Goal: Task Accomplishment & Management: Use online tool/utility

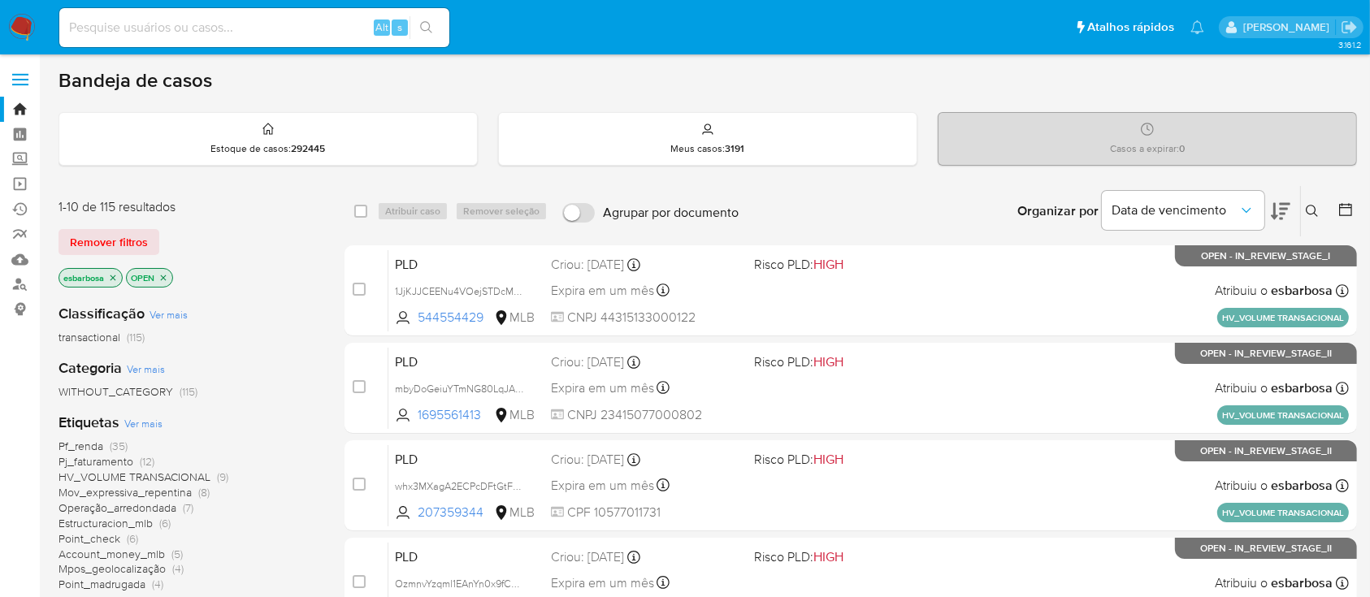
click at [28, 24] on img at bounding box center [22, 28] width 28 height 28
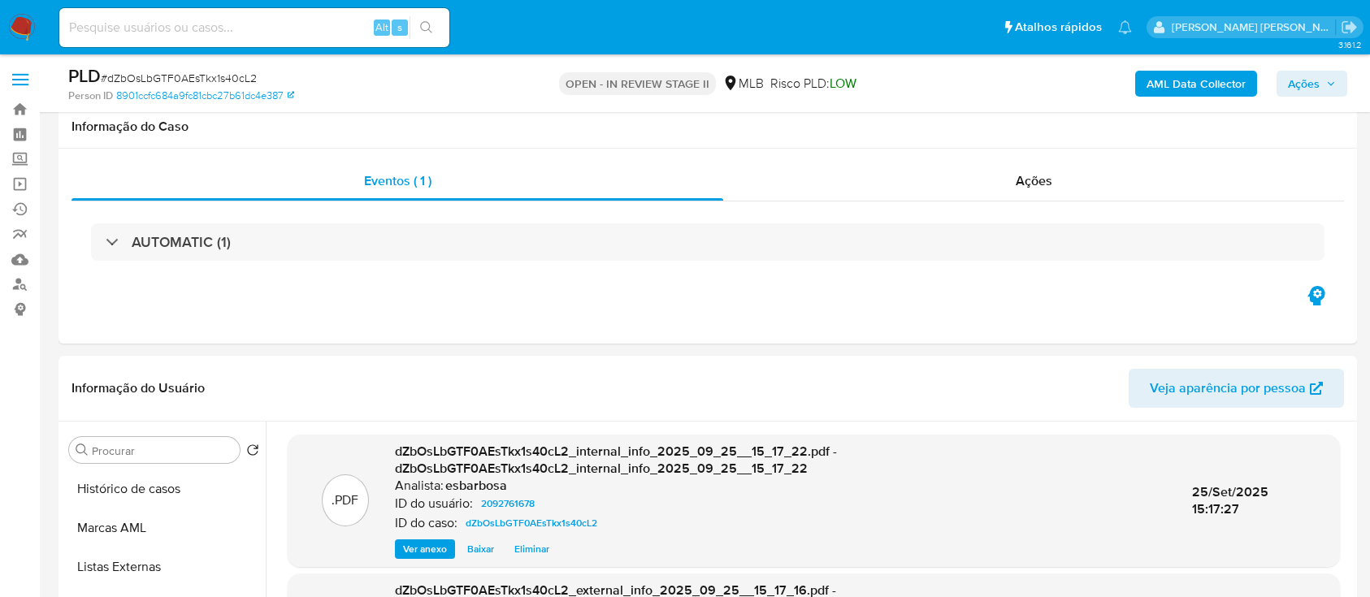
select select "10"
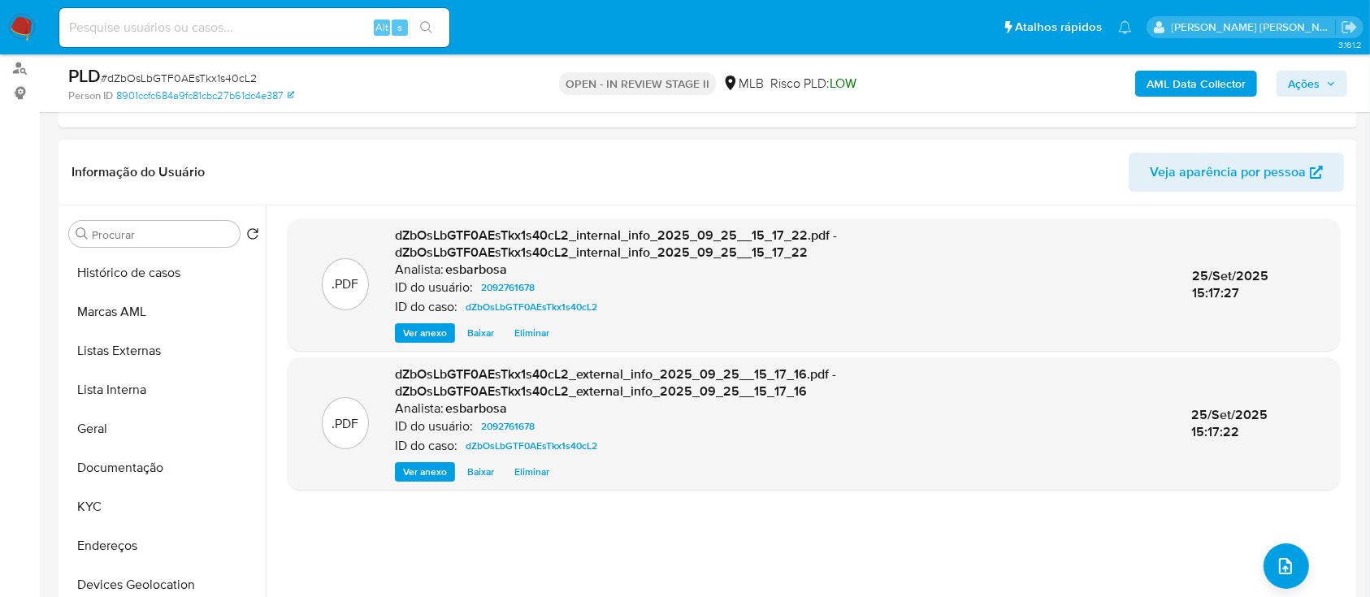
scroll to position [216, 0]
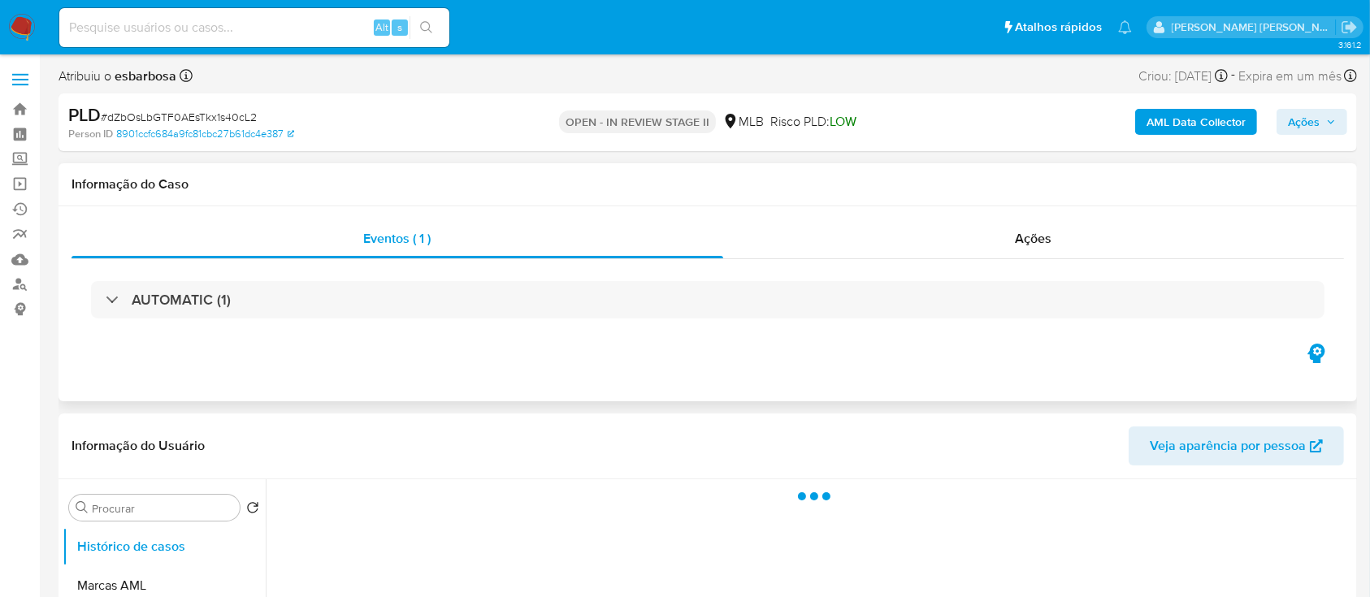
select select "10"
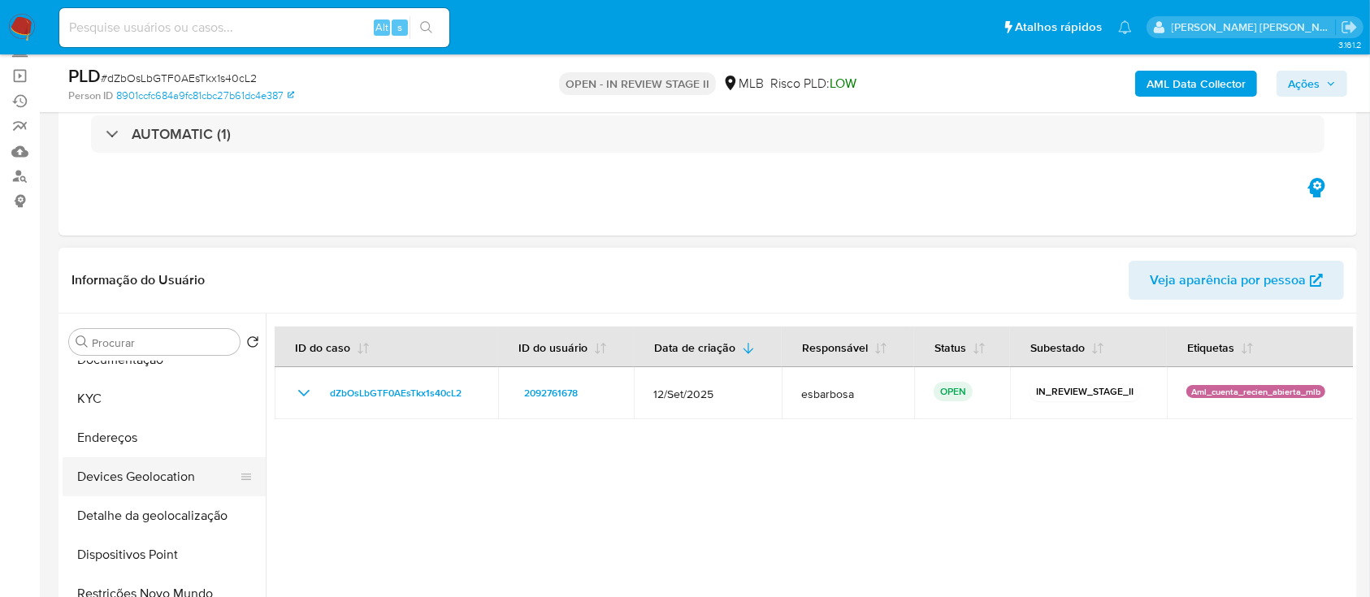
scroll to position [325, 0]
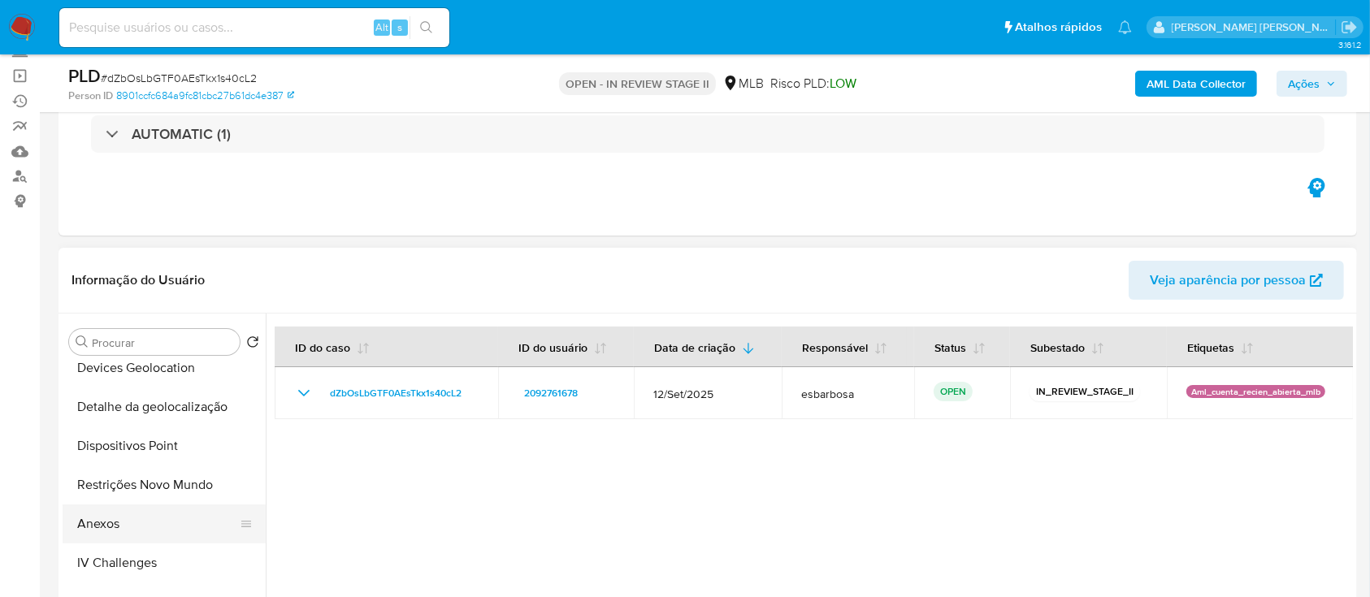
click at [118, 528] on button "Anexos" at bounding box center [158, 524] width 190 height 39
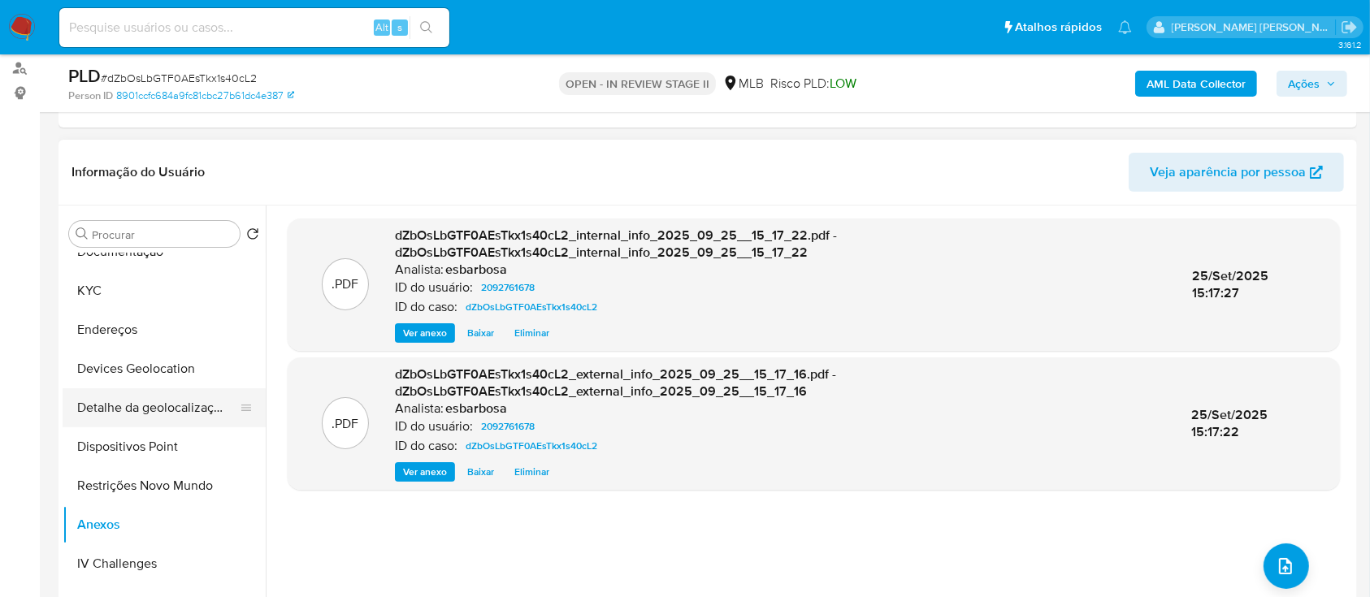
scroll to position [108, 0]
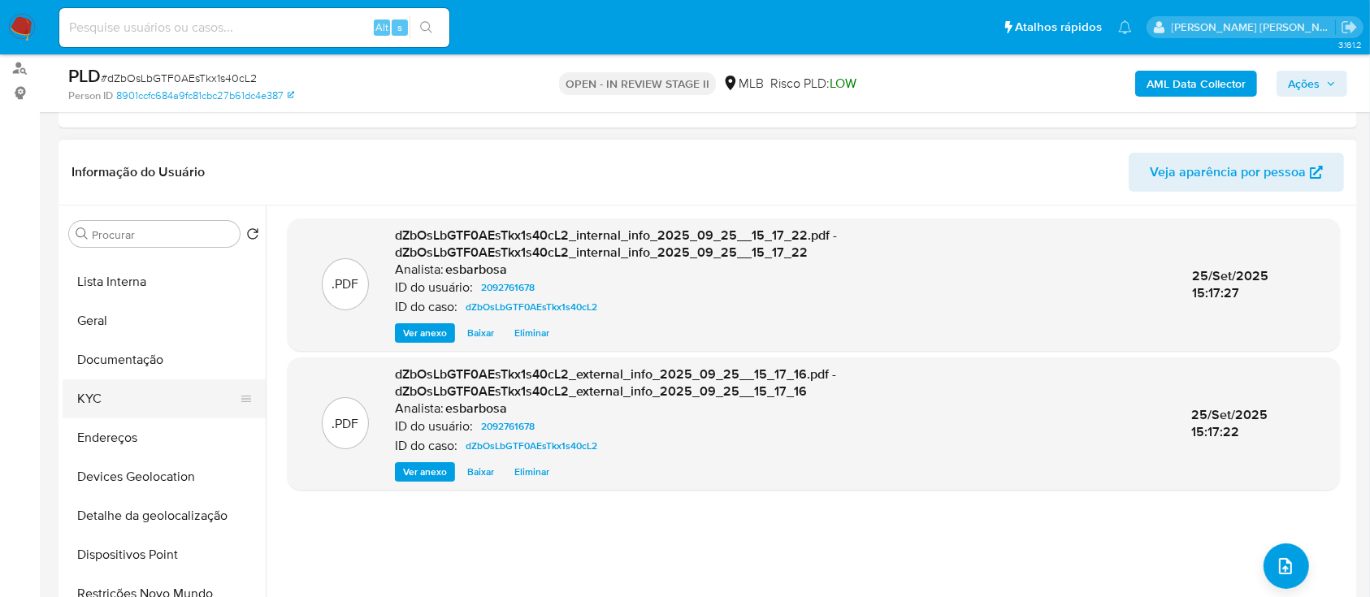
click at [144, 402] on button "KYC" at bounding box center [158, 399] width 190 height 39
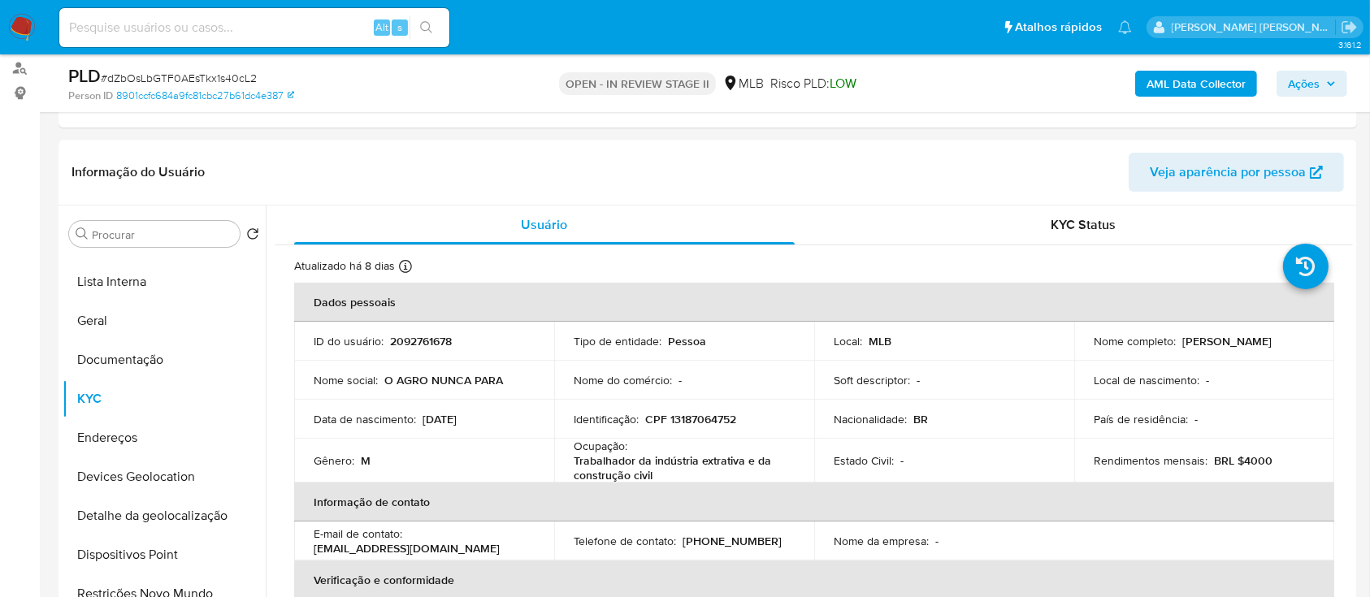
click at [1303, 81] on span "Ações" at bounding box center [1304, 84] width 32 height 26
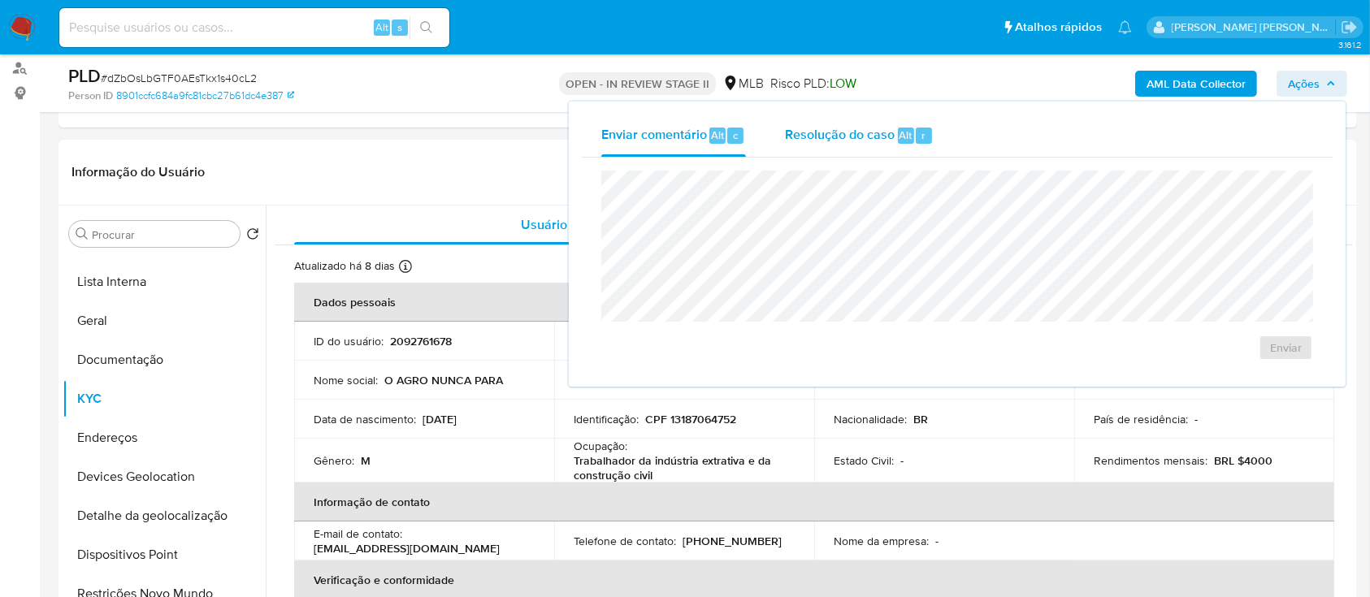
click at [839, 137] on span "Resolução do caso" at bounding box center [840, 134] width 110 height 19
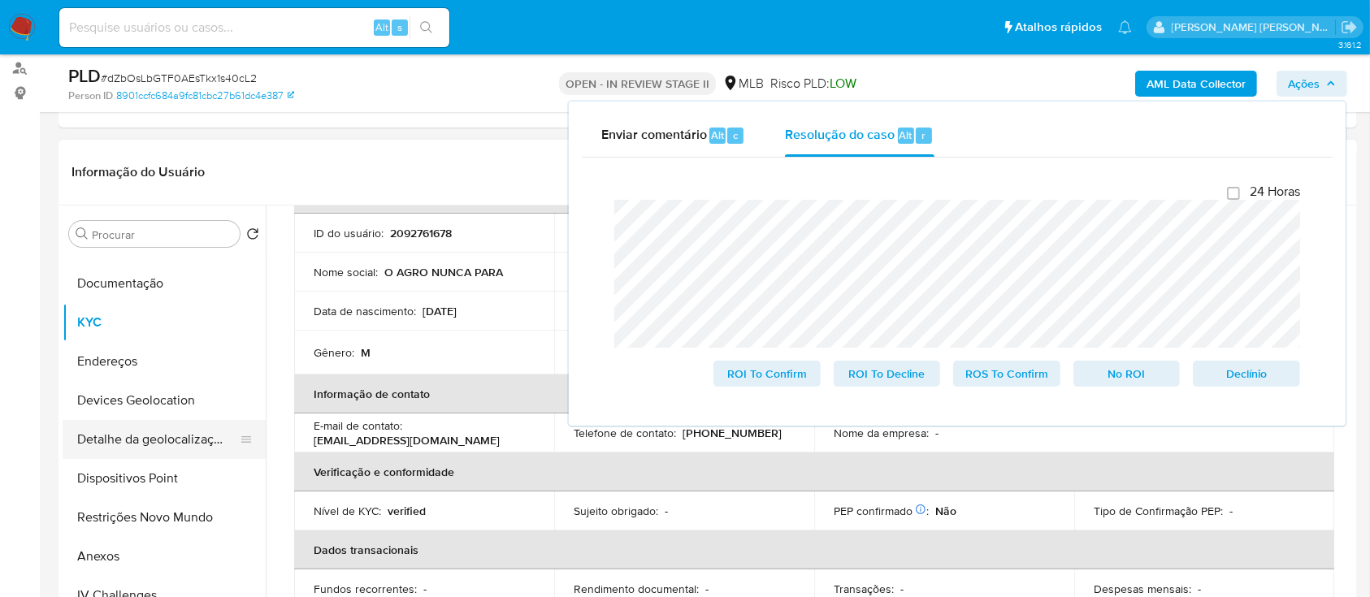
scroll to position [216, 0]
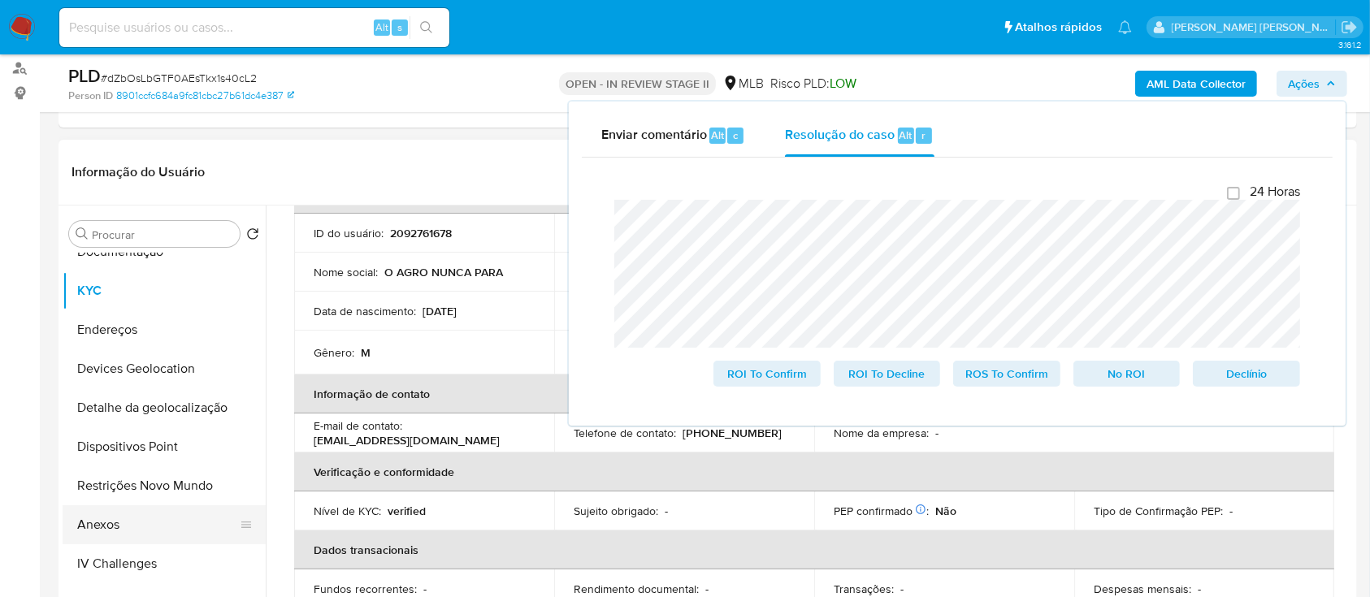
click at [106, 519] on button "Anexos" at bounding box center [158, 525] width 190 height 39
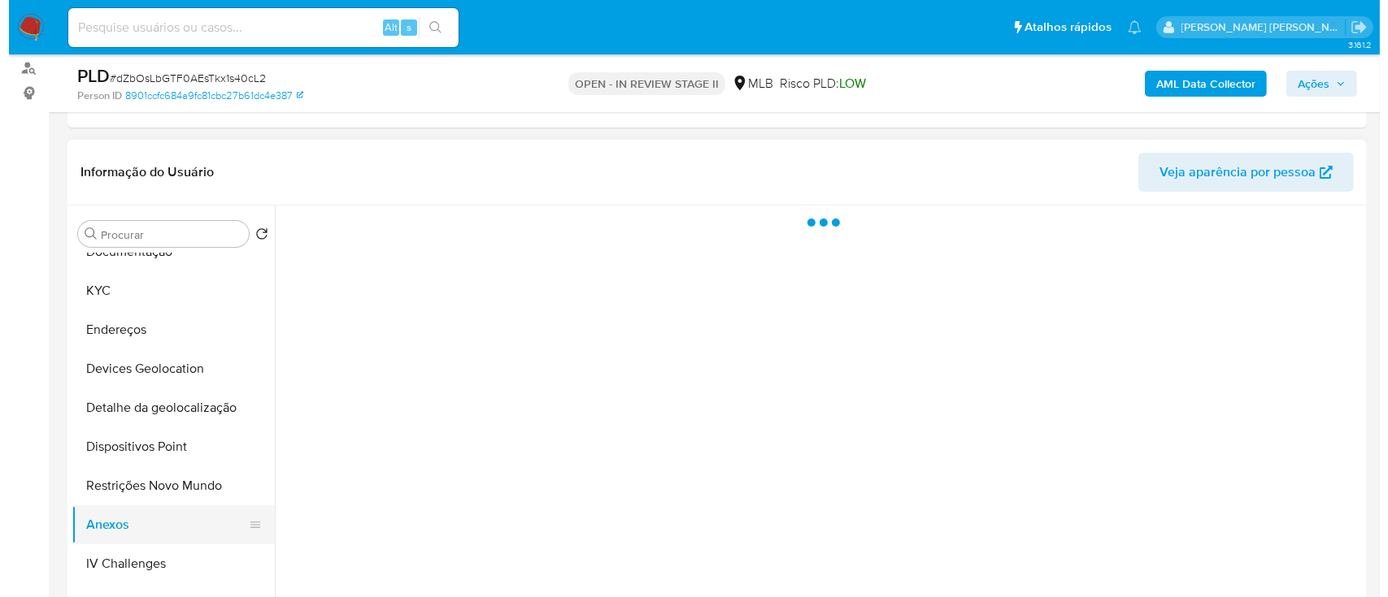
scroll to position [0, 0]
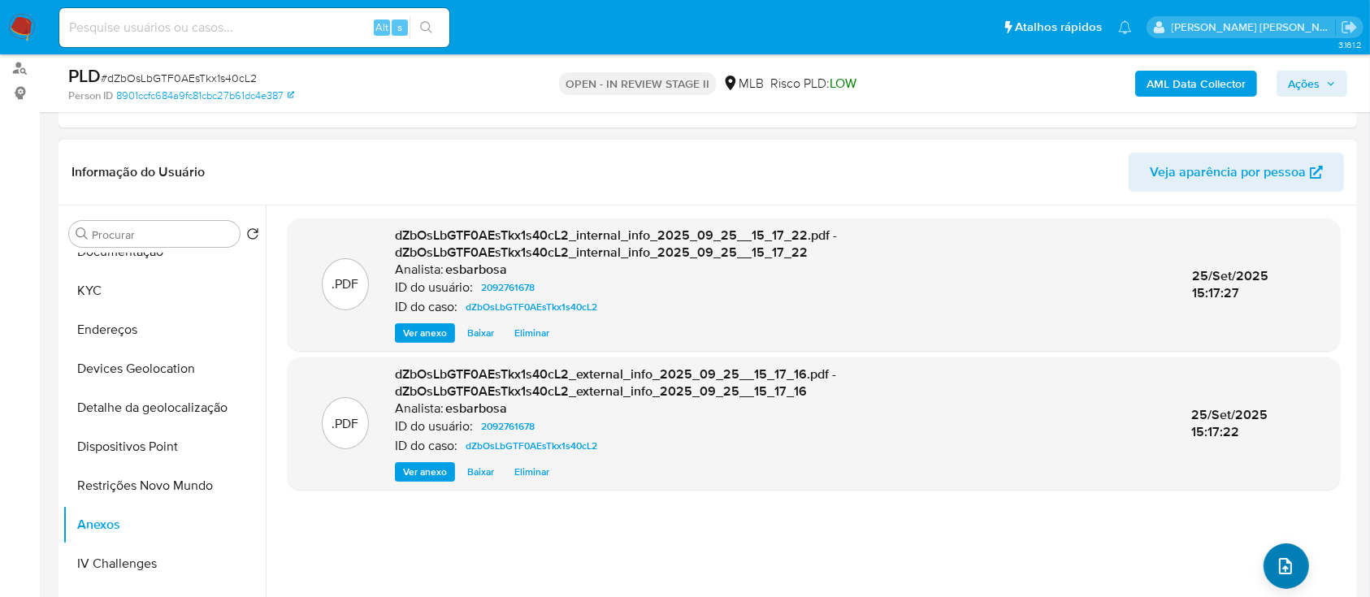
click at [1279, 571] on icon "upload-file" at bounding box center [1285, 566] width 13 height 16
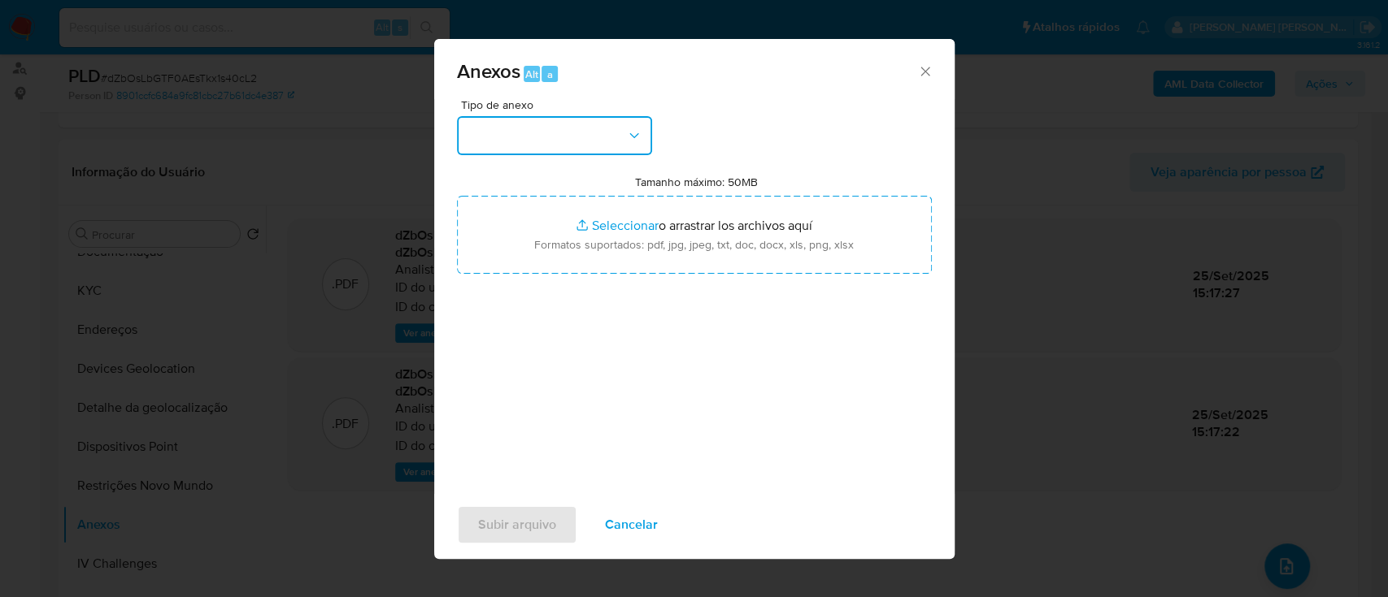
click at [592, 146] on button "button" at bounding box center [554, 135] width 195 height 39
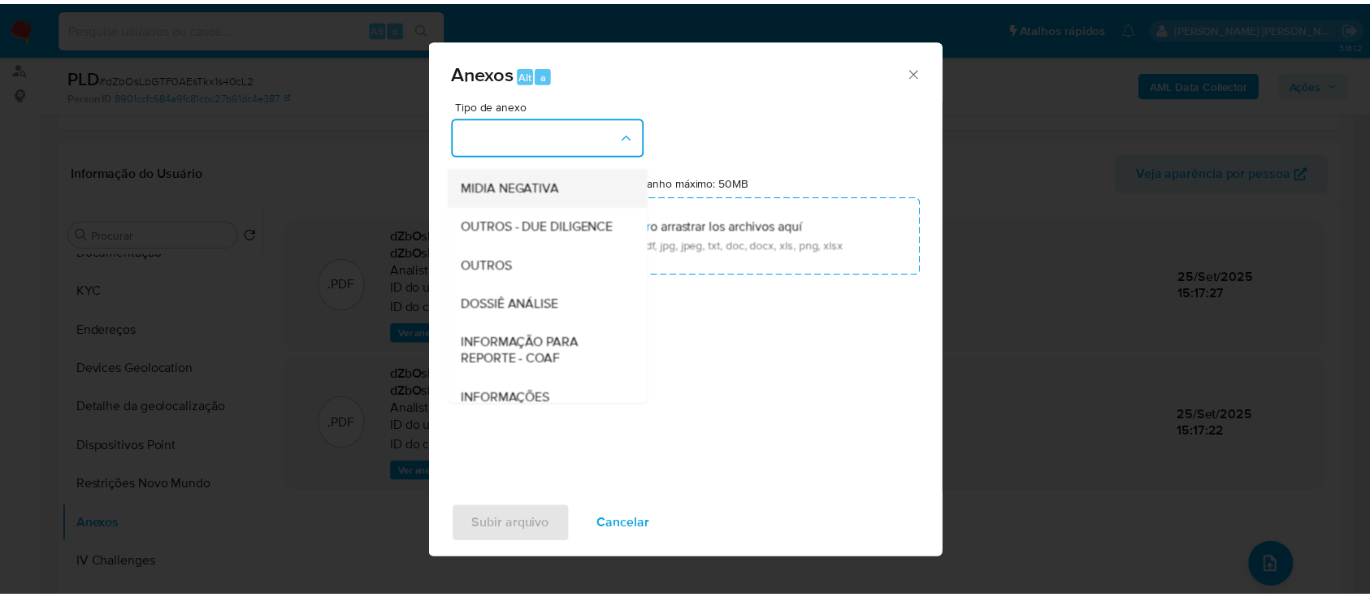
scroll to position [216, 0]
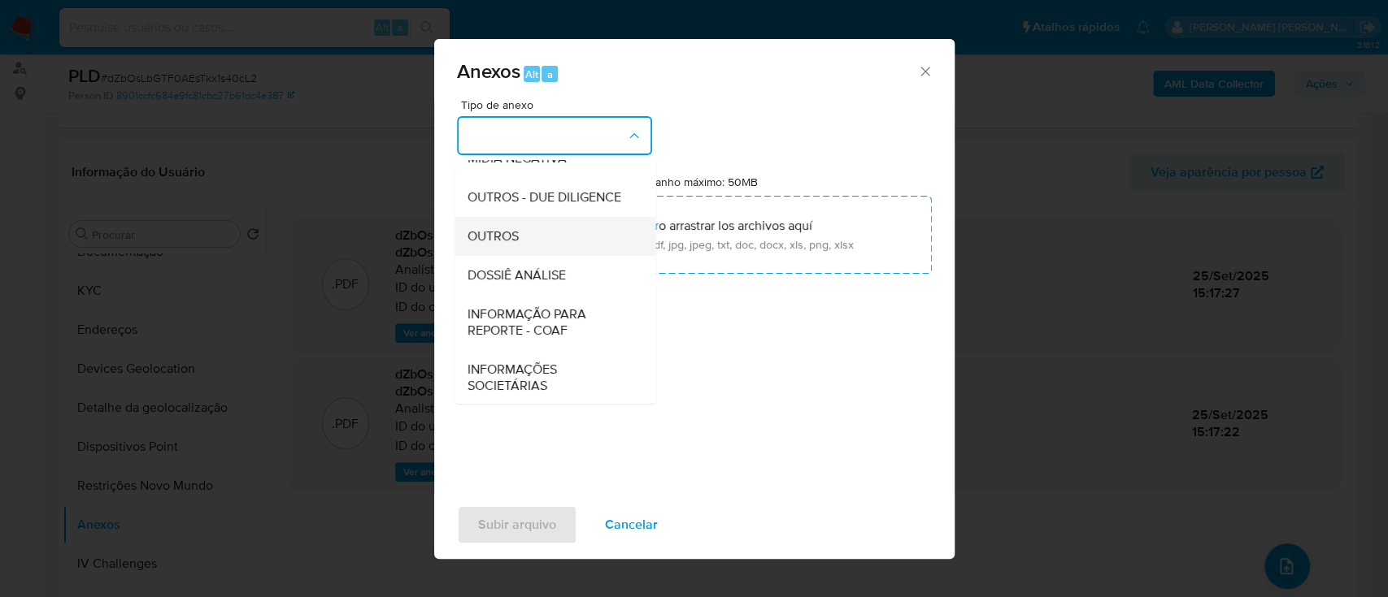
click at [501, 245] on span "OUTROS" at bounding box center [492, 236] width 51 height 16
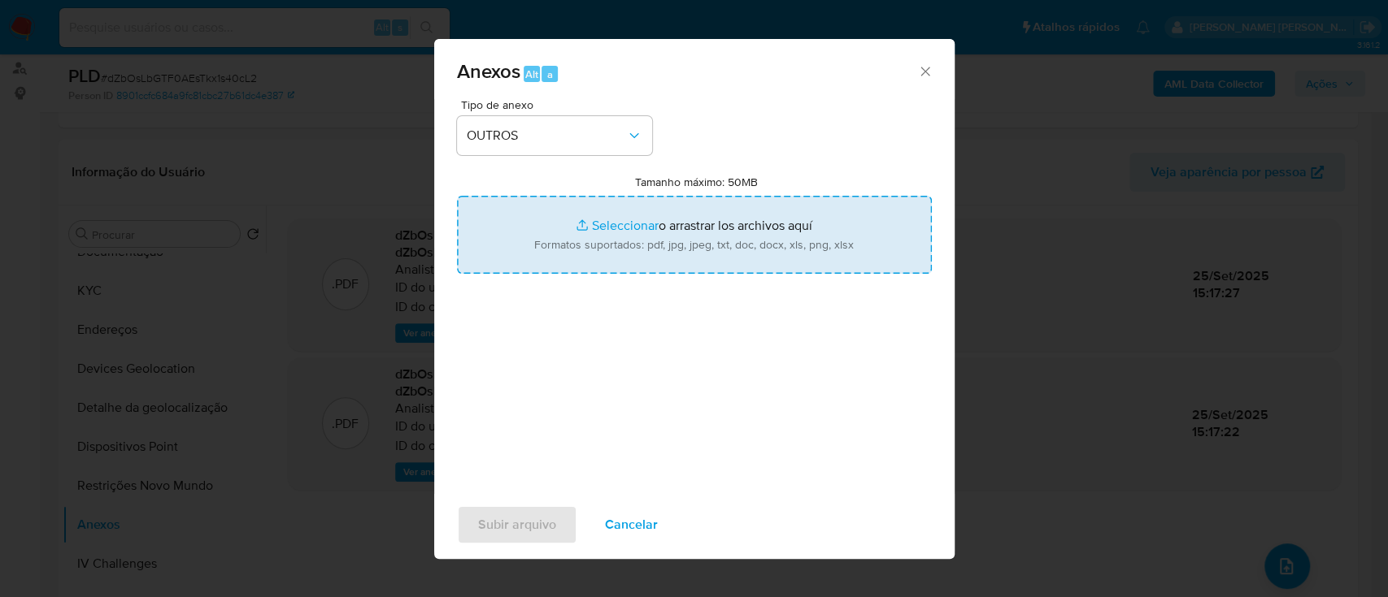
click at [623, 224] on input "Tamanho máximo: 50MB Seleccionar archivos" at bounding box center [694, 235] width 475 height 78
type input "C:\fakepath\Mulan 2092761678_2025_09_25_08_02_31.xlsx"
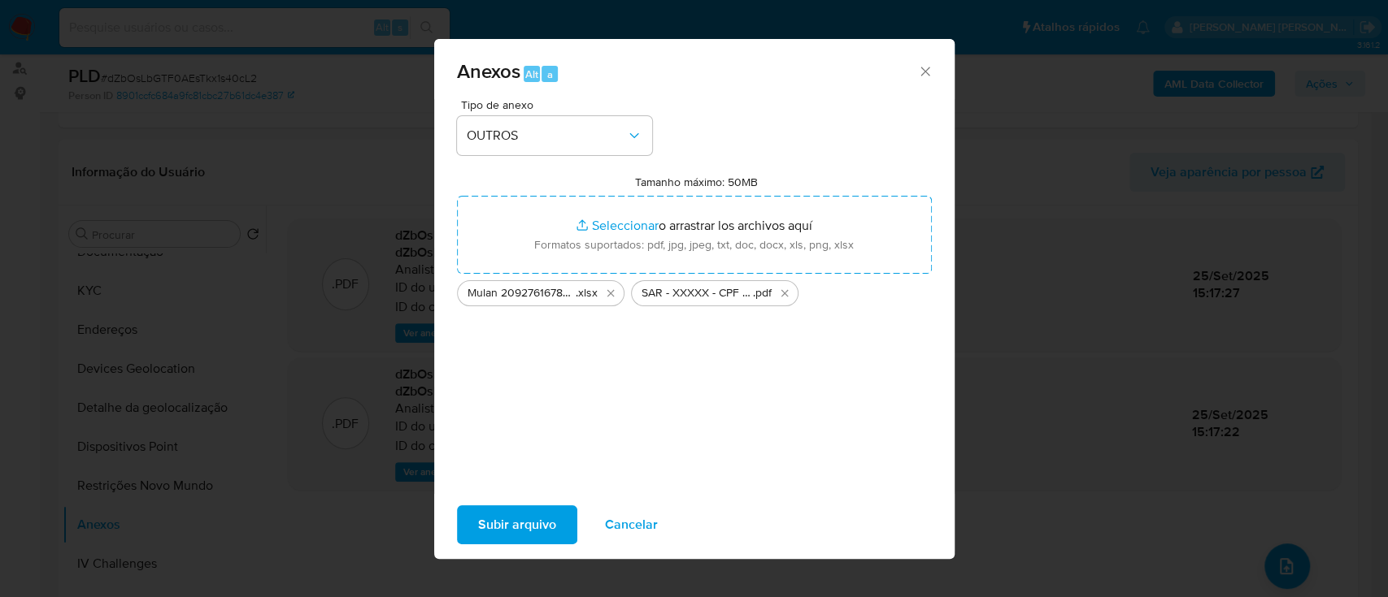
click at [502, 526] on span "Subir arquivo" at bounding box center [517, 525] width 78 height 36
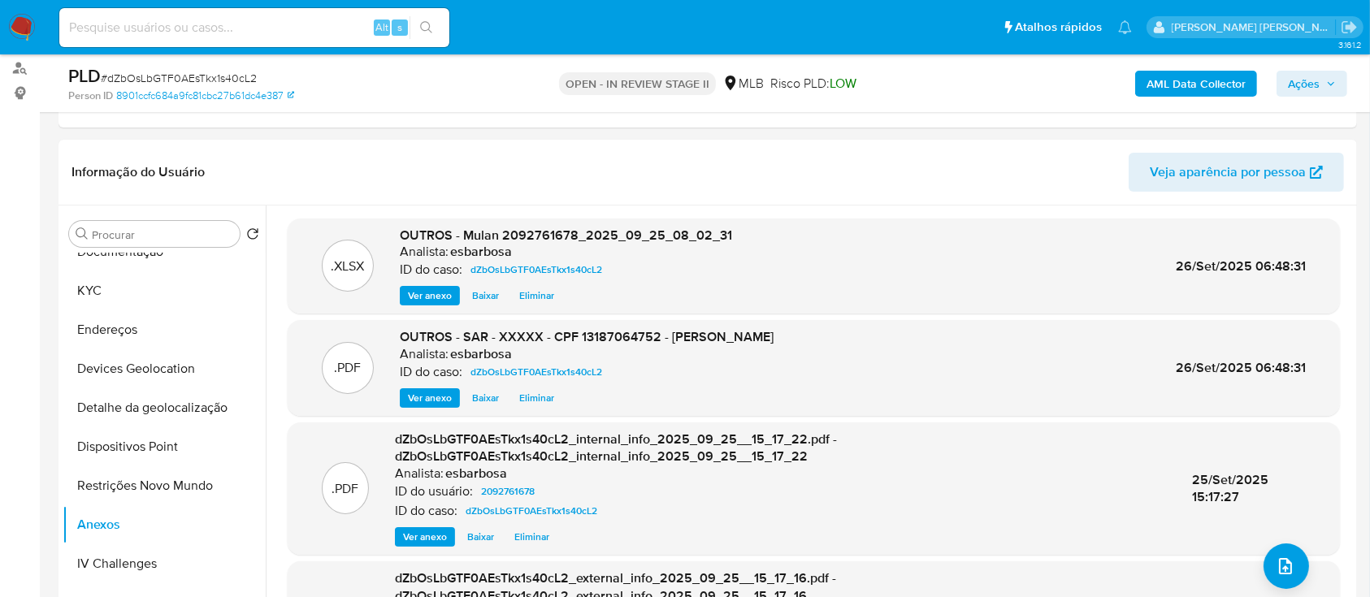
click at [1301, 85] on span "Ações" at bounding box center [1304, 84] width 32 height 26
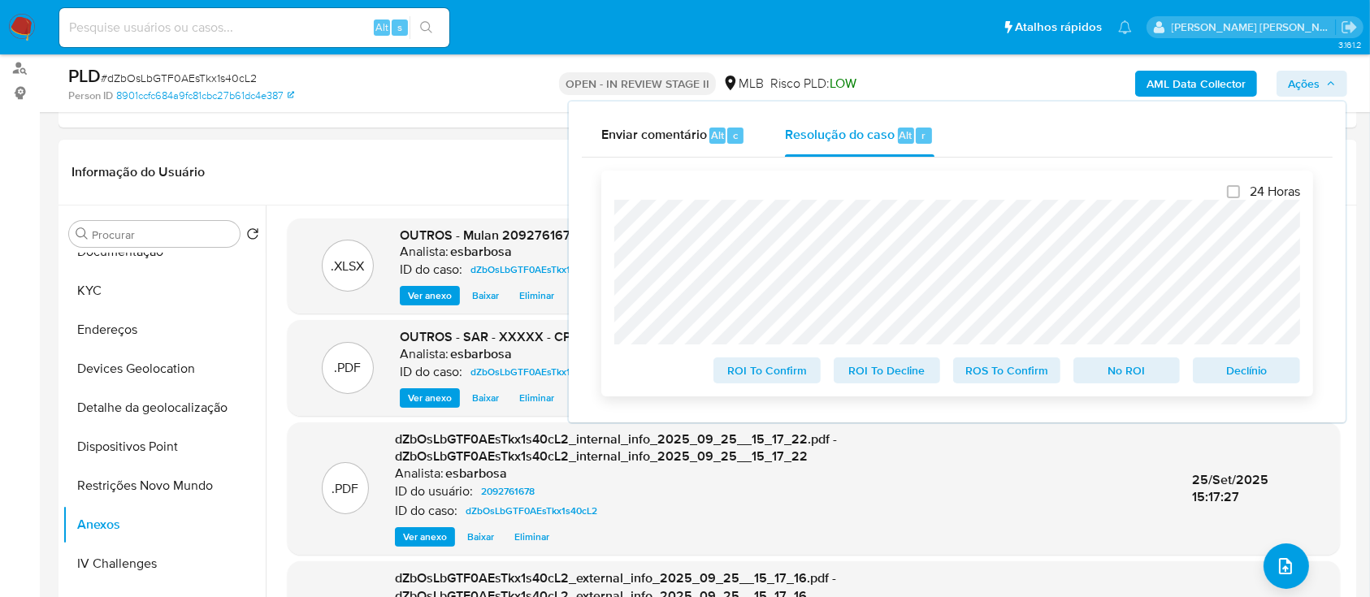
click at [1000, 375] on span "ROS To Confirm" at bounding box center [1007, 370] width 85 height 23
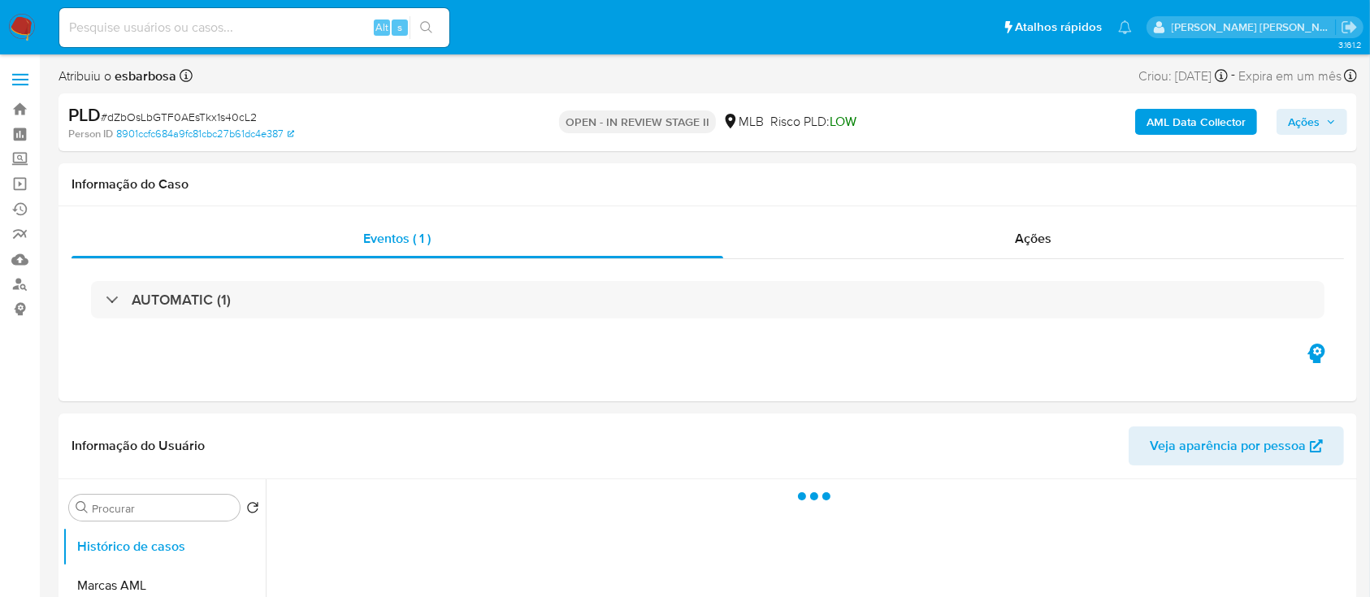
select select "10"
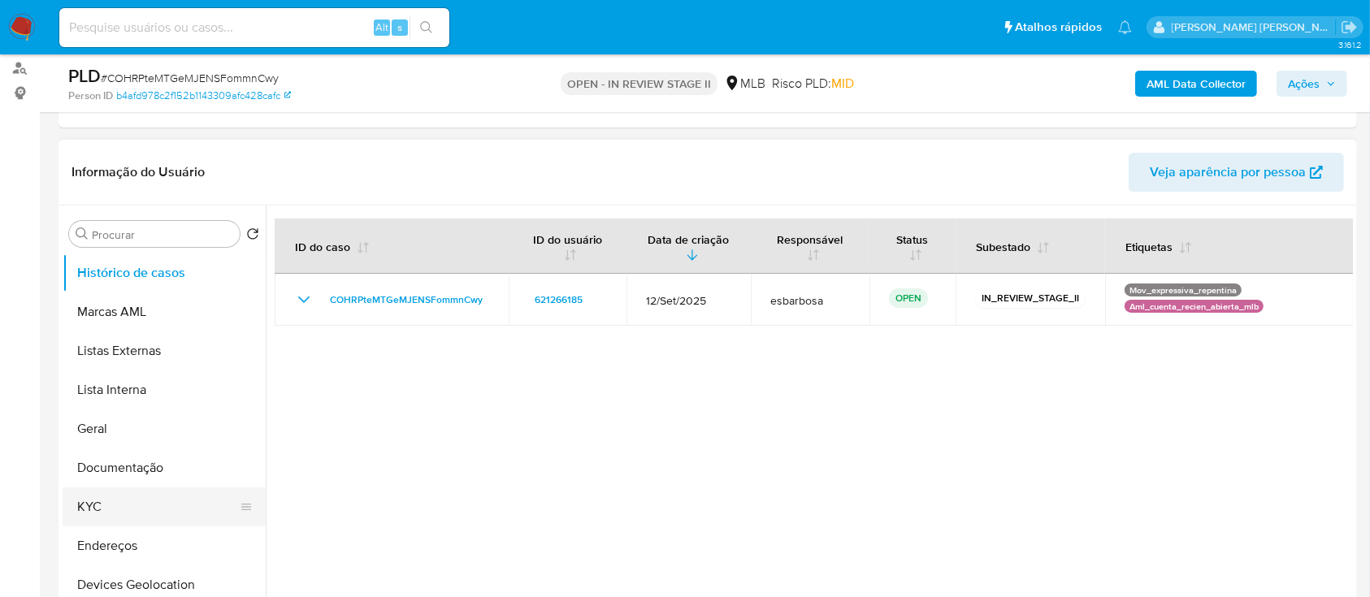
click at [134, 510] on button "KYC" at bounding box center [158, 507] width 190 height 39
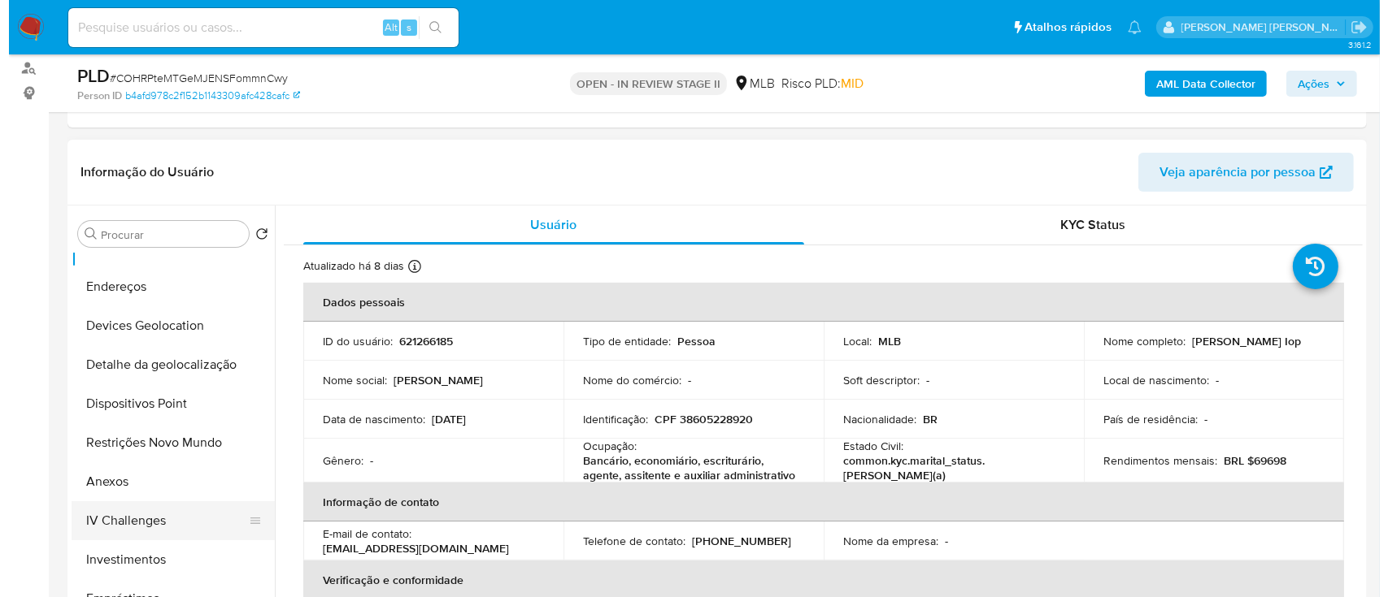
scroll to position [325, 0]
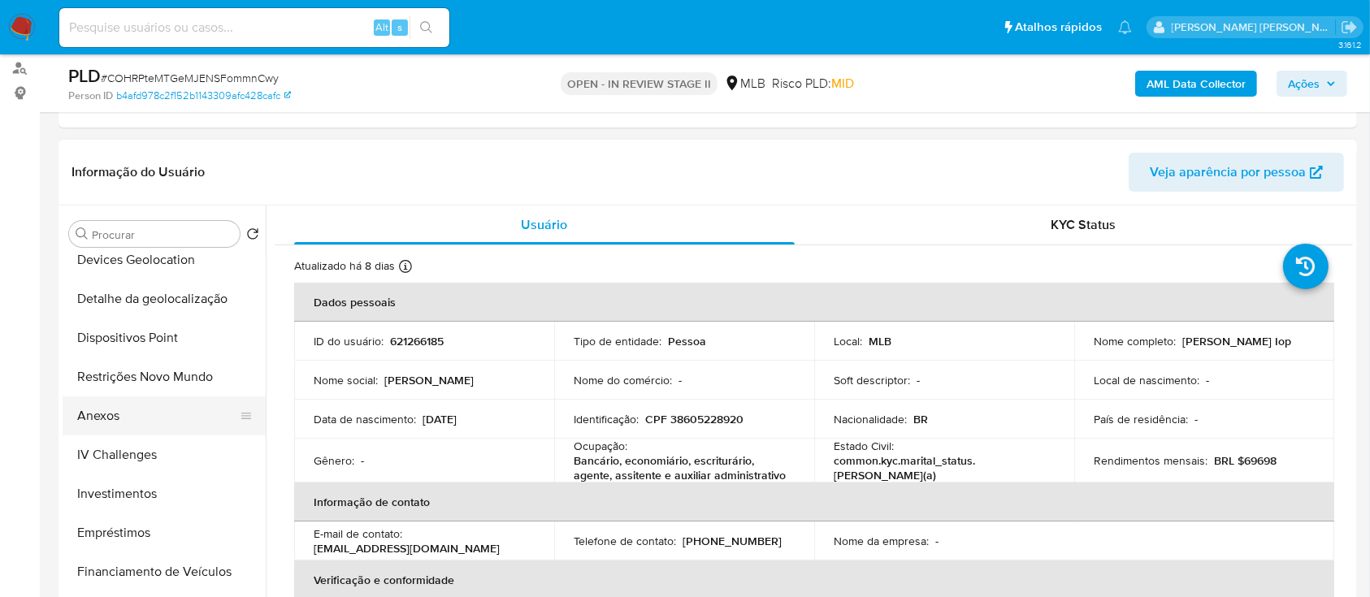
click at [153, 423] on button "Anexos" at bounding box center [158, 416] width 190 height 39
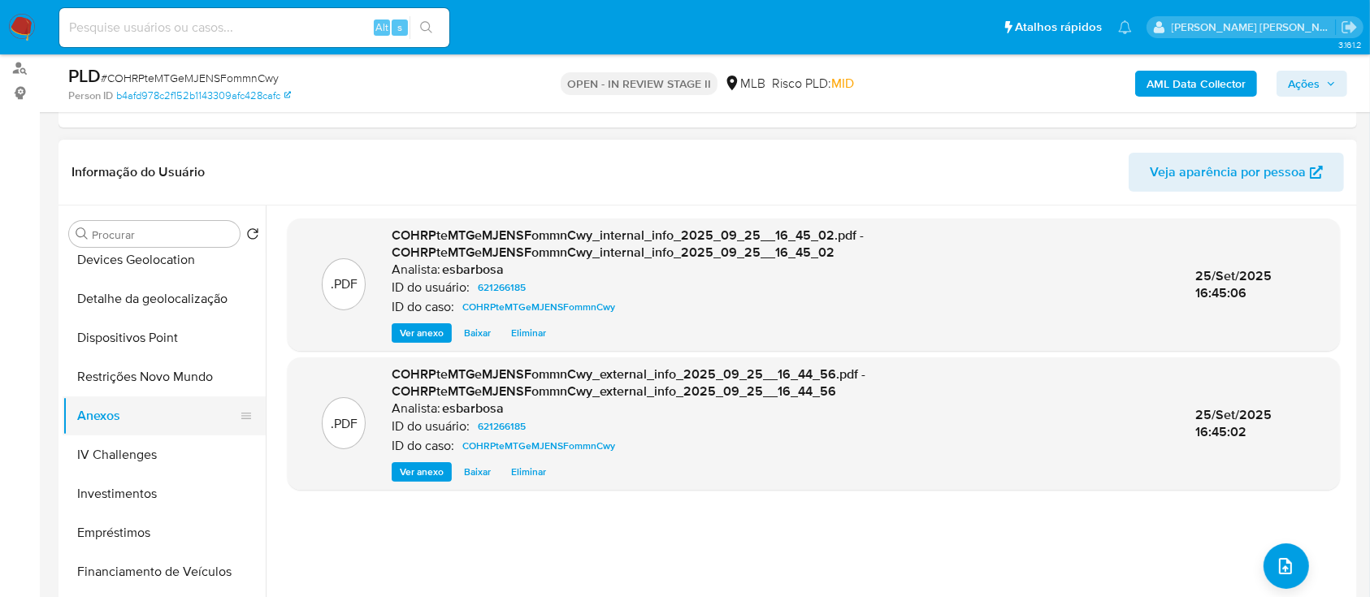
click at [94, 411] on button "Anexos" at bounding box center [158, 416] width 190 height 39
click at [1279, 566] on icon "upload-file" at bounding box center [1286, 567] width 20 height 20
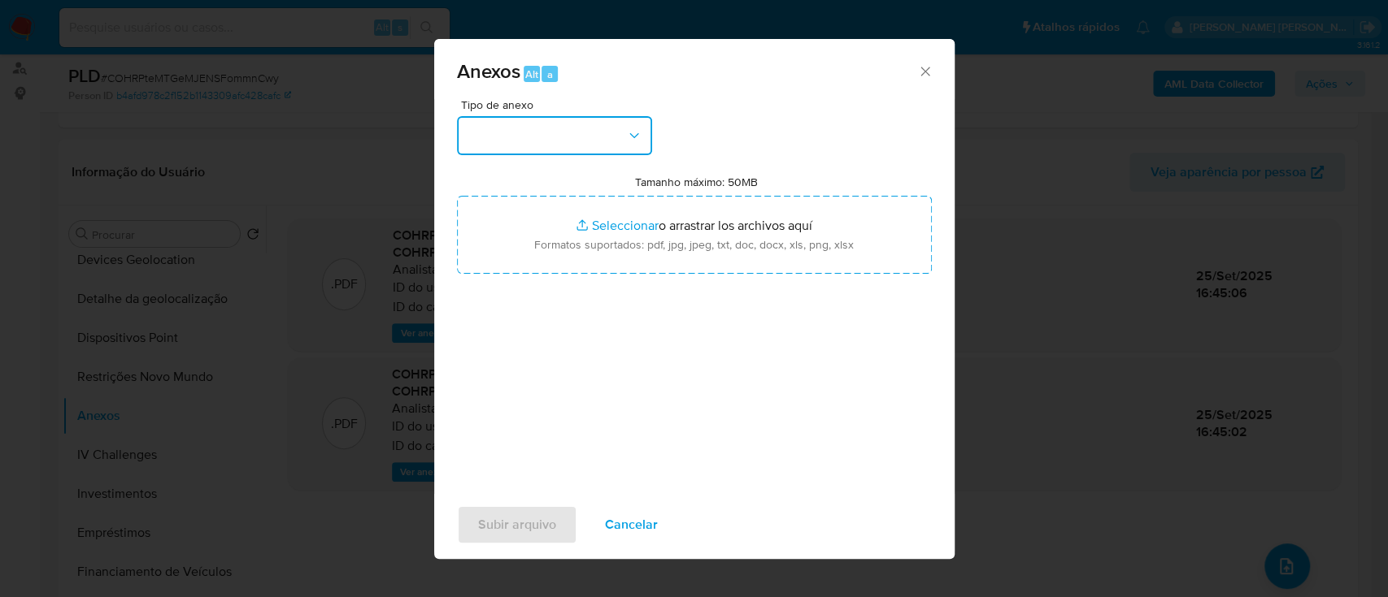
click at [501, 145] on button "button" at bounding box center [554, 135] width 195 height 39
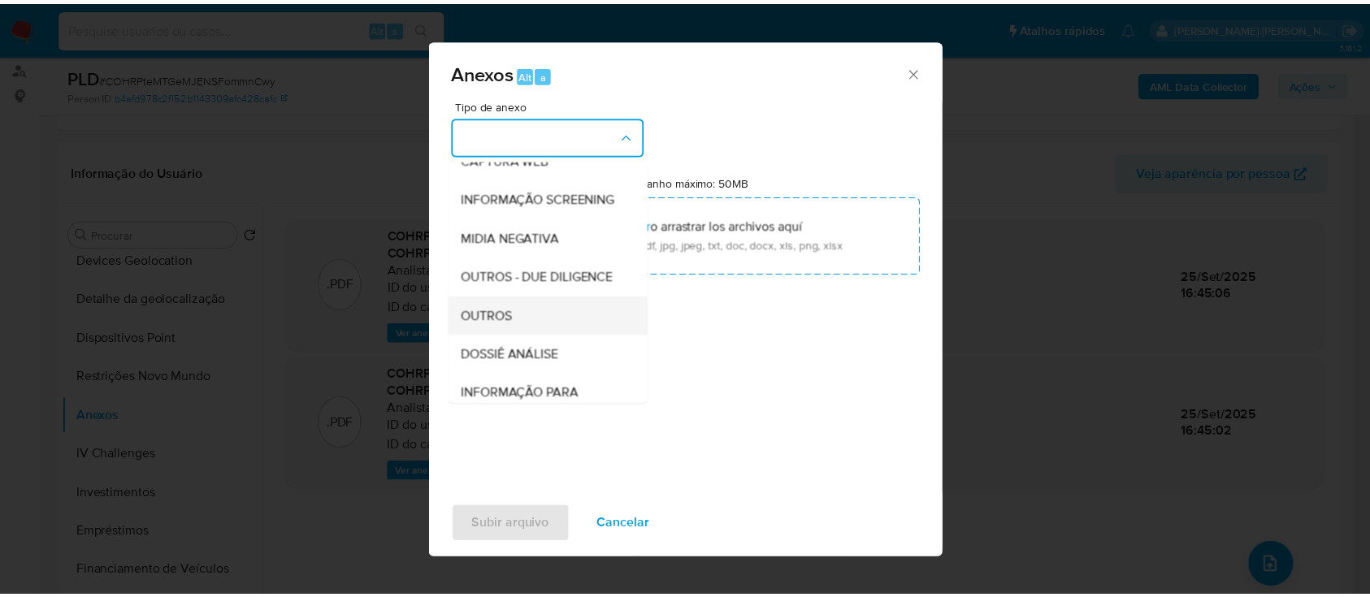
scroll to position [250, 0]
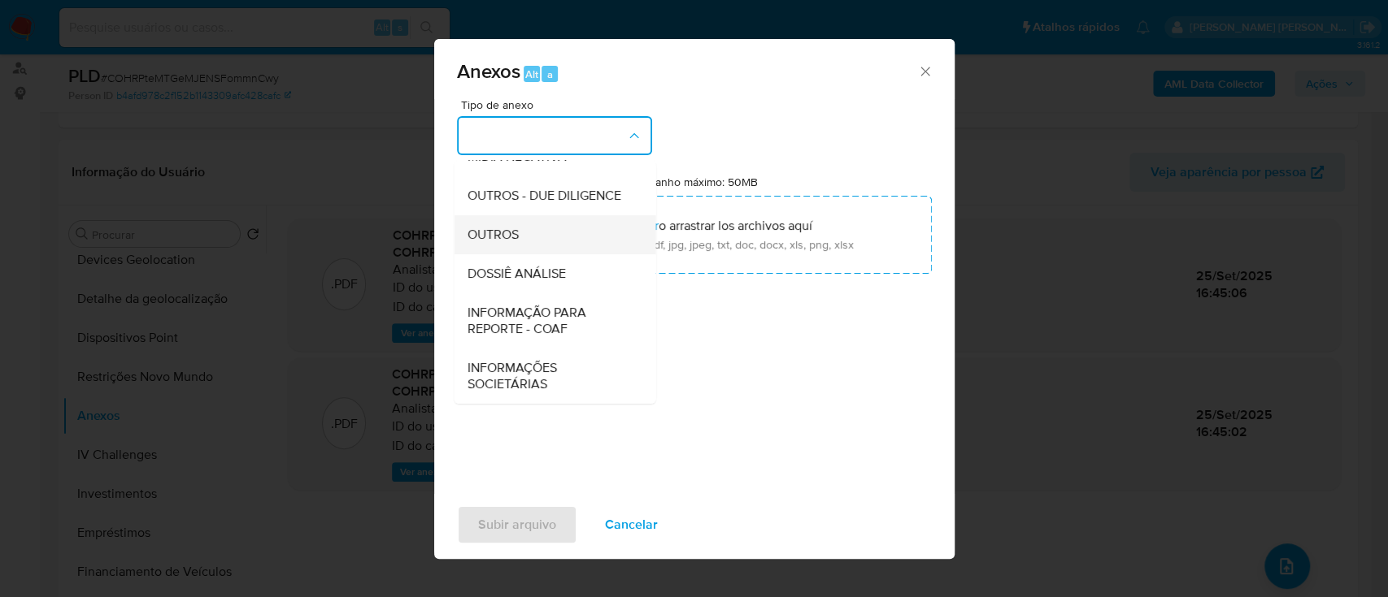
click at [516, 235] on span "OUTROS" at bounding box center [492, 235] width 51 height 16
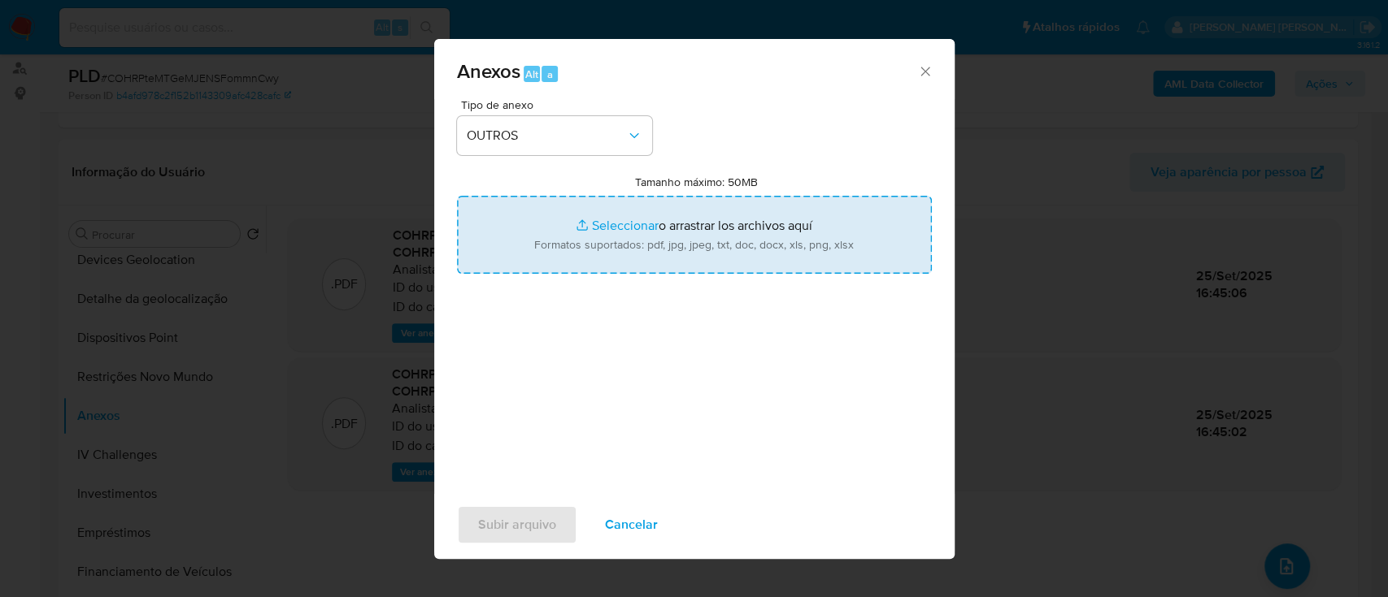
click at [618, 224] on input "Tamanho máximo: 50MB Seleccionar archivos" at bounding box center [694, 235] width 475 height 78
type input "C:\fakepath\Declinio SAR - COHRPteMTGeMJENSFommnCwy - CPF 38605228920 - IVANITA…"
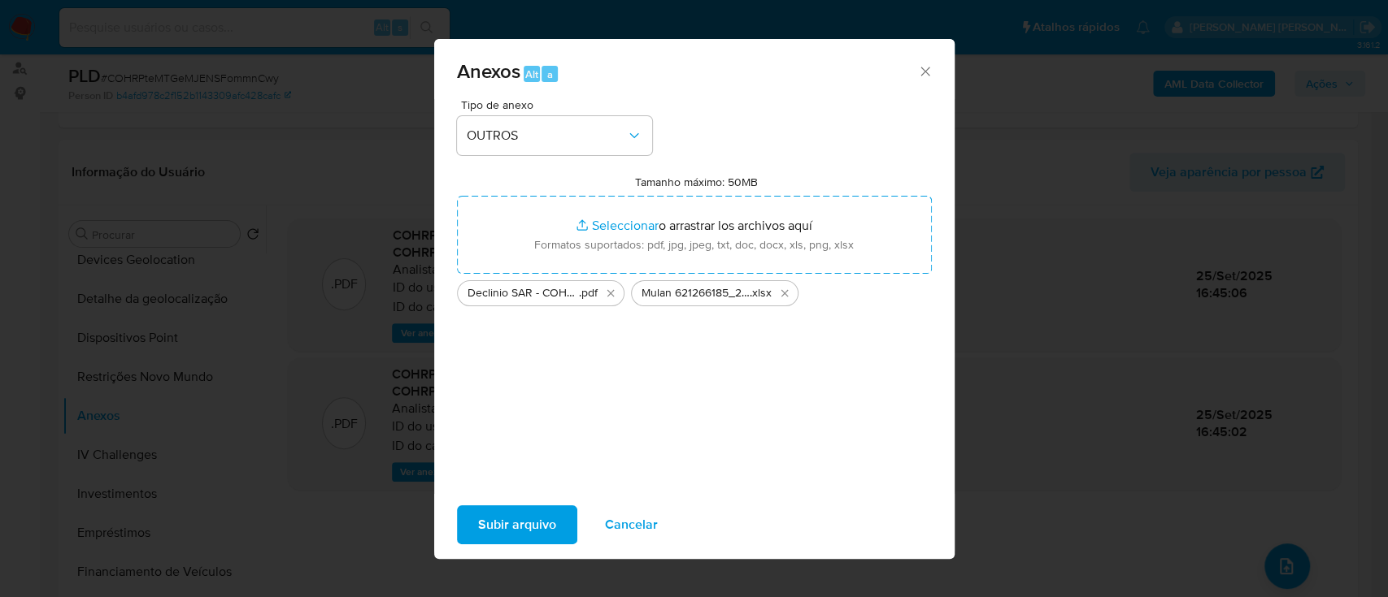
click at [515, 519] on span "Subir arquivo" at bounding box center [517, 525] width 78 height 36
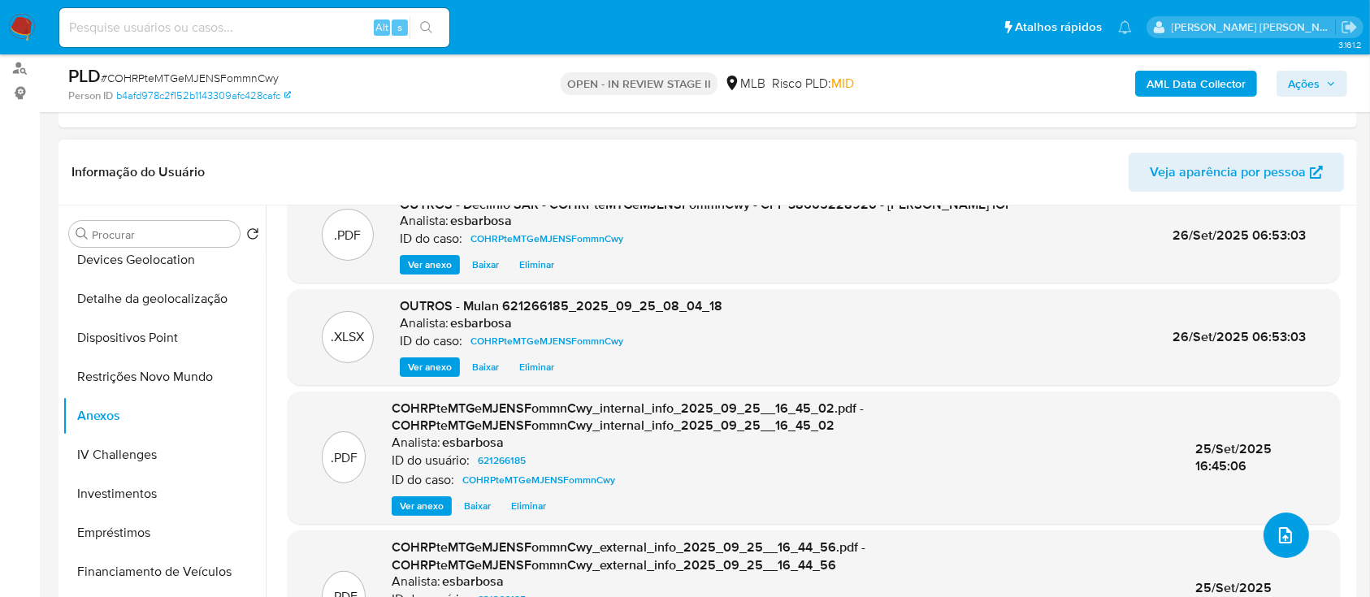
scroll to position [0, 0]
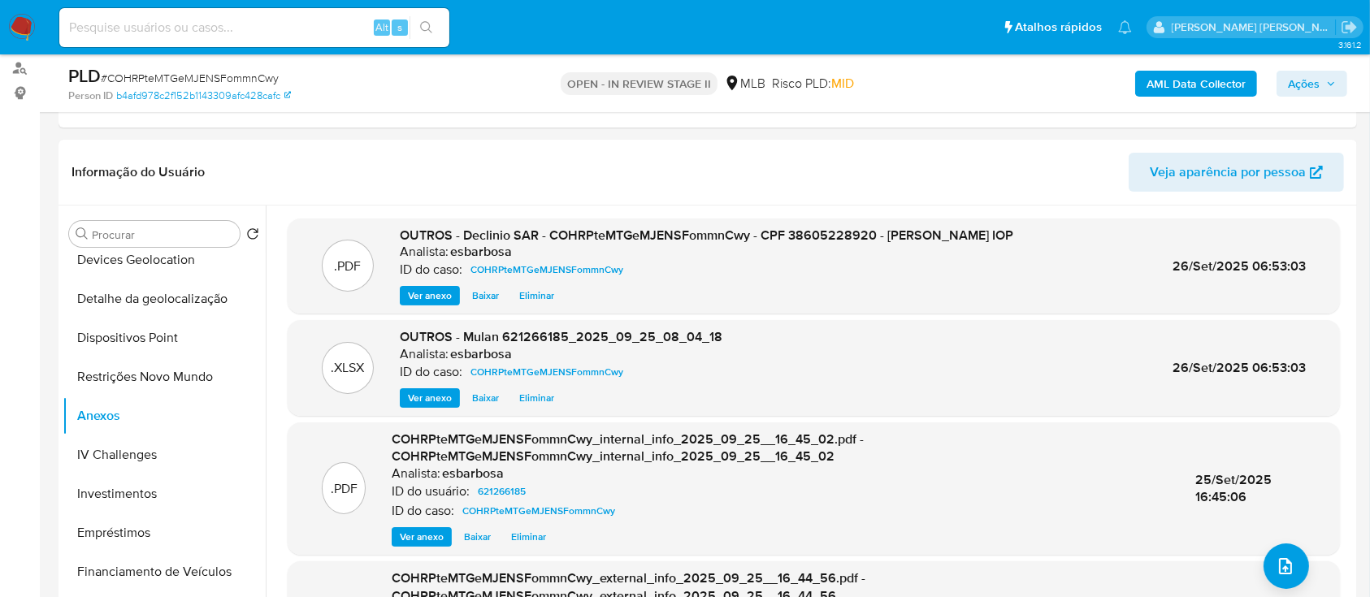
click at [1285, 75] on button "Ações" at bounding box center [1312, 84] width 71 height 26
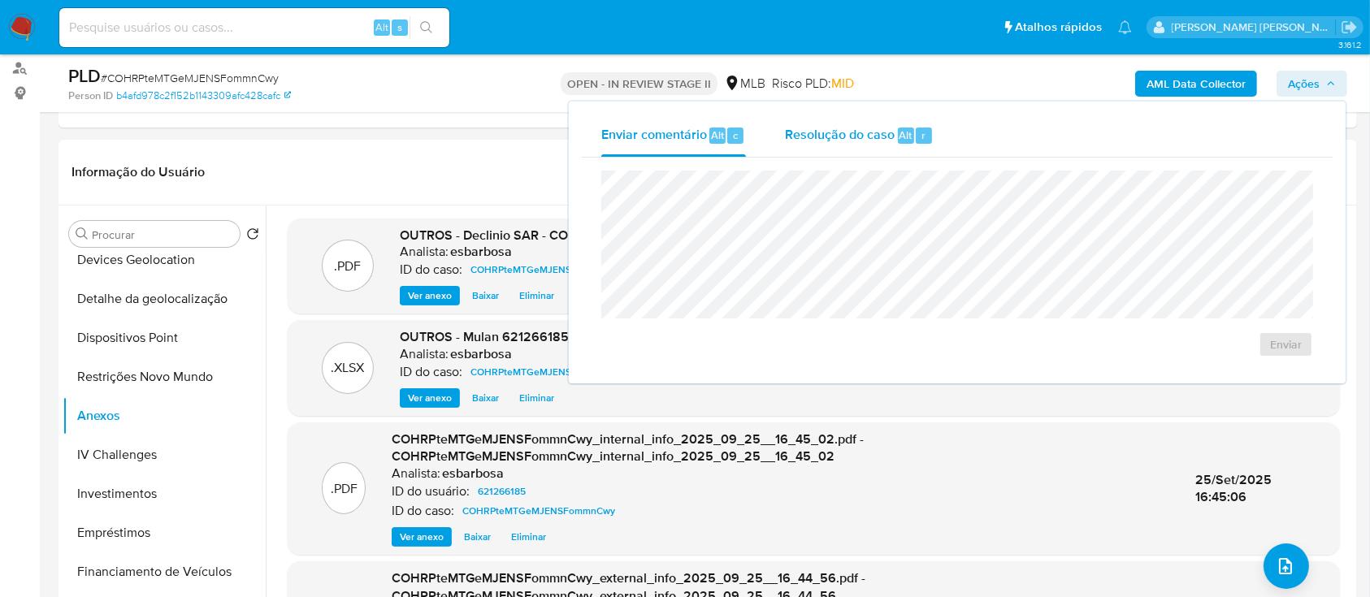
click at [872, 141] on span "Resolução do caso" at bounding box center [840, 134] width 110 height 19
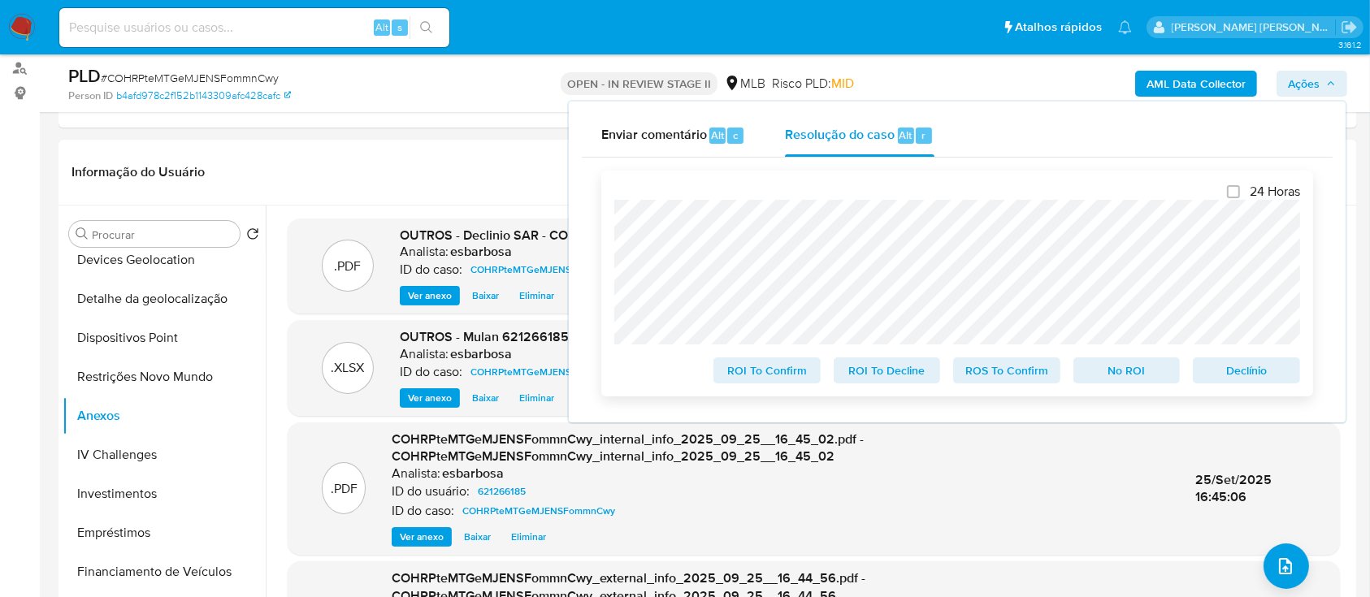
click at [1088, 368] on span "No ROI" at bounding box center [1127, 370] width 85 height 23
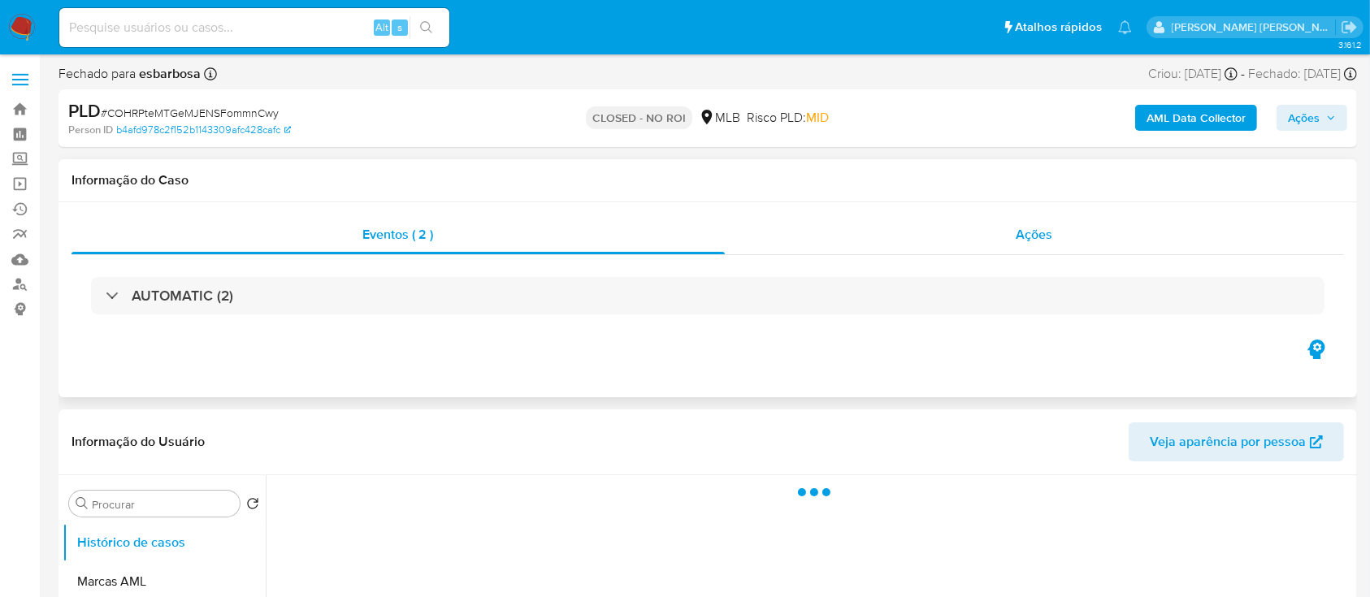
click at [819, 237] on div "Ações" at bounding box center [1034, 234] width 619 height 39
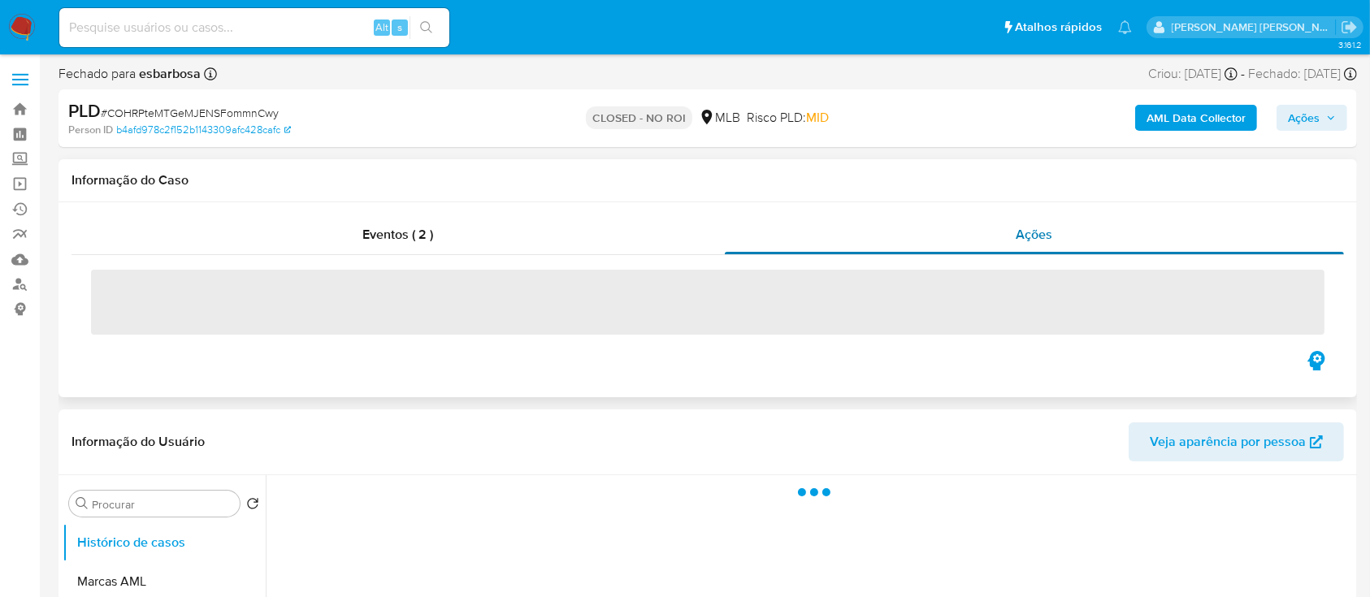
select select "10"
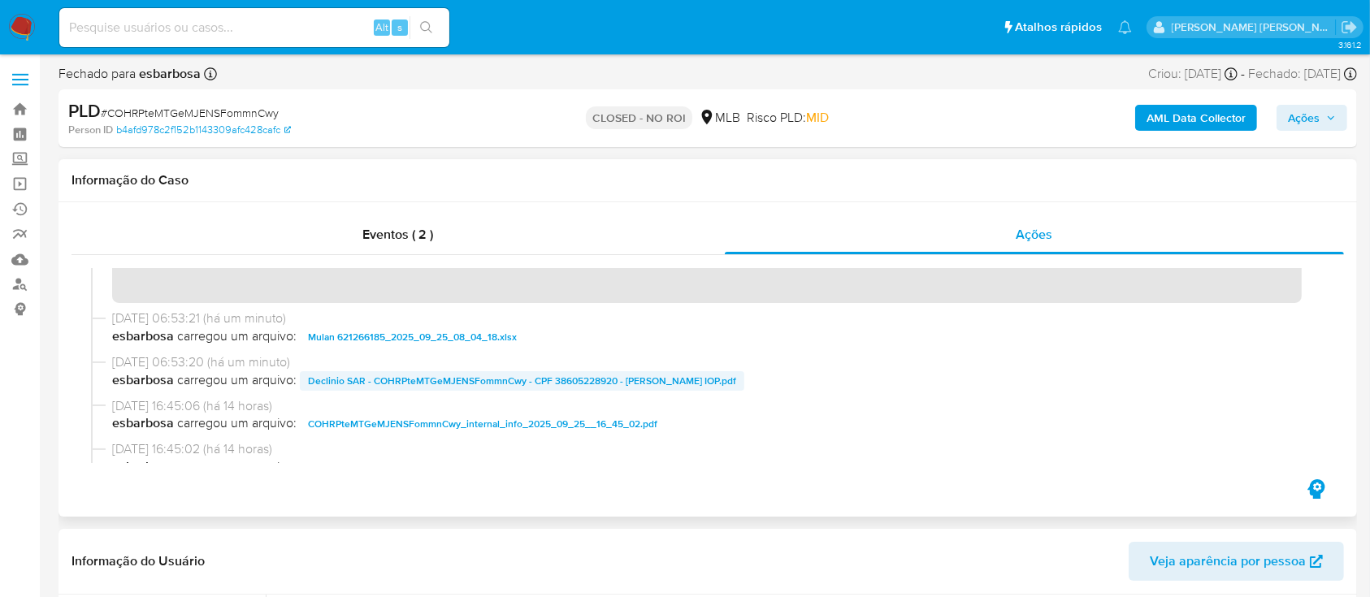
scroll to position [216, 0]
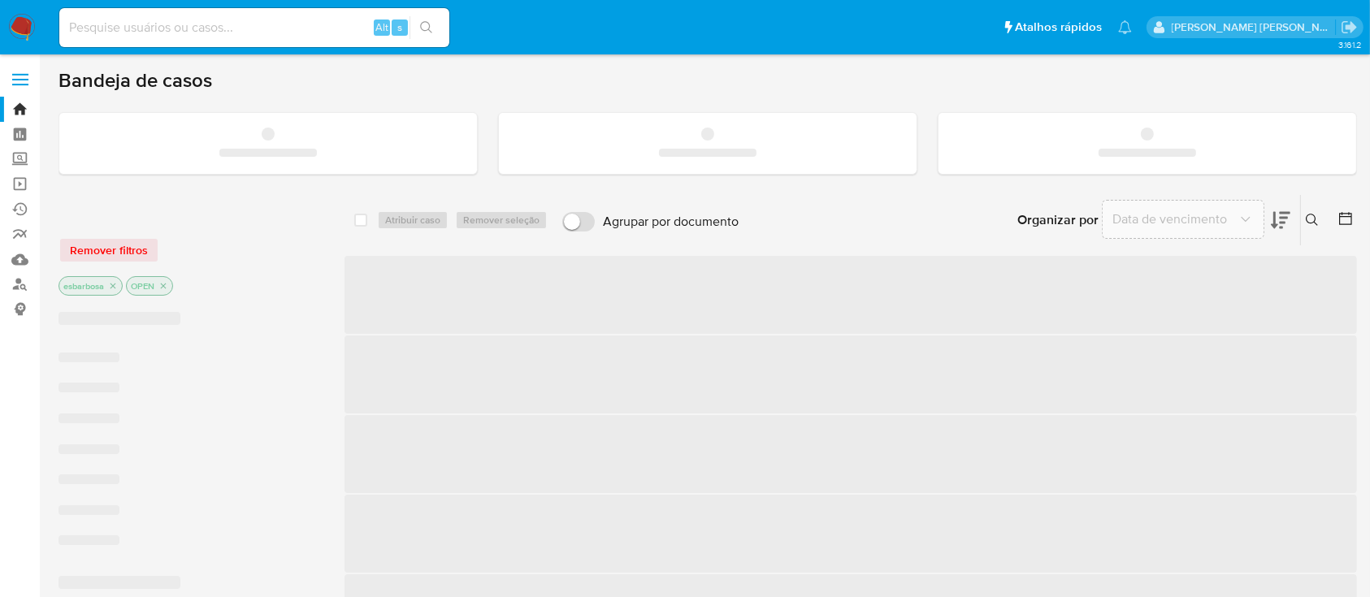
click at [189, 25] on input at bounding box center [254, 27] width 390 height 21
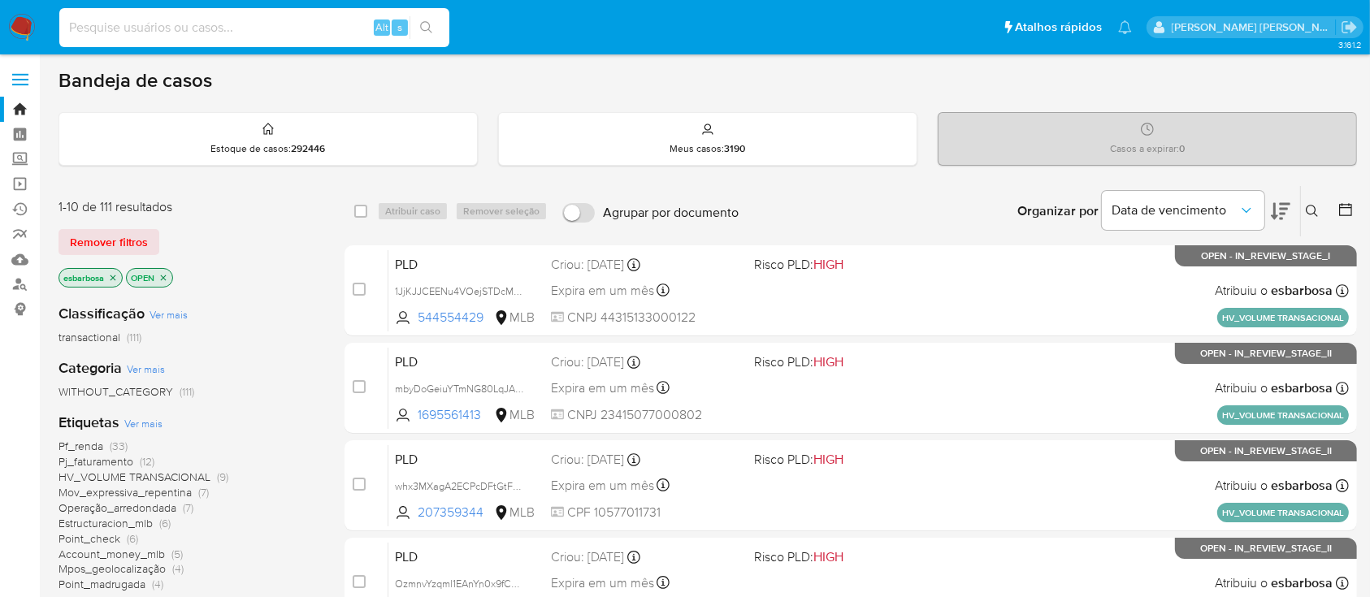
paste input "dZbOsLbGTF0AEsTkx1s40cL2"
type input "dZbOsLbGTF0AEsTkx1s40cL2"
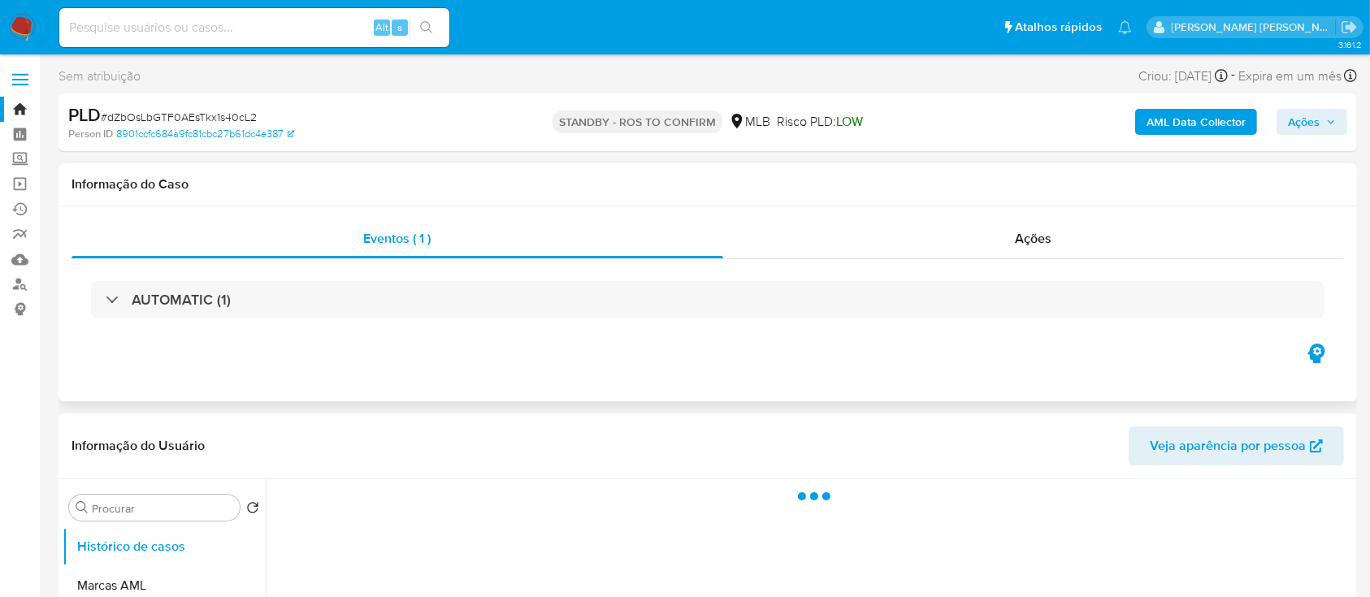
select select "10"
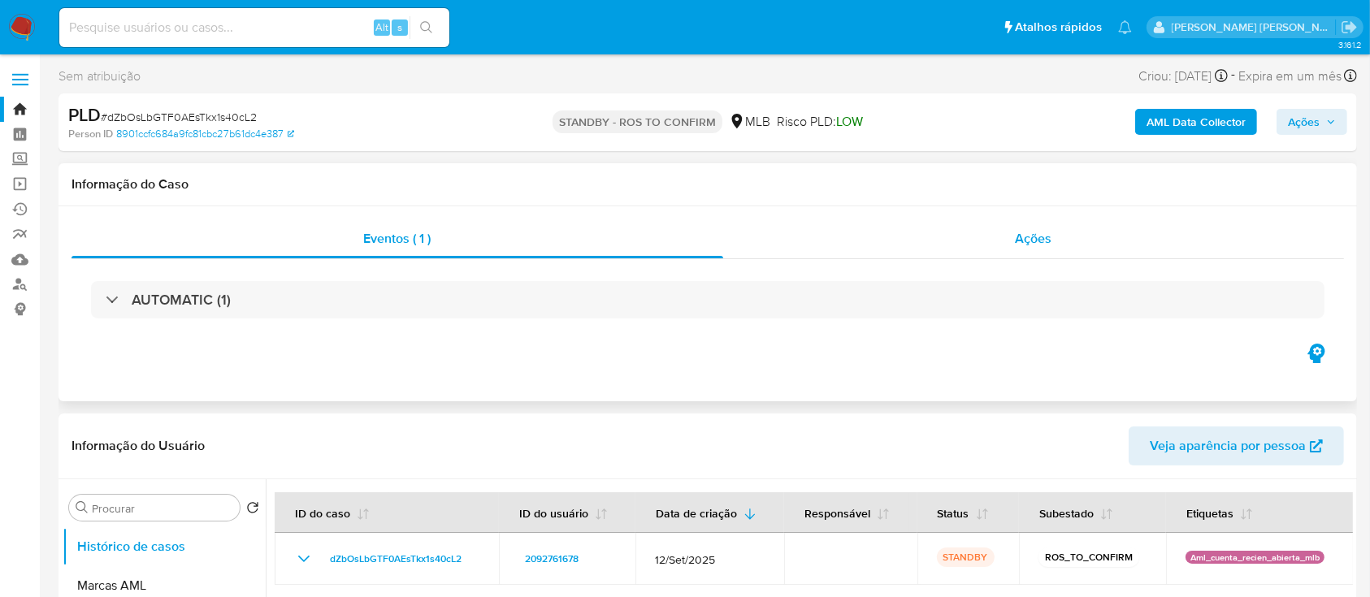
click at [793, 251] on div "Ações" at bounding box center [1033, 238] width 621 height 39
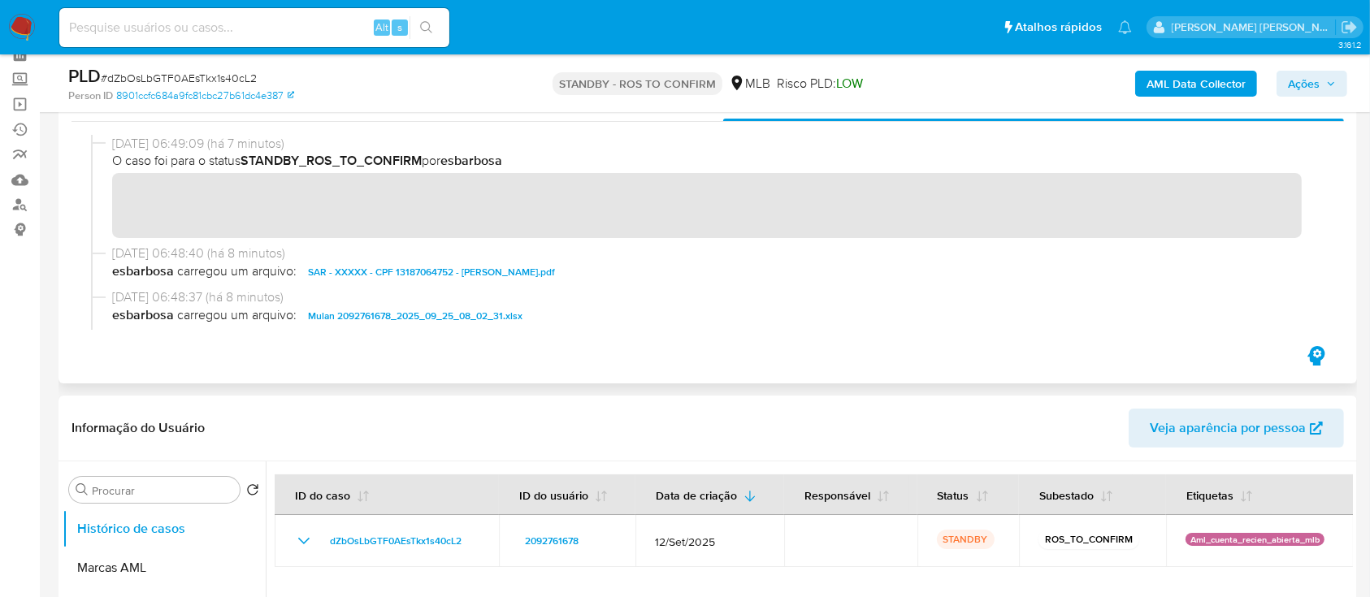
scroll to position [108, 0]
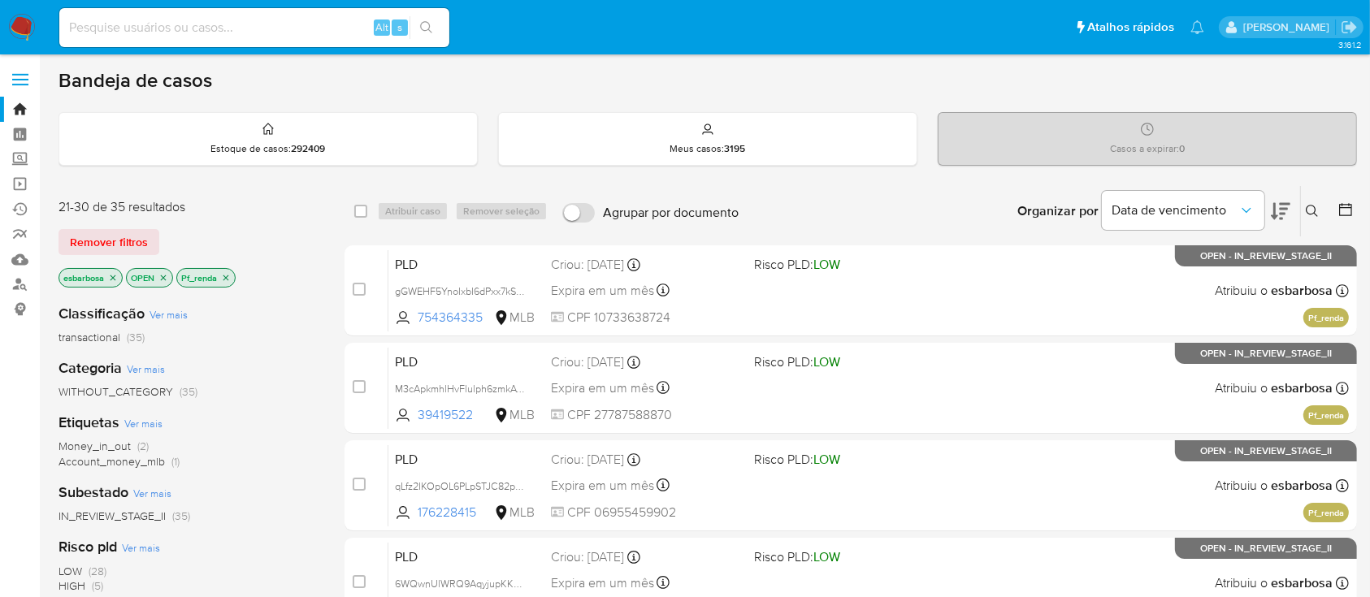
click at [228, 276] on icon "close-filter" at bounding box center [227, 278] width 6 height 6
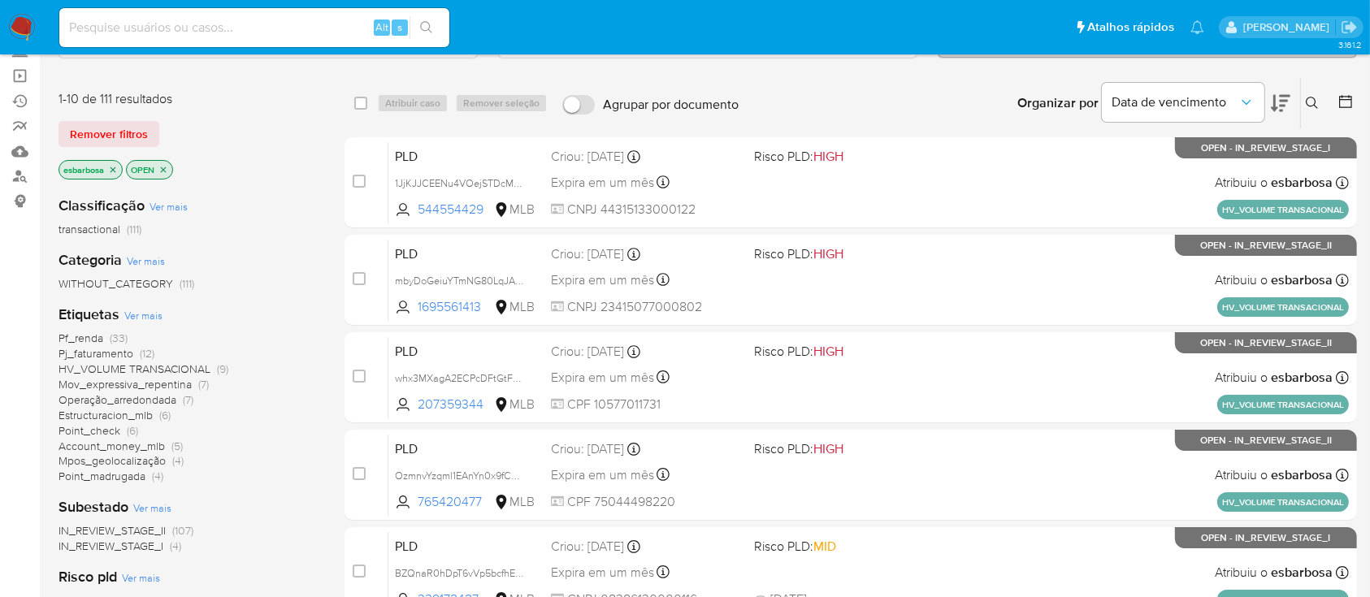
scroll to position [216, 0]
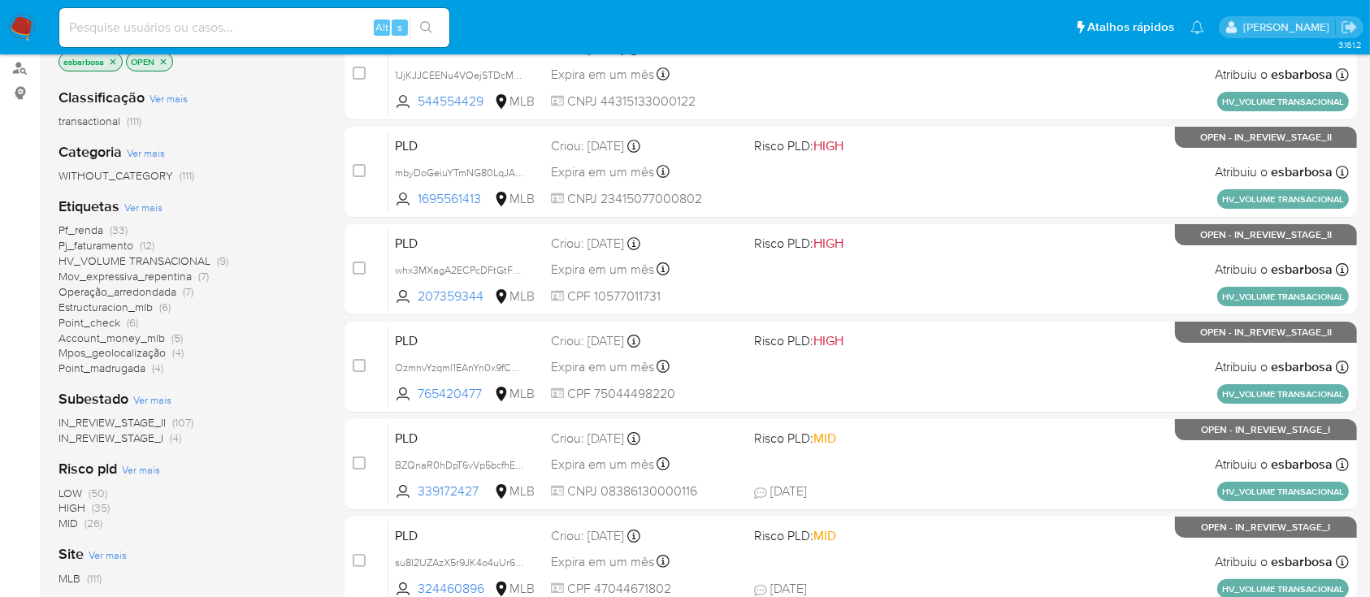
click at [117, 292] on span "Operação_arredondada" at bounding box center [118, 292] width 118 height 16
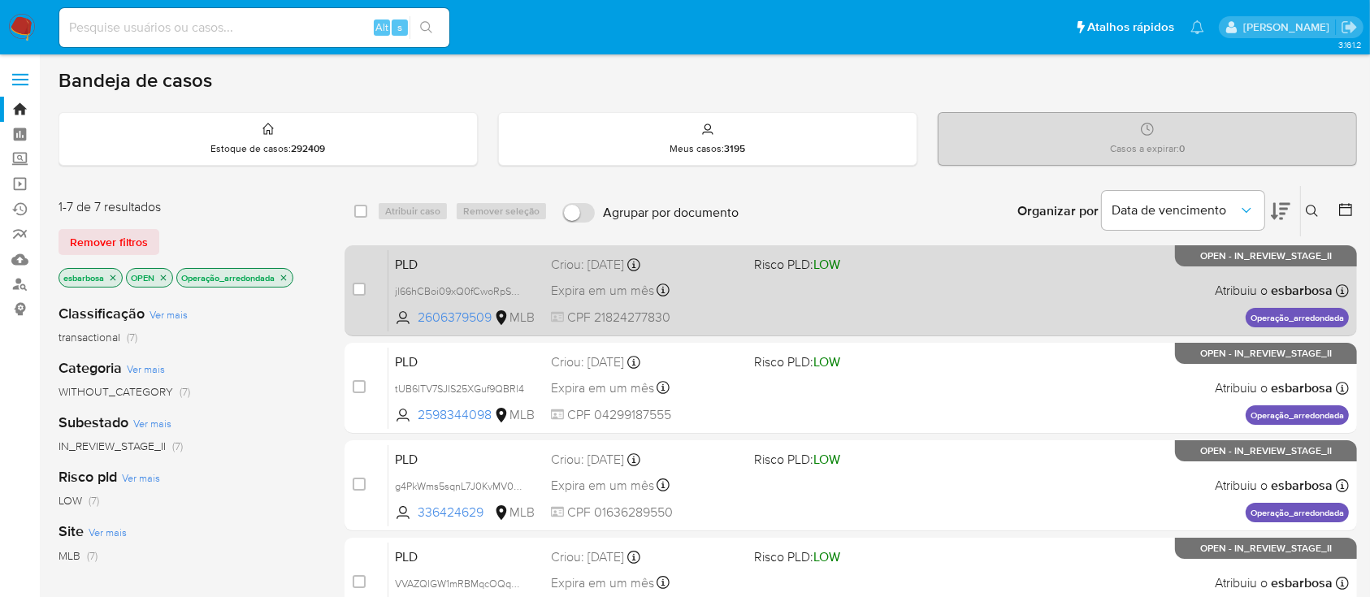
click at [991, 297] on div "PLD jl66hCBoi09xQ0fCwoRpSasz 2606379509 MLB Risco PLD: LOW Criou: 12/09/2025 Cr…" at bounding box center [869, 291] width 961 height 82
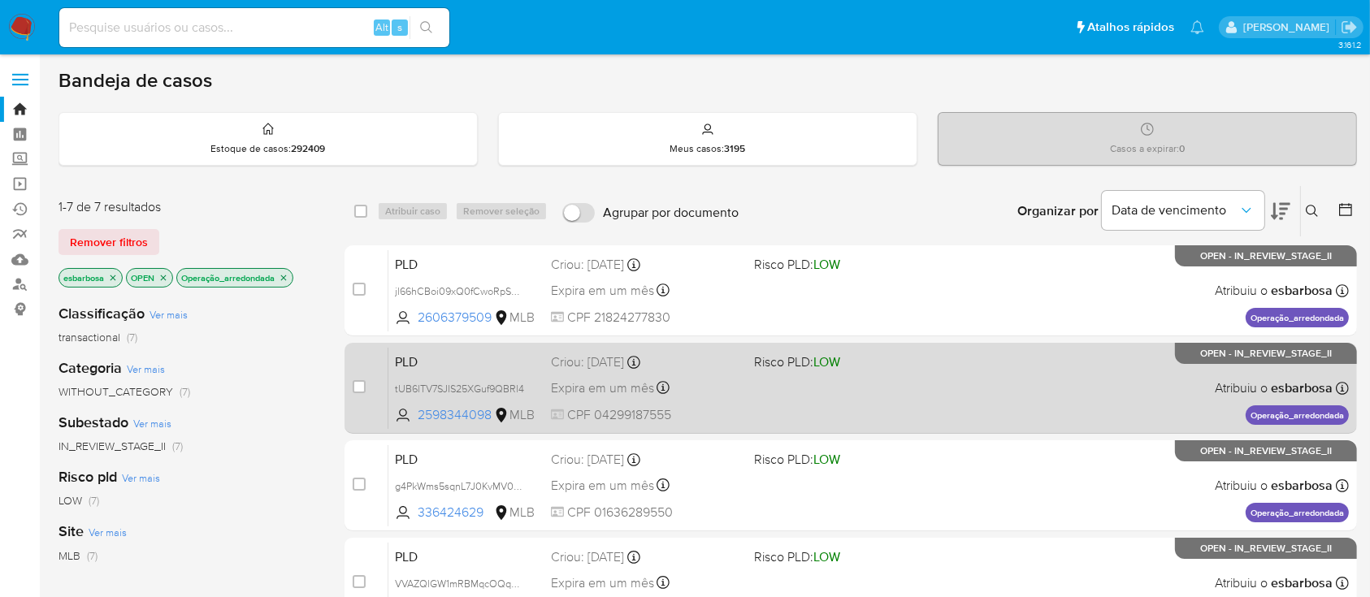
click at [895, 386] on span at bounding box center [848, 387] width 189 height 3
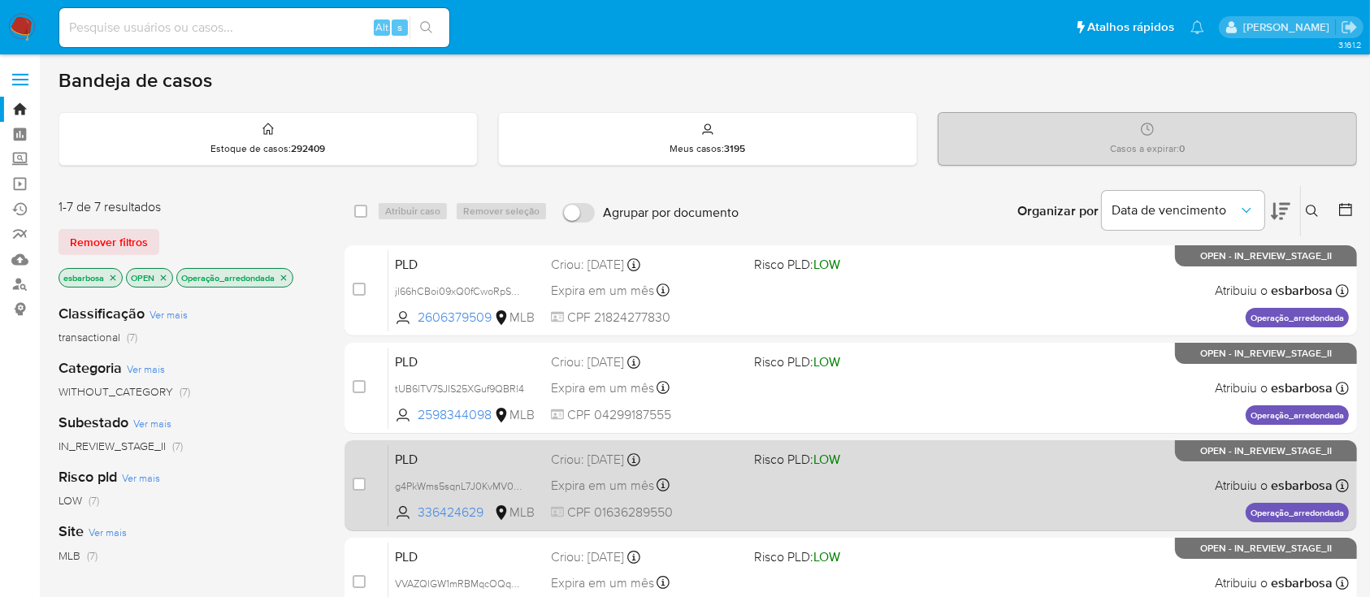
click at [923, 456] on span "Risco PLD: LOW" at bounding box center [848, 458] width 189 height 21
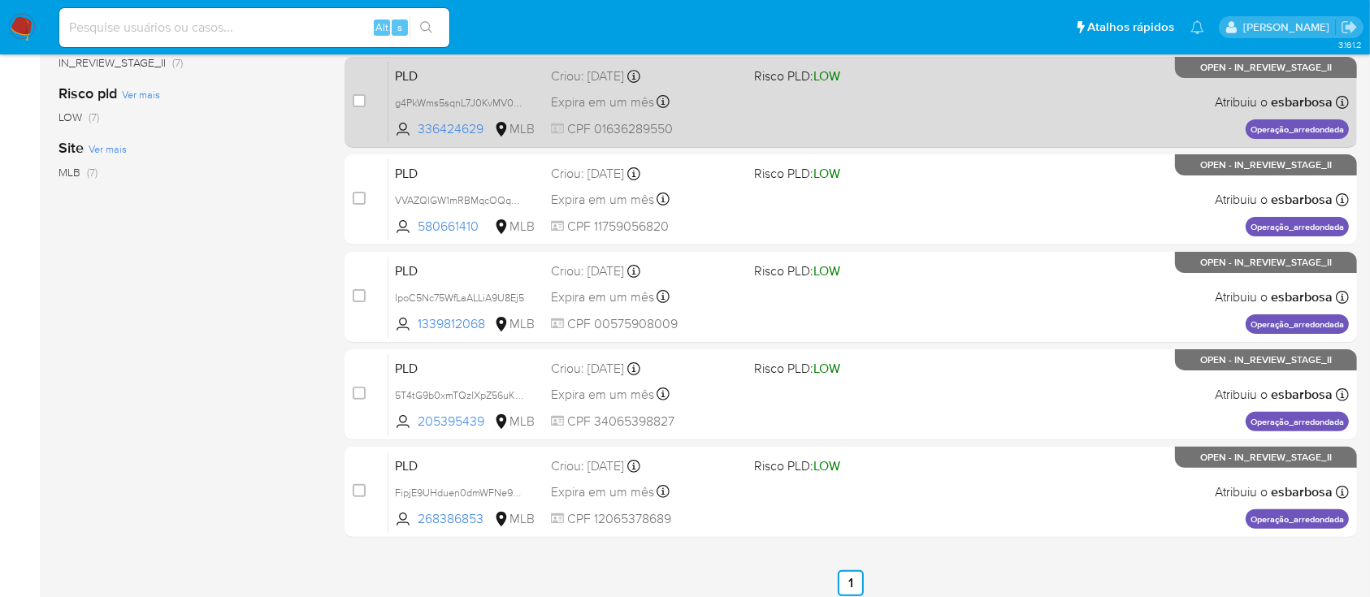
scroll to position [433, 0]
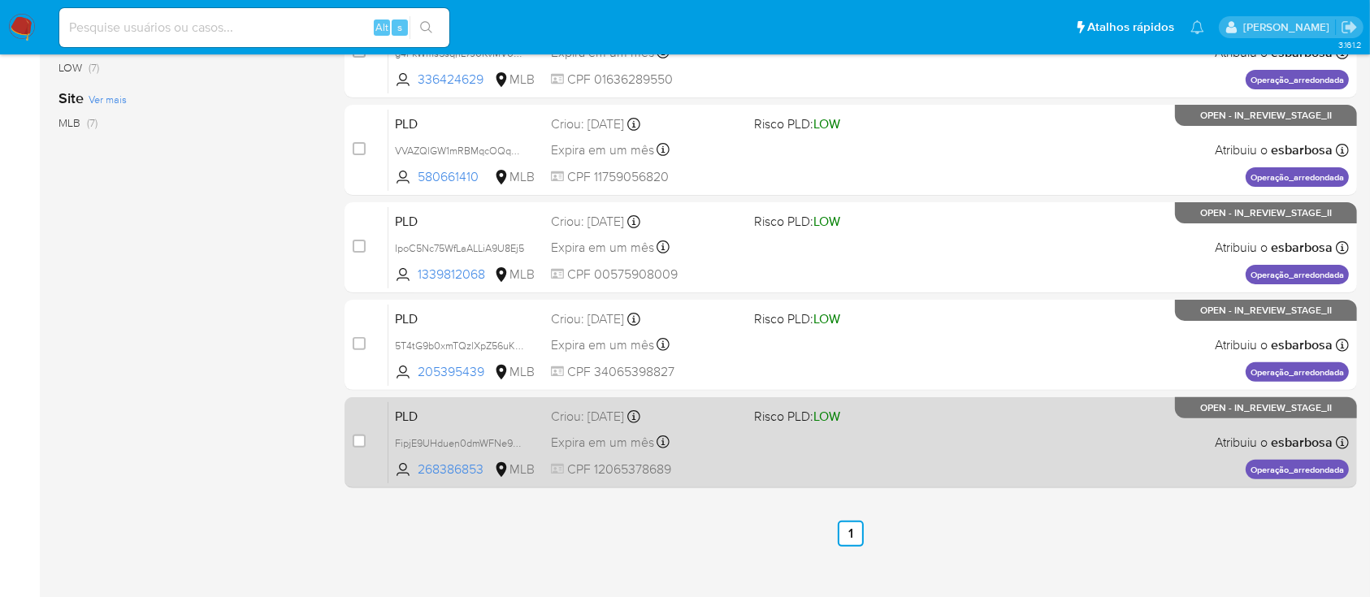
click at [863, 467] on div "PLD FipjE9UHduen0dmWFNe97v9e 268386853 MLB Risco PLD: LOW Criou: 12/09/2025 Cri…" at bounding box center [869, 443] width 961 height 82
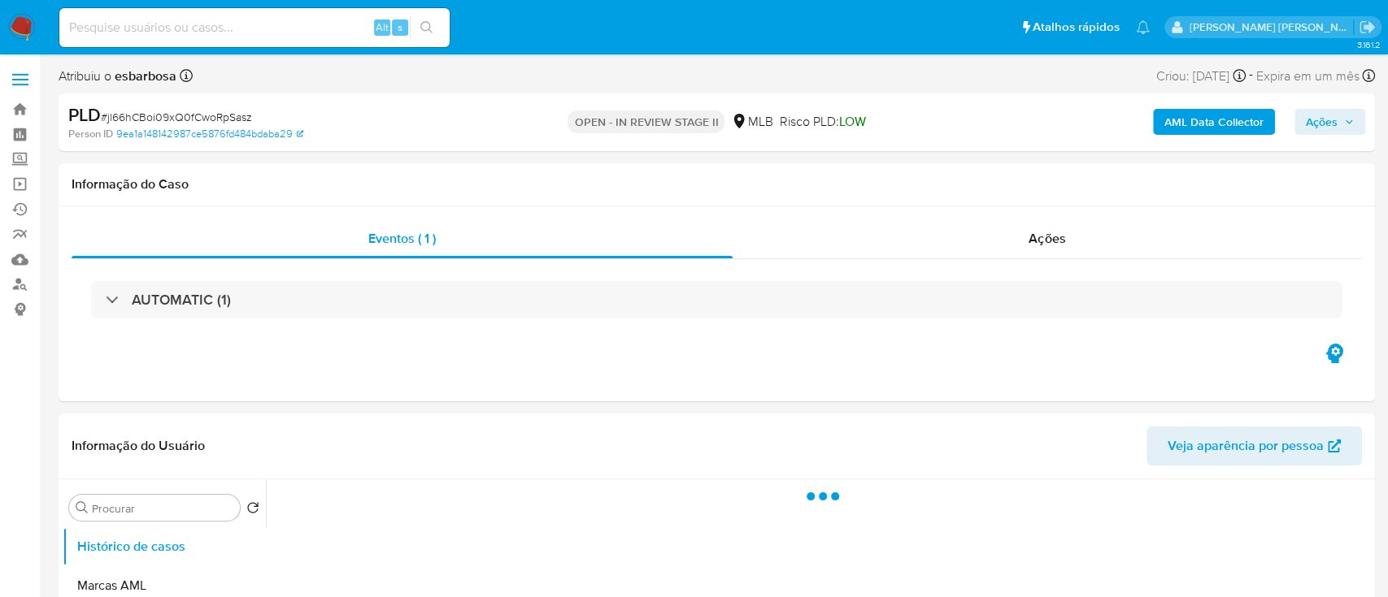
select select "10"
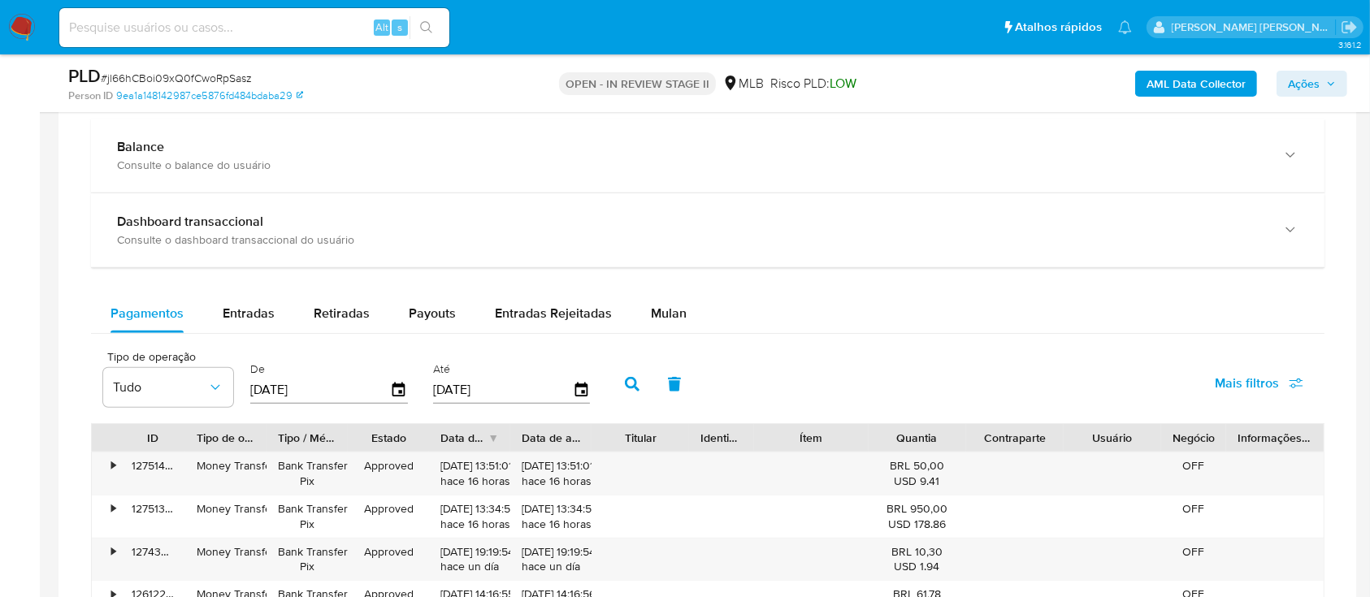
scroll to position [1192, 0]
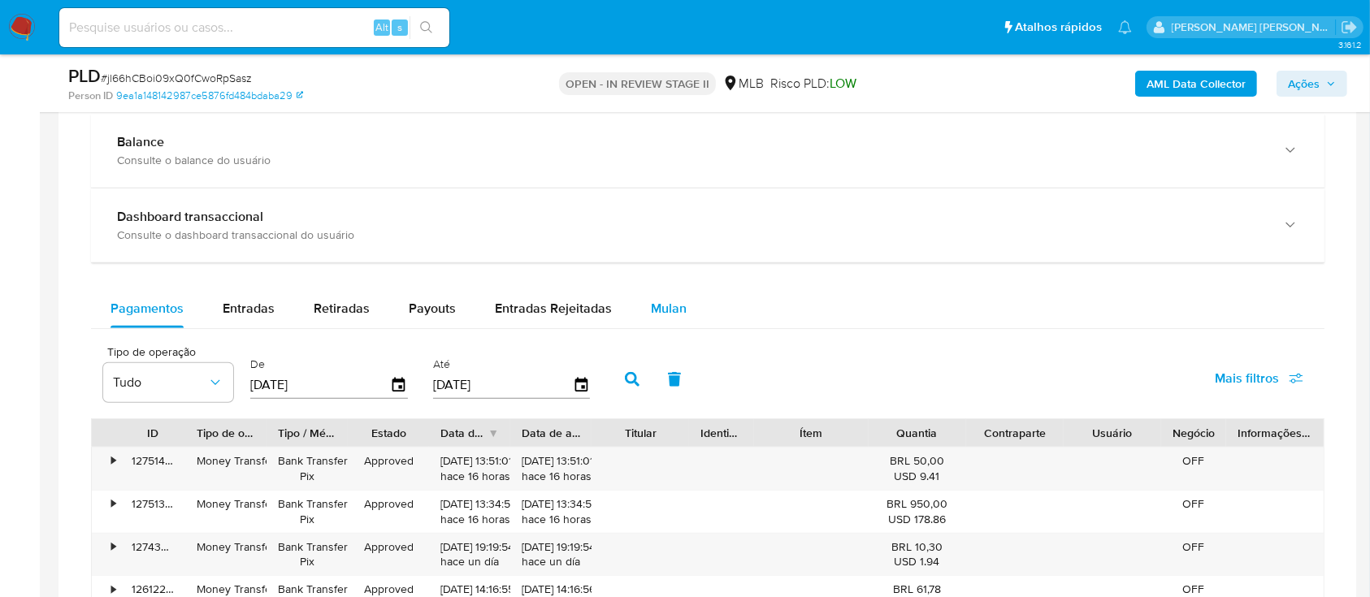
click at [656, 308] on span "Mulan" at bounding box center [669, 308] width 36 height 19
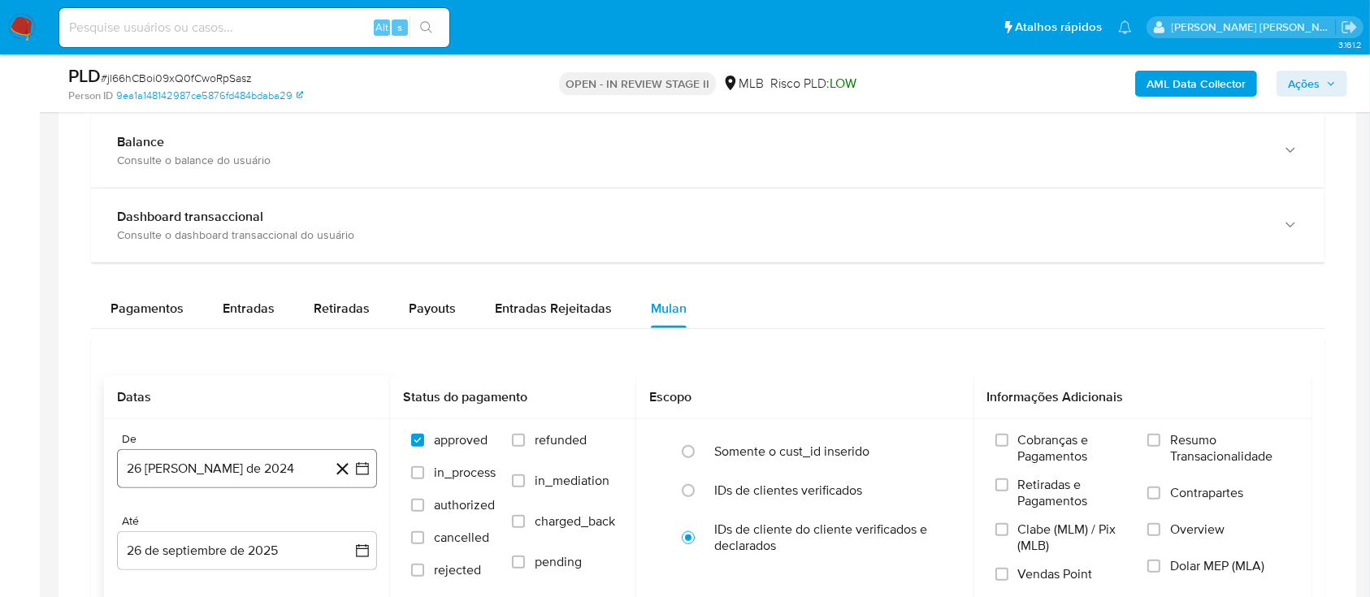
click at [260, 471] on button "26 [PERSON_NAME] de 2024" at bounding box center [247, 469] width 260 height 39
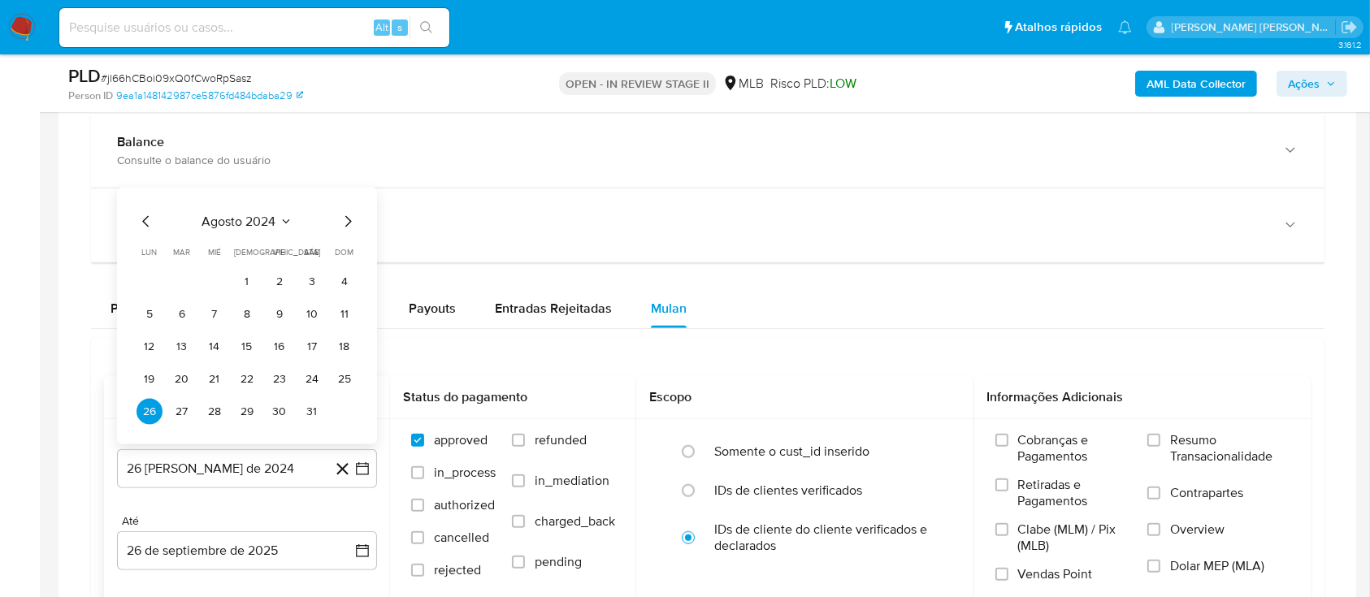
click at [276, 215] on span "agosto 2024" at bounding box center [239, 222] width 74 height 16
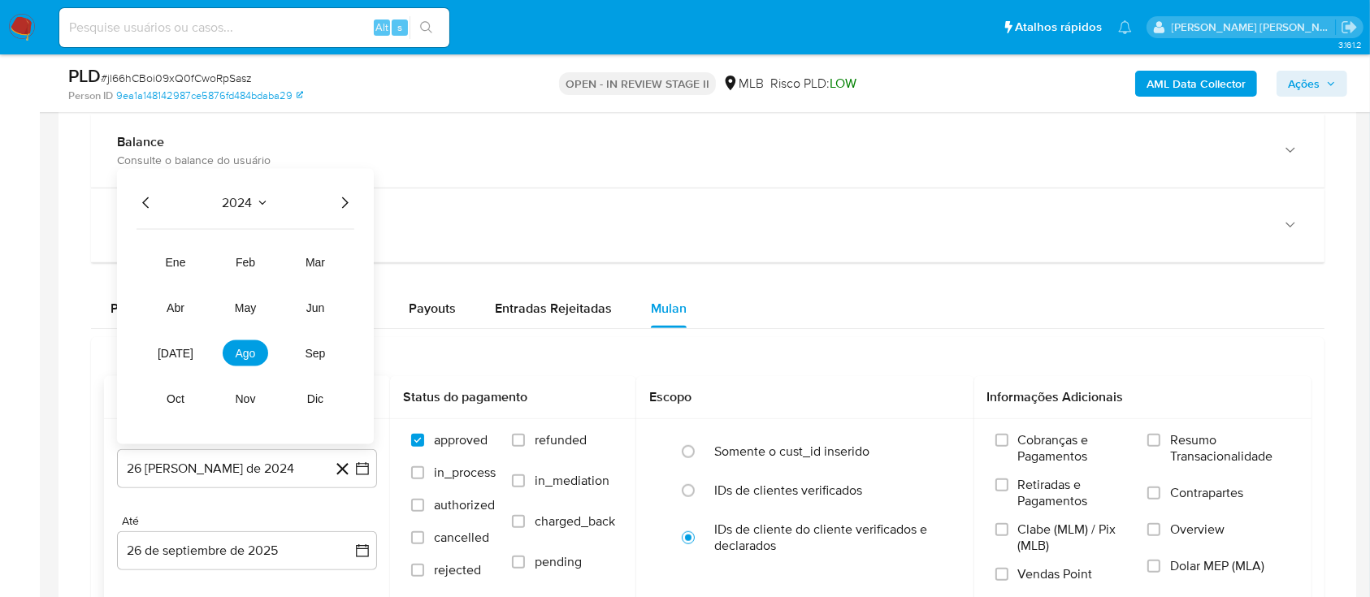
click at [338, 205] on icon "Año siguiente" at bounding box center [345, 203] width 20 height 20
click at [245, 351] on span "ago" at bounding box center [246, 353] width 20 height 13
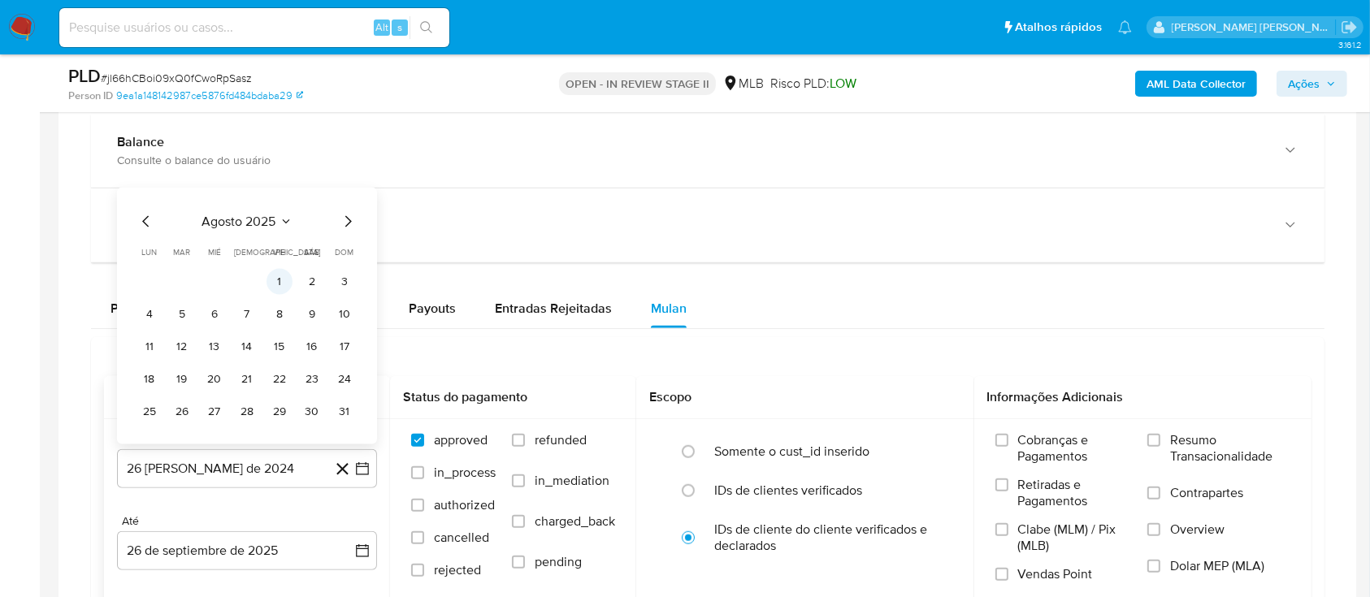
click at [289, 283] on button "1" at bounding box center [280, 282] width 26 height 26
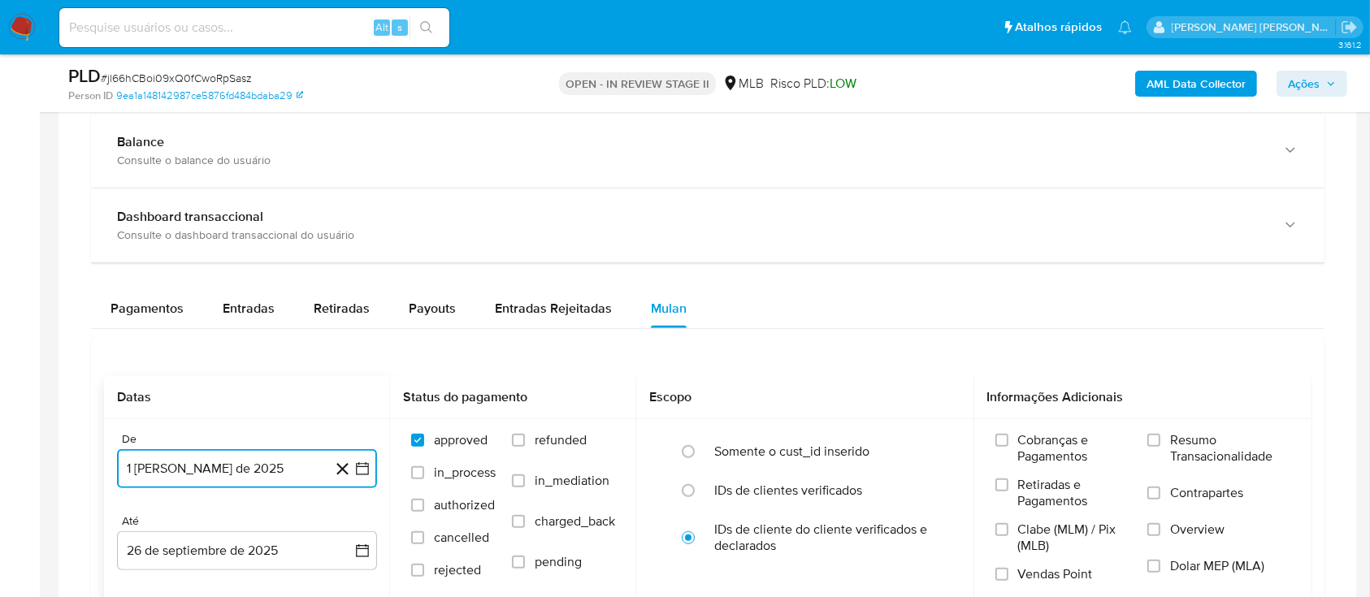
scroll to position [1301, 0]
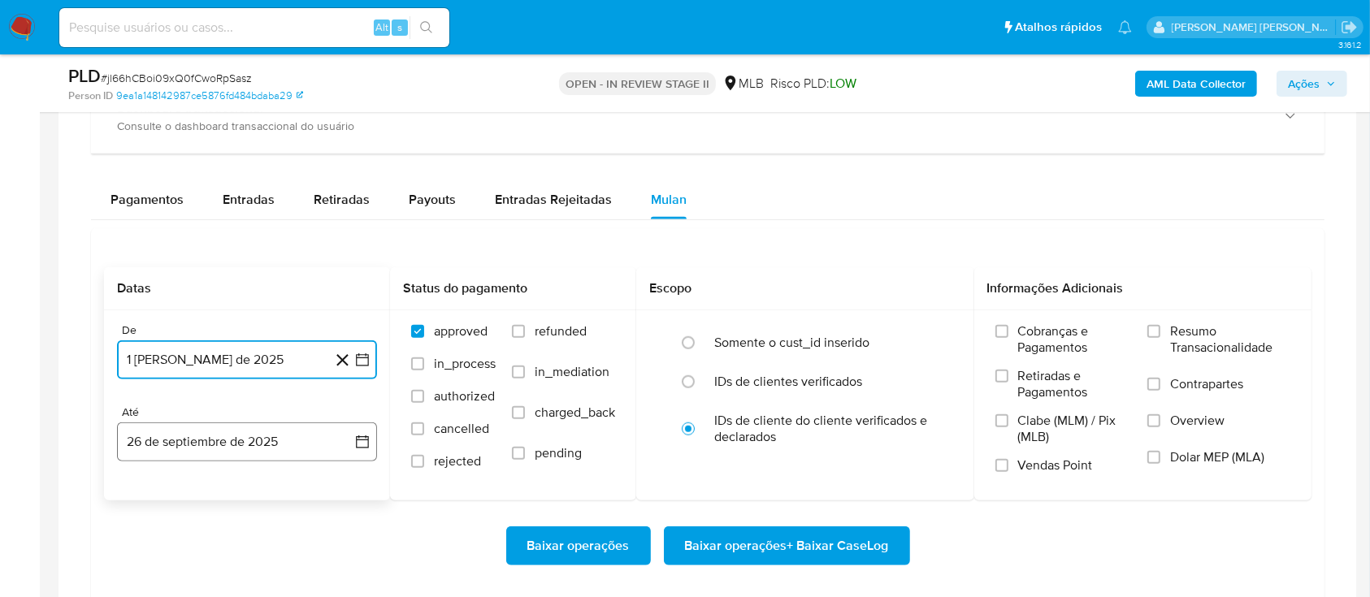
click at [254, 445] on button "26 de septiembre de 2025" at bounding box center [247, 442] width 260 height 39
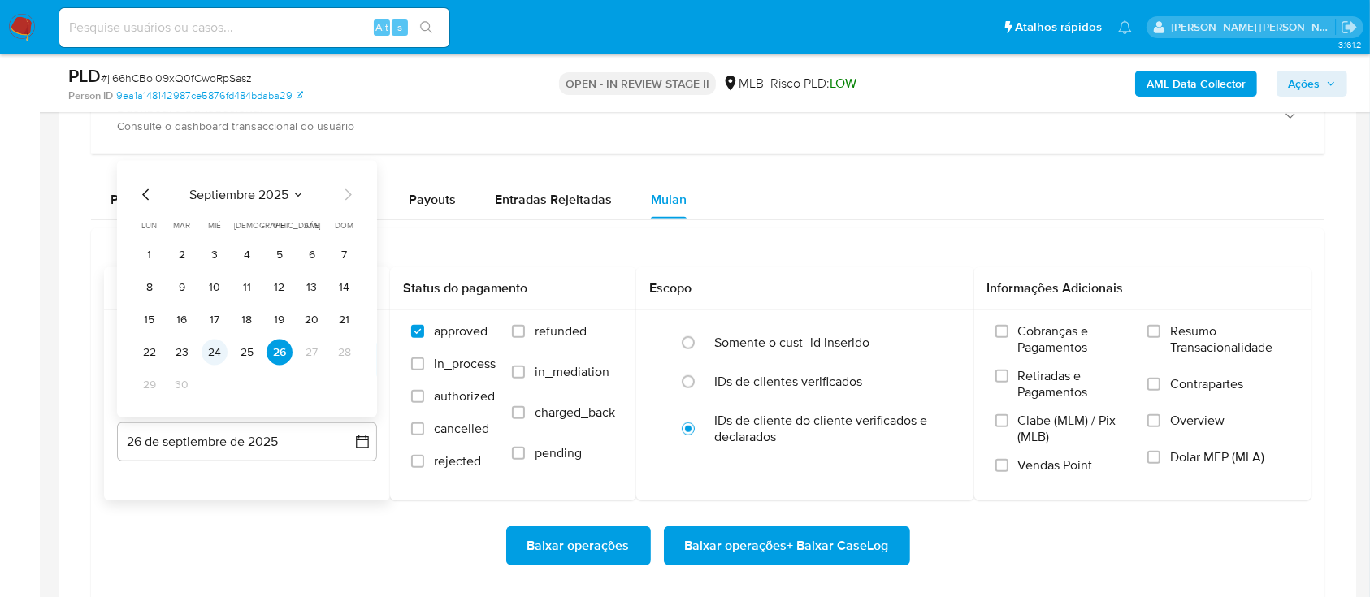
click at [205, 347] on button "24" at bounding box center [215, 353] width 26 height 26
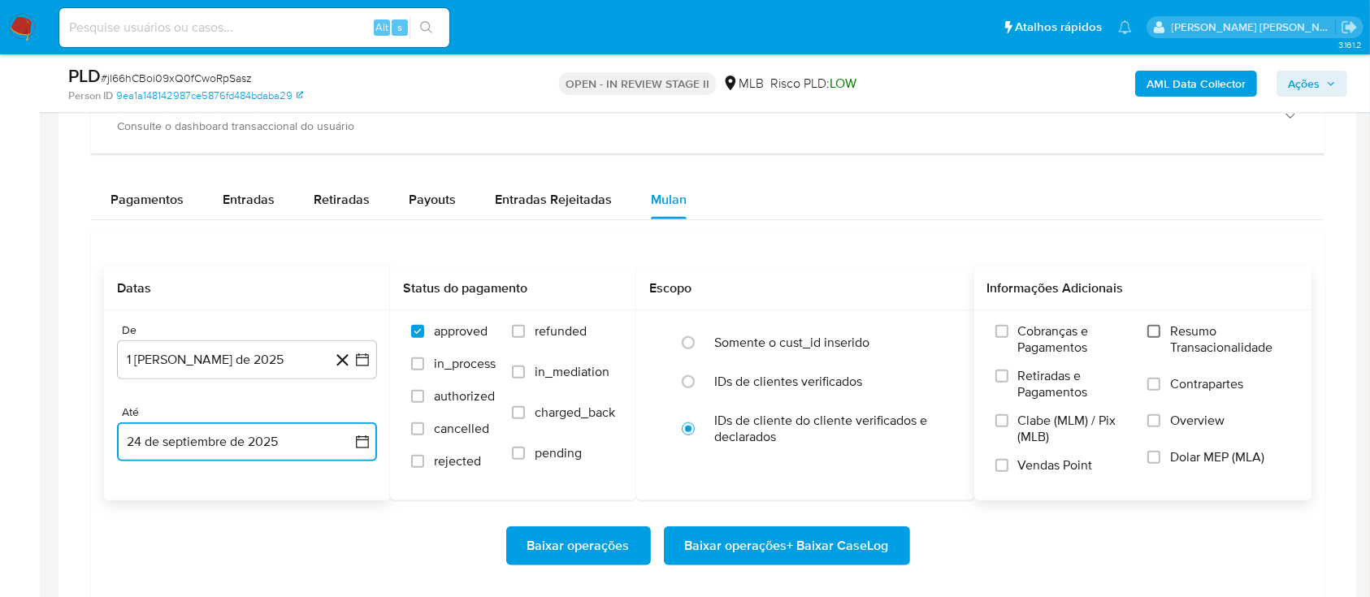
click at [1151, 331] on input "Resumo Transacionalidade" at bounding box center [1154, 331] width 13 height 13
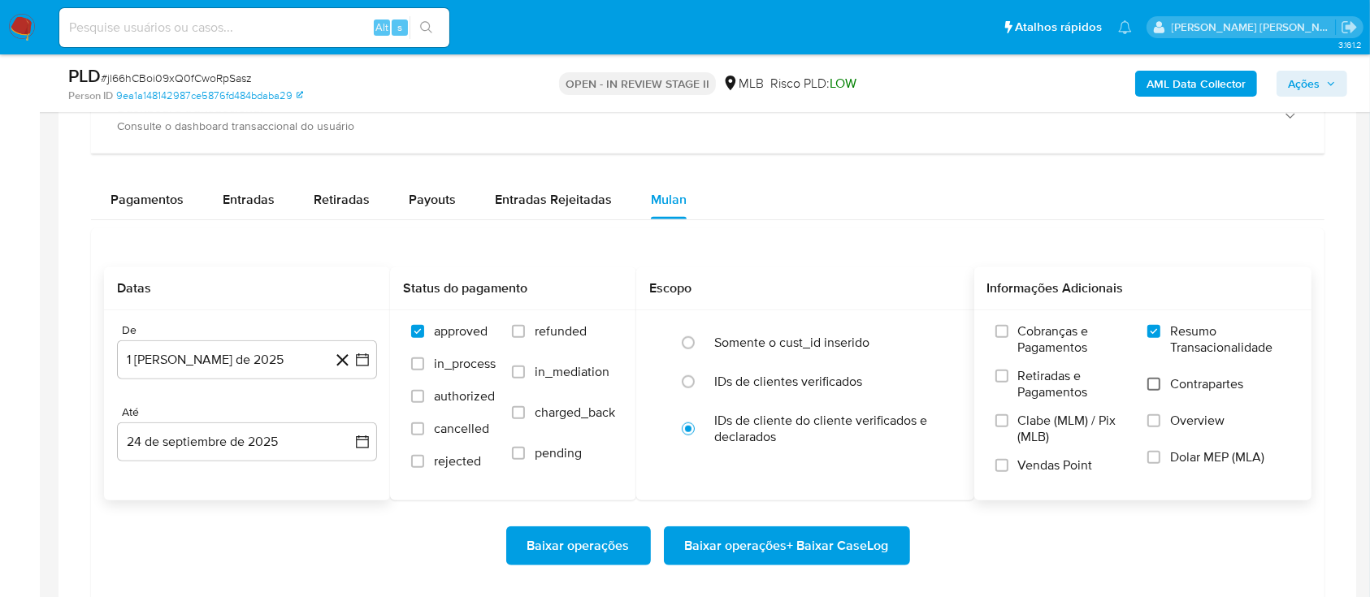
click at [1154, 380] on input "Contrapartes" at bounding box center [1154, 384] width 13 height 13
click at [1008, 464] on input "Vendas Point" at bounding box center [1002, 465] width 13 height 13
click at [747, 536] on span "Baixar operações + Baixar CaseLog" at bounding box center [787, 546] width 204 height 36
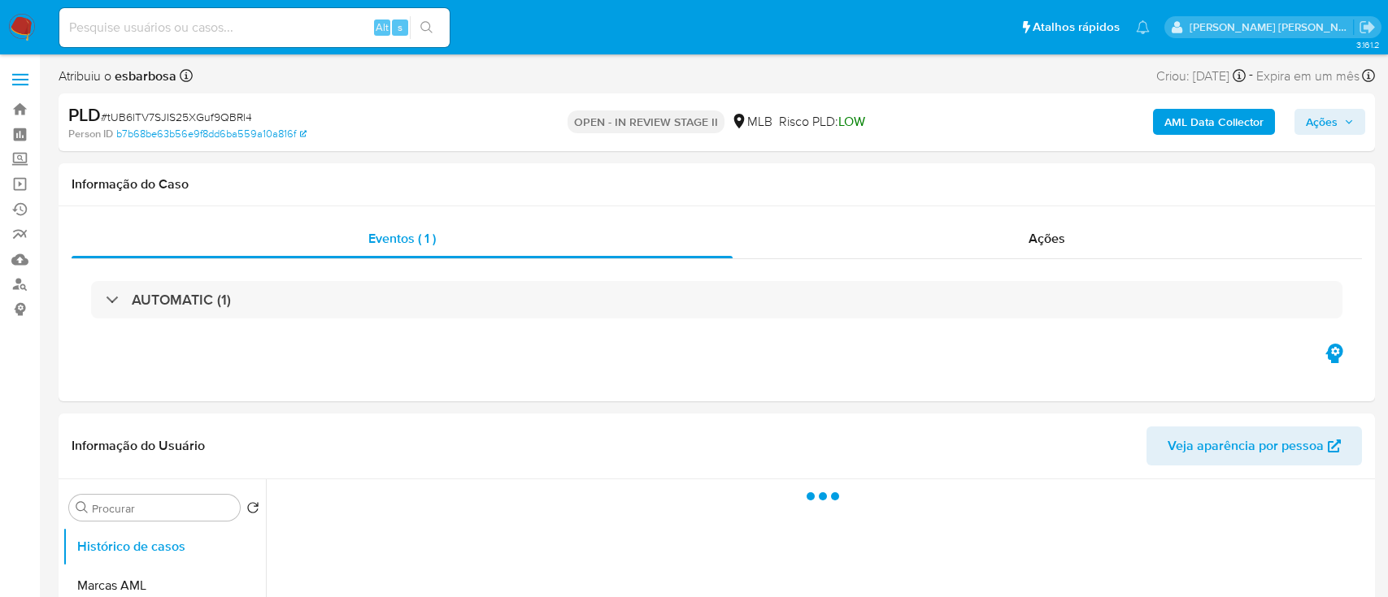
select select "10"
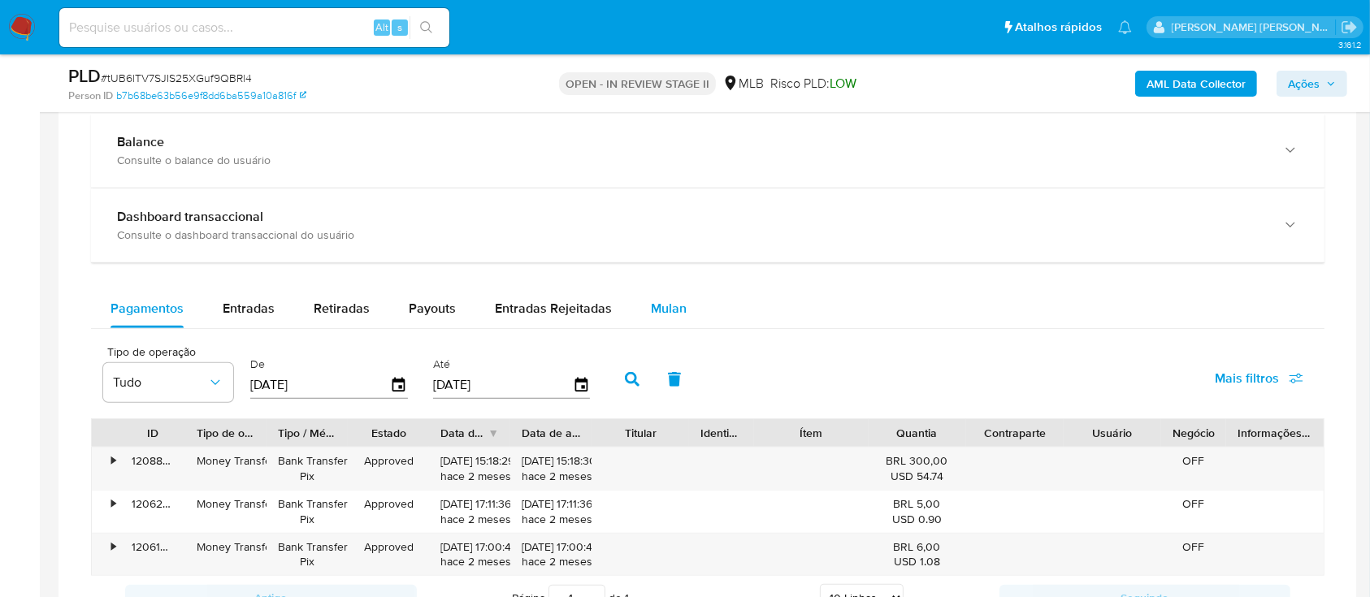
click at [667, 307] on span "Mulan" at bounding box center [669, 308] width 36 height 19
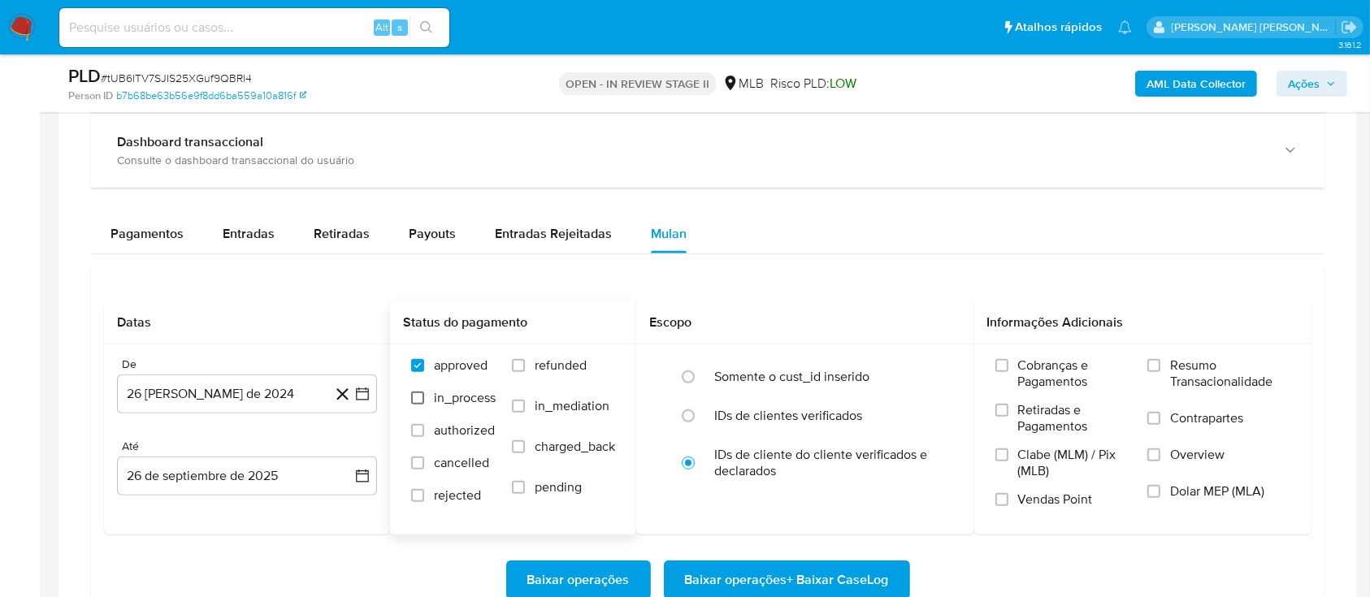
scroll to position [1301, 0]
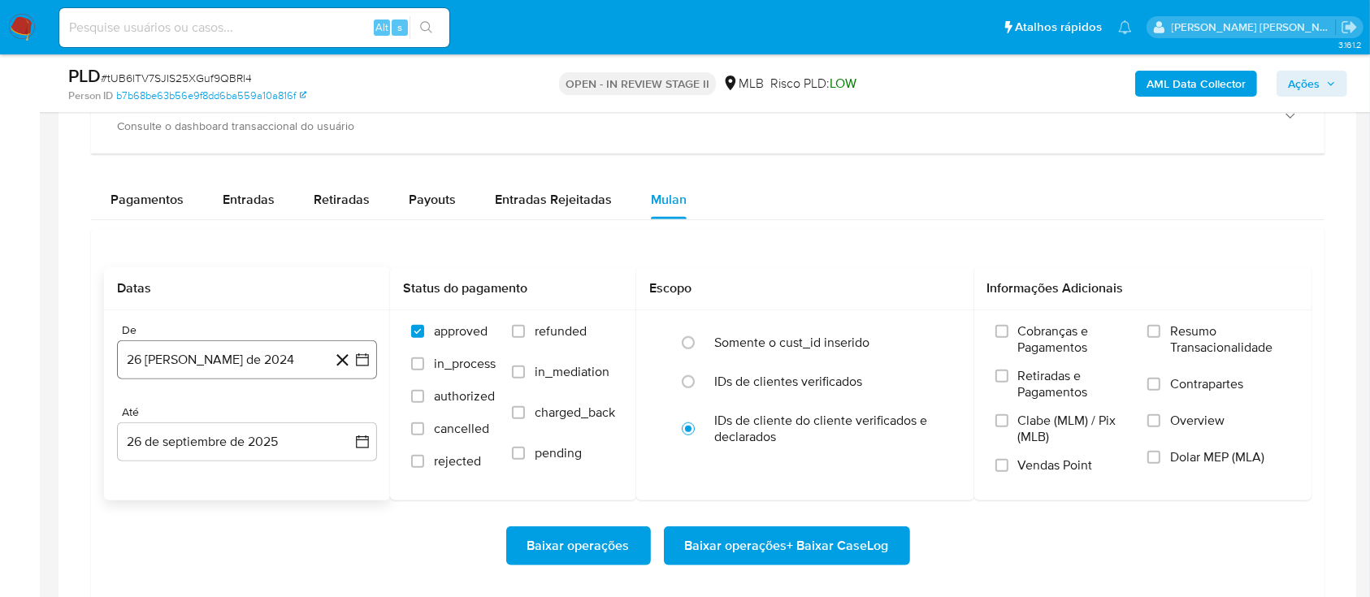
click at [256, 354] on button "26 [PERSON_NAME] de 2024" at bounding box center [247, 360] width 260 height 39
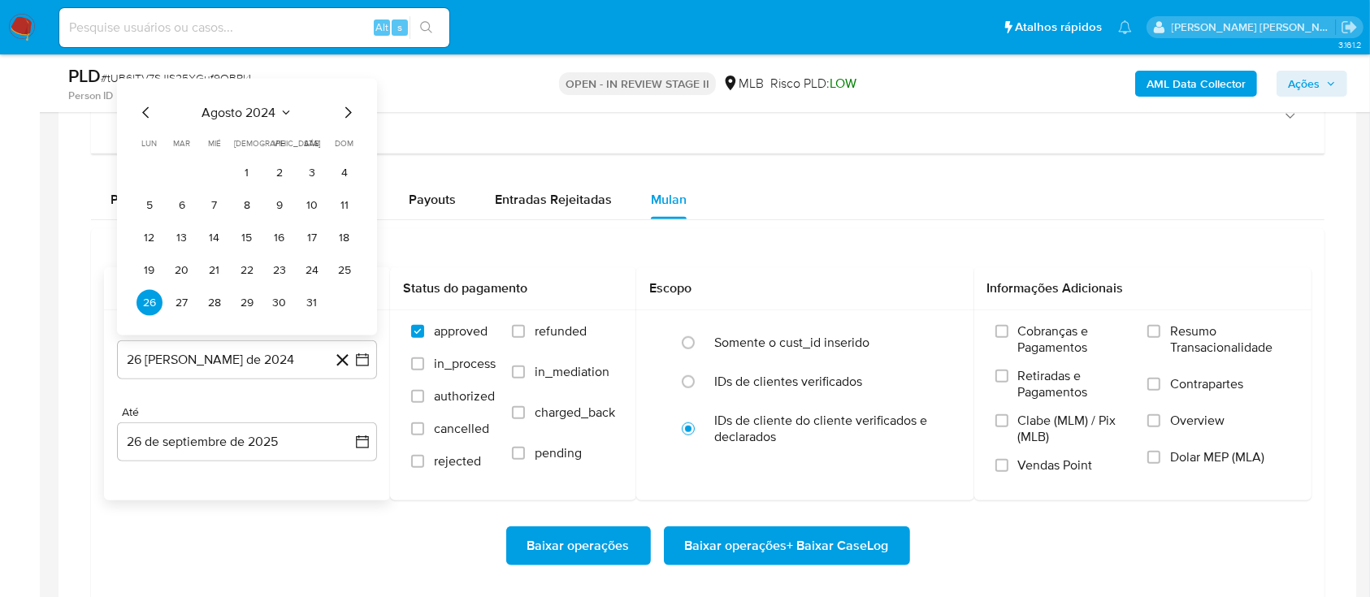
click at [271, 110] on span "agosto 2024" at bounding box center [239, 113] width 74 height 16
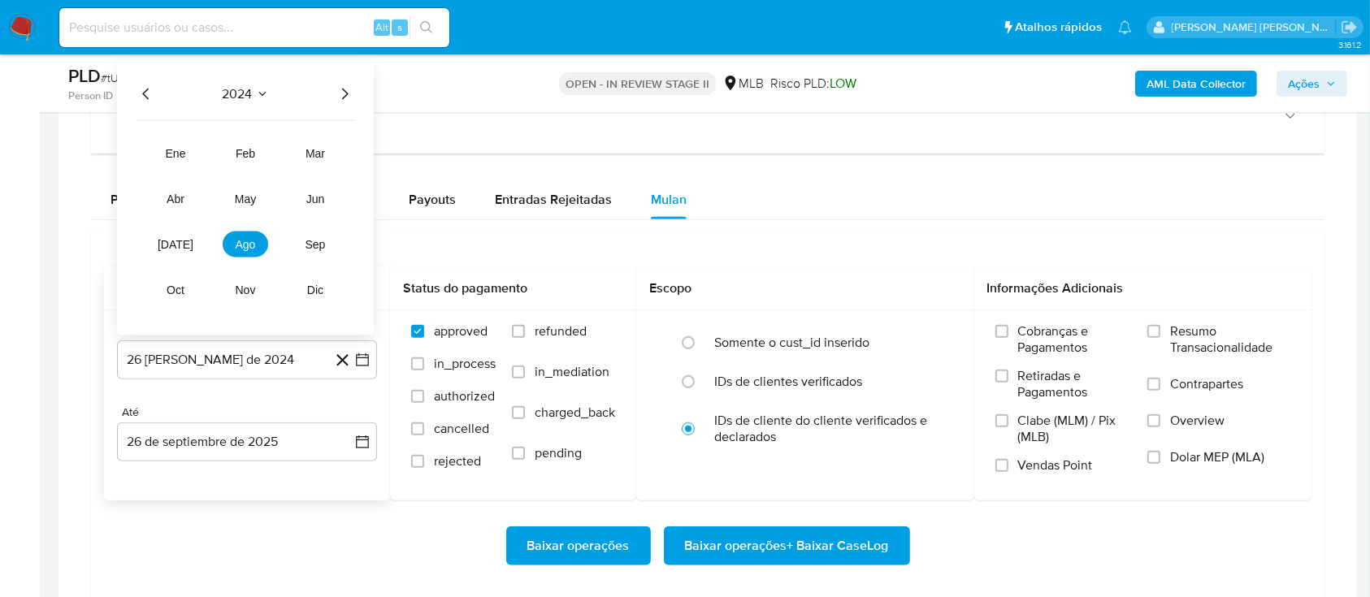
click at [347, 98] on icon "Año siguiente" at bounding box center [345, 95] width 20 height 20
click at [239, 243] on span "ago" at bounding box center [246, 244] width 20 height 13
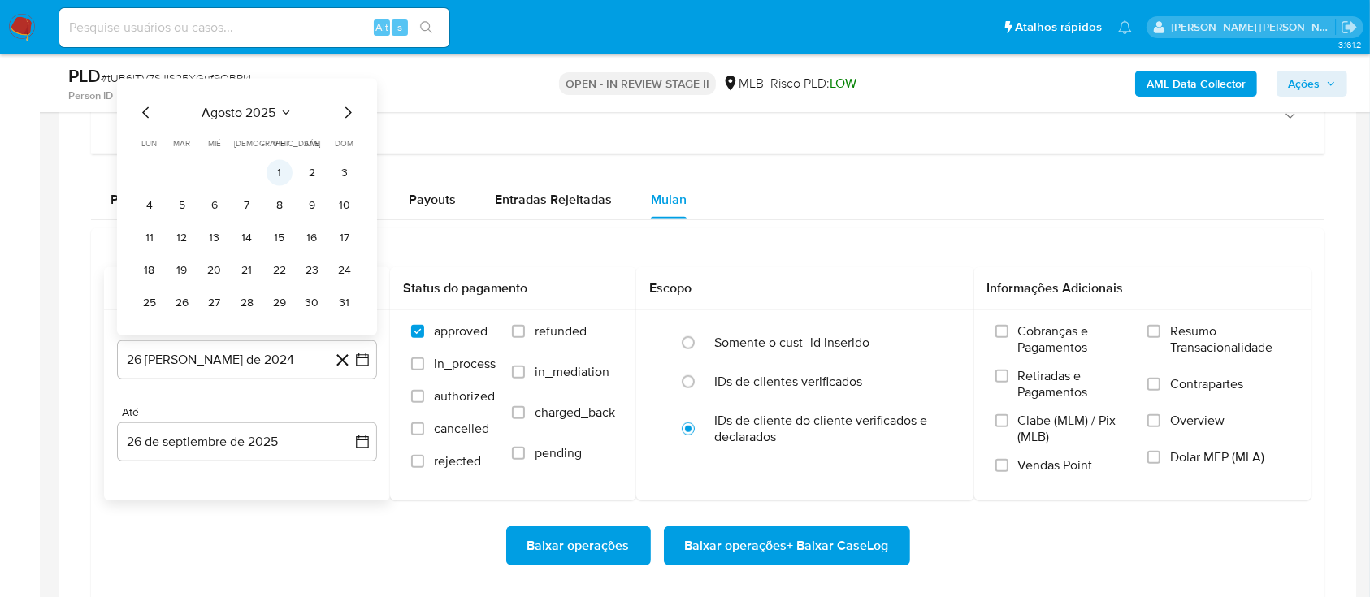
click at [276, 167] on button "1" at bounding box center [280, 173] width 26 height 26
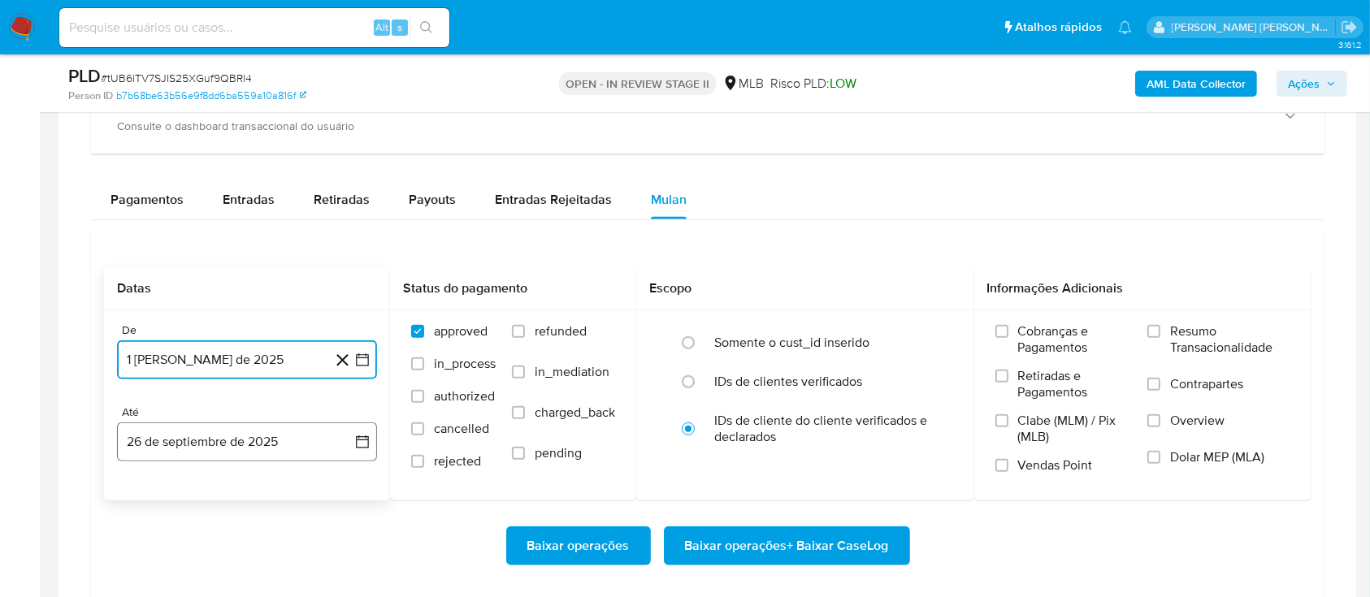
click at [275, 443] on button "26 de septiembre de 2025" at bounding box center [247, 442] width 260 height 39
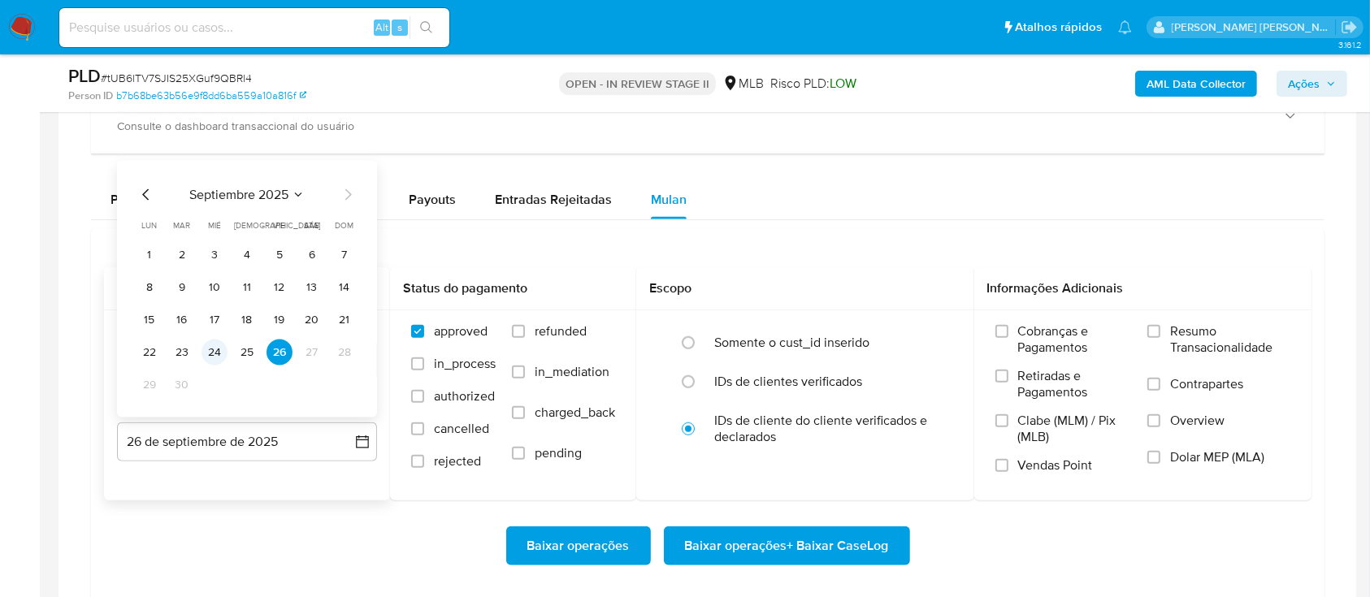
click at [207, 353] on button "24" at bounding box center [215, 353] width 26 height 26
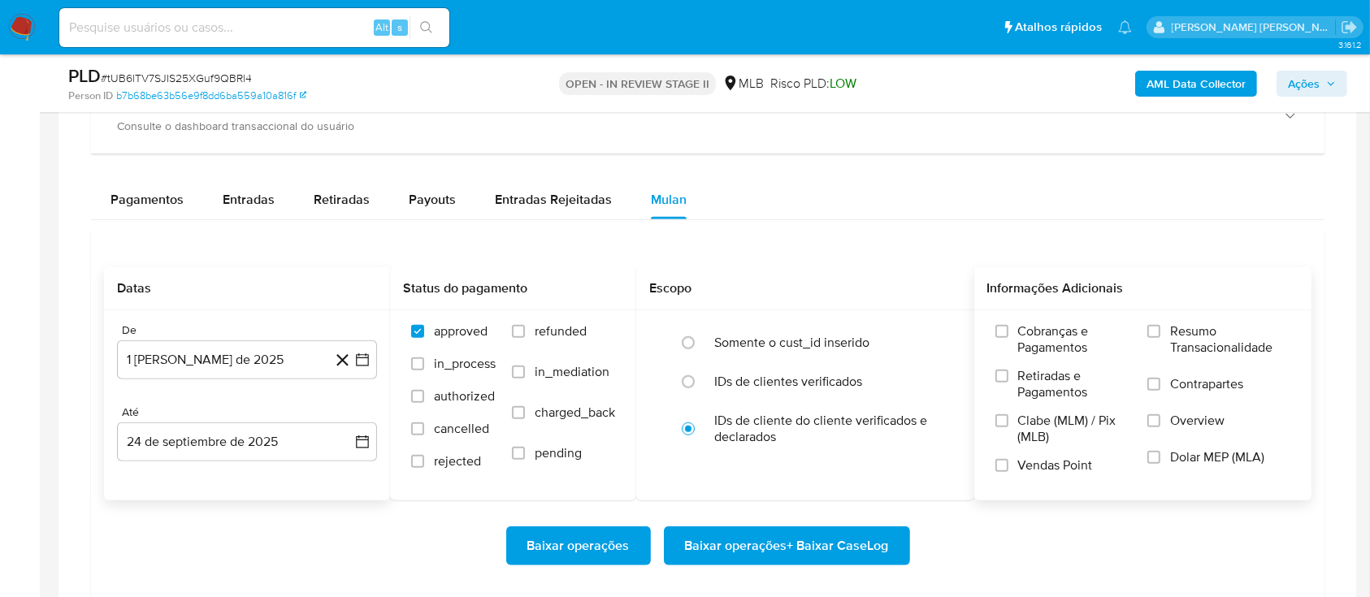
click at [1164, 327] on label "Resumo Transacionalidade" at bounding box center [1219, 350] width 143 height 53
click at [1161, 327] on input "Resumo Transacionalidade" at bounding box center [1154, 331] width 13 height 13
click at [1163, 383] on label "Contrapartes" at bounding box center [1219, 394] width 143 height 37
click at [1161, 383] on input "Contrapartes" at bounding box center [1154, 384] width 13 height 13
click at [1001, 465] on input "Vendas Point" at bounding box center [1002, 465] width 13 height 13
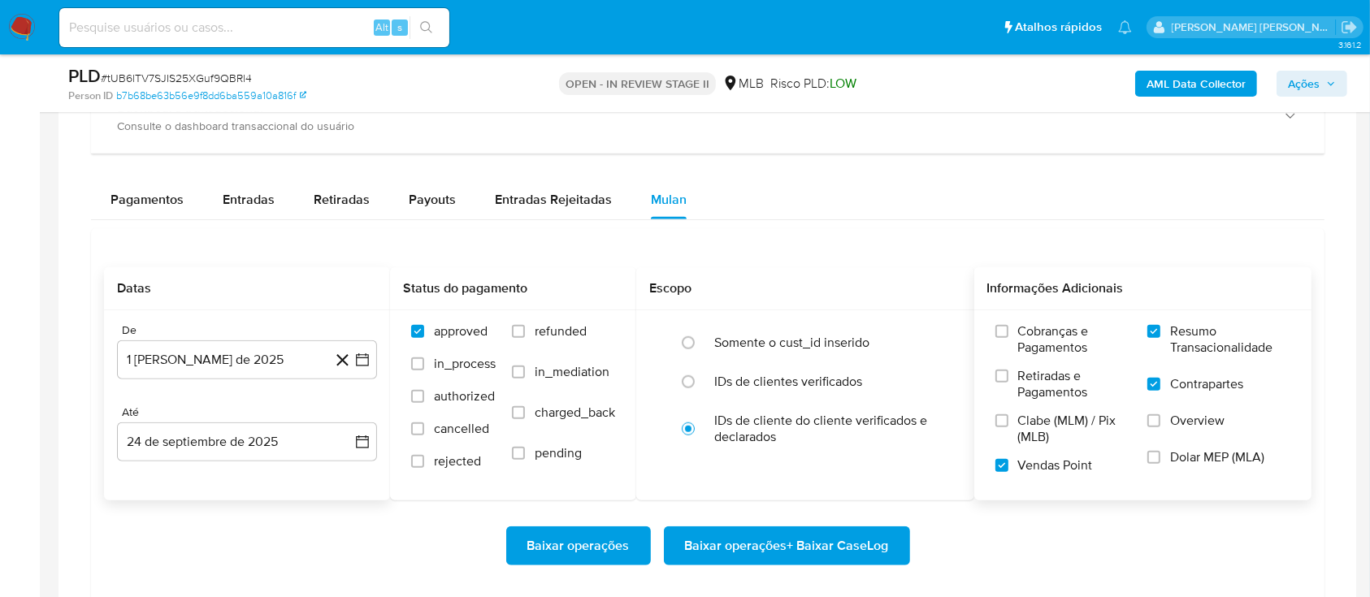
click at [770, 549] on span "Baixar operações + Baixar CaseLog" at bounding box center [787, 546] width 204 height 36
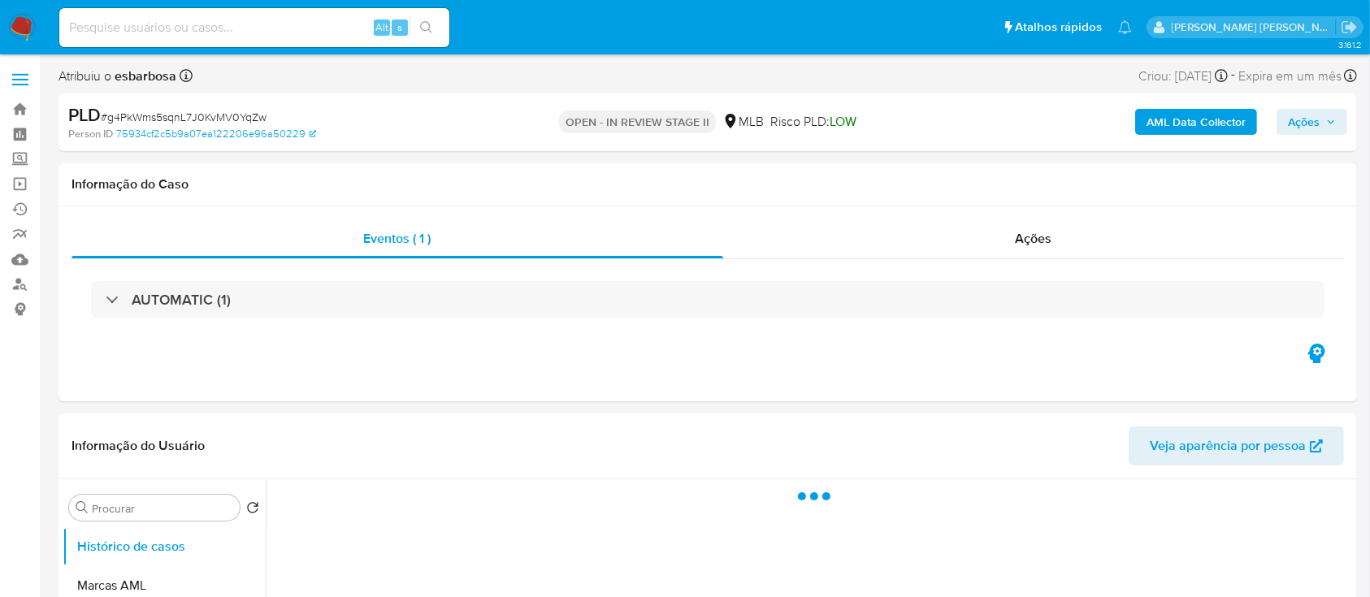
select select "10"
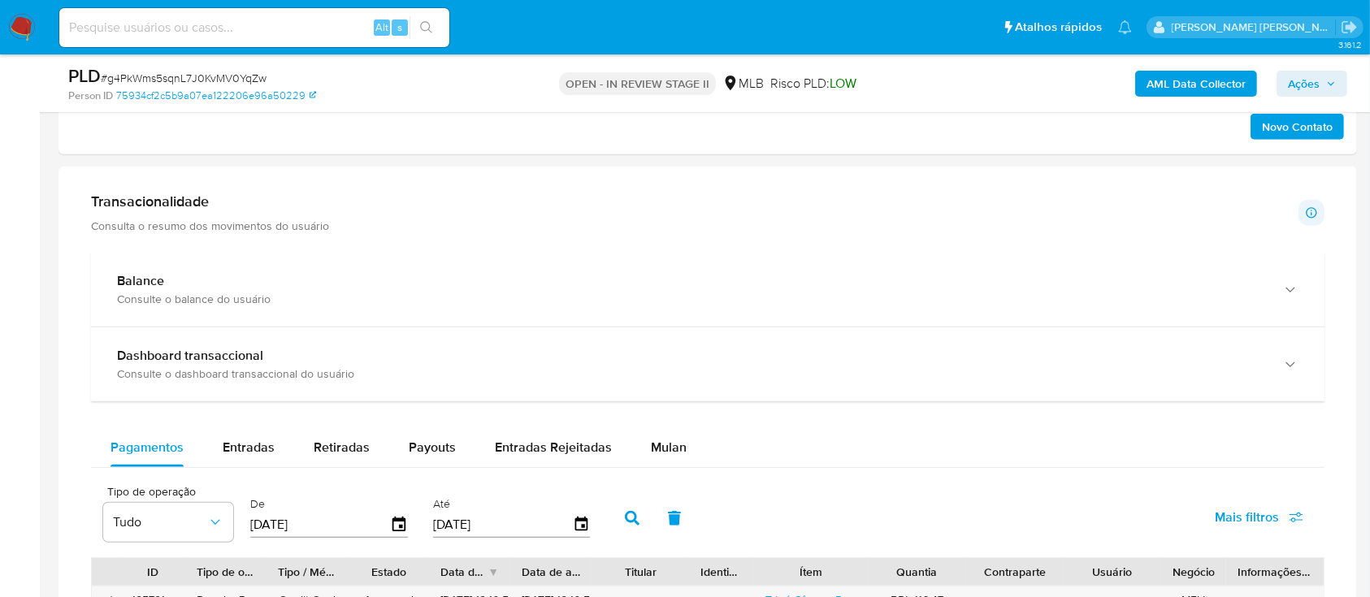
scroll to position [975, 0]
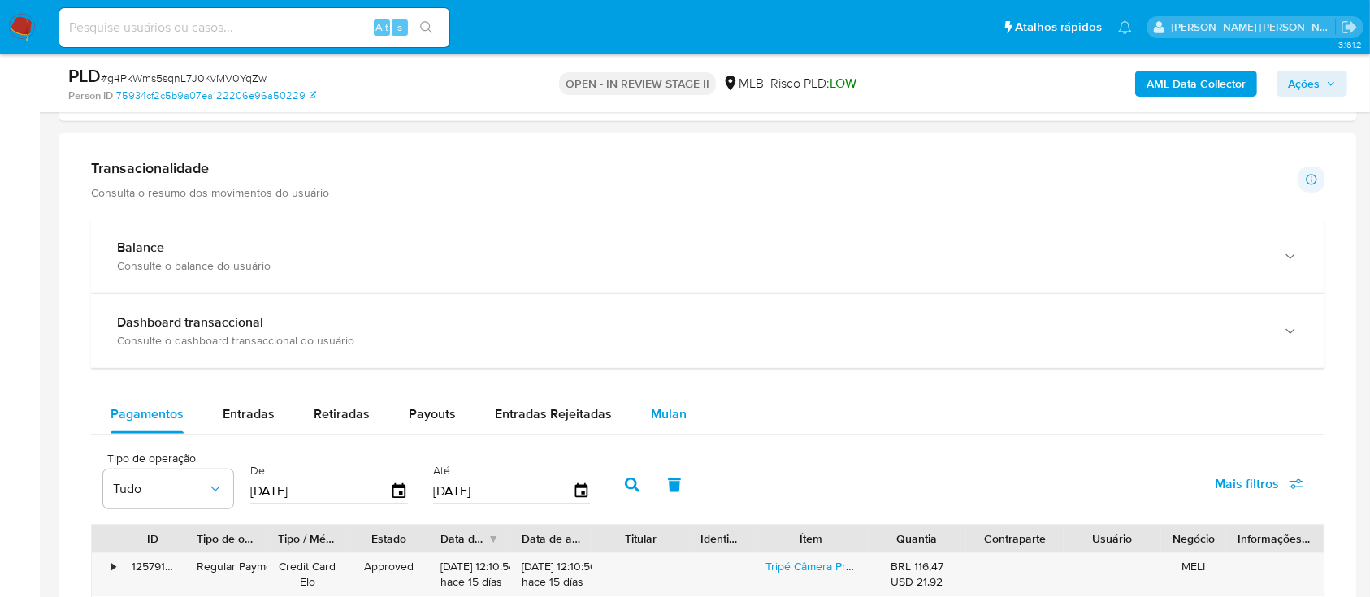
click at [667, 415] on span "Mulan" at bounding box center [669, 414] width 36 height 19
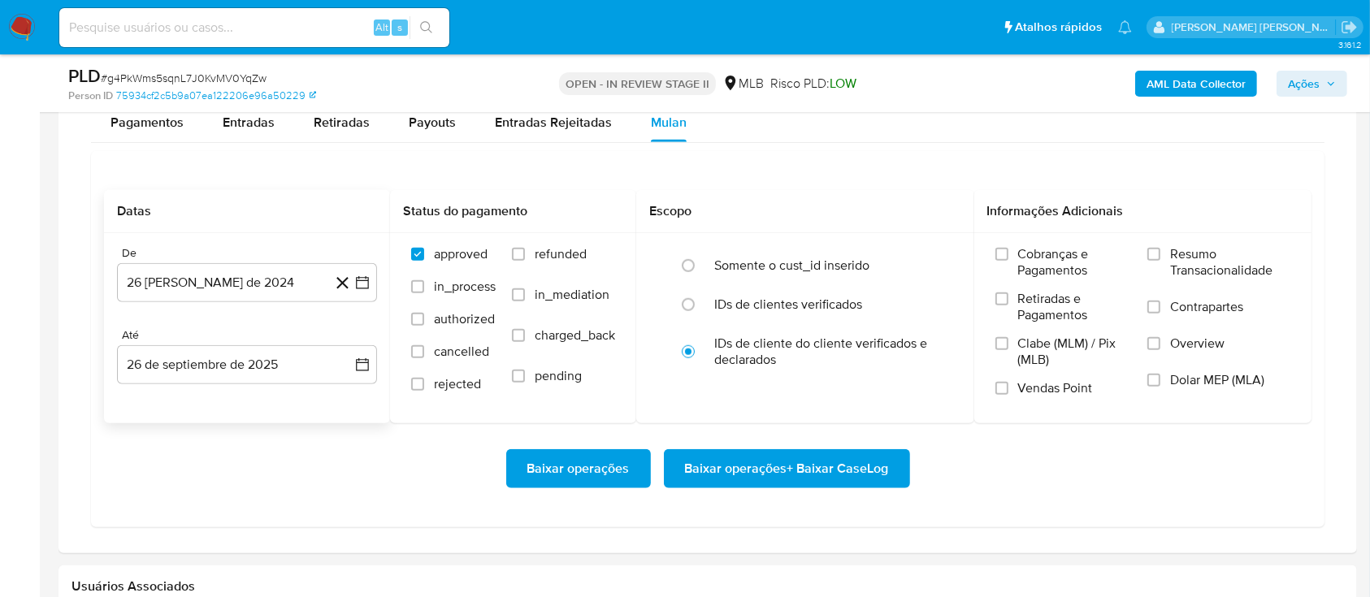
scroll to position [1301, 0]
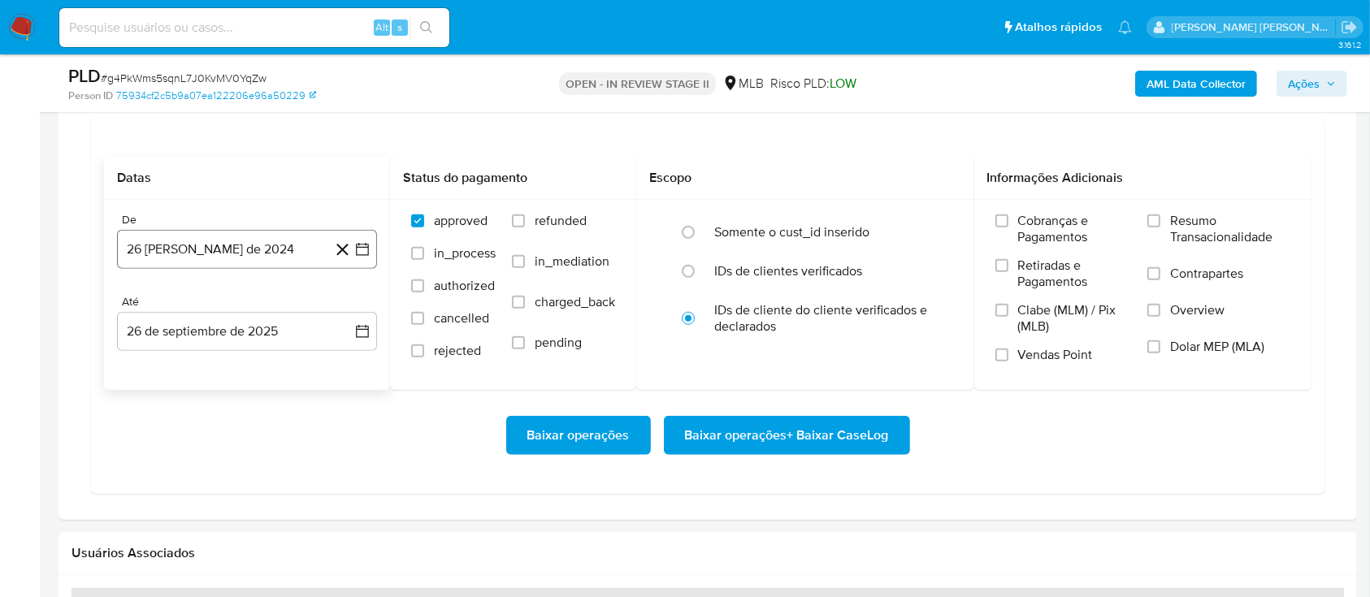
click at [241, 258] on button "26 [PERSON_NAME] de 2024" at bounding box center [247, 249] width 260 height 39
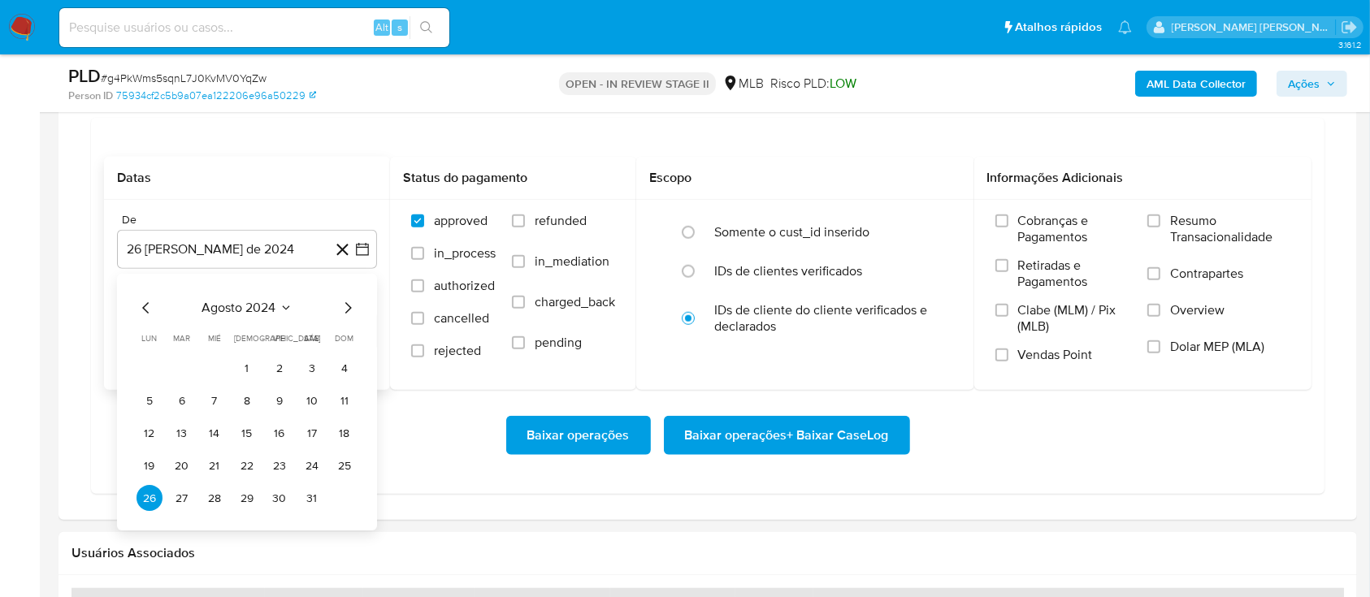
click at [241, 309] on span "agosto 2024" at bounding box center [239, 309] width 74 height 16
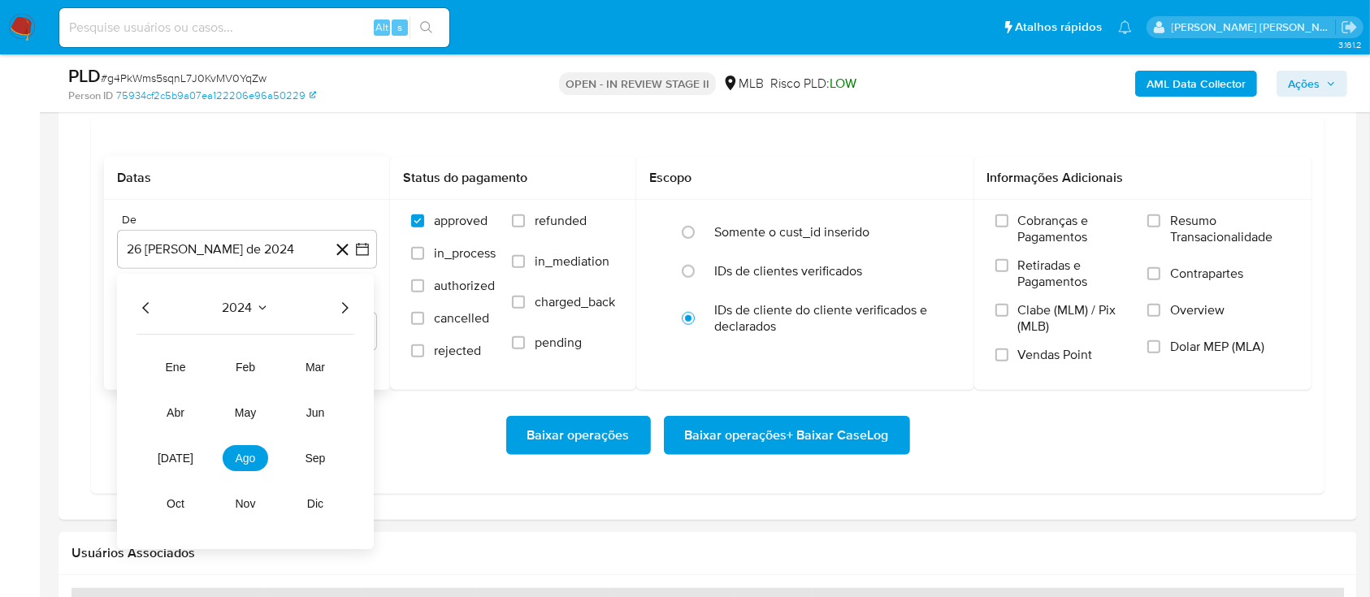
click at [346, 305] on icon "Año siguiente" at bounding box center [345, 309] width 20 height 20
click at [240, 460] on span "ago" at bounding box center [246, 459] width 20 height 13
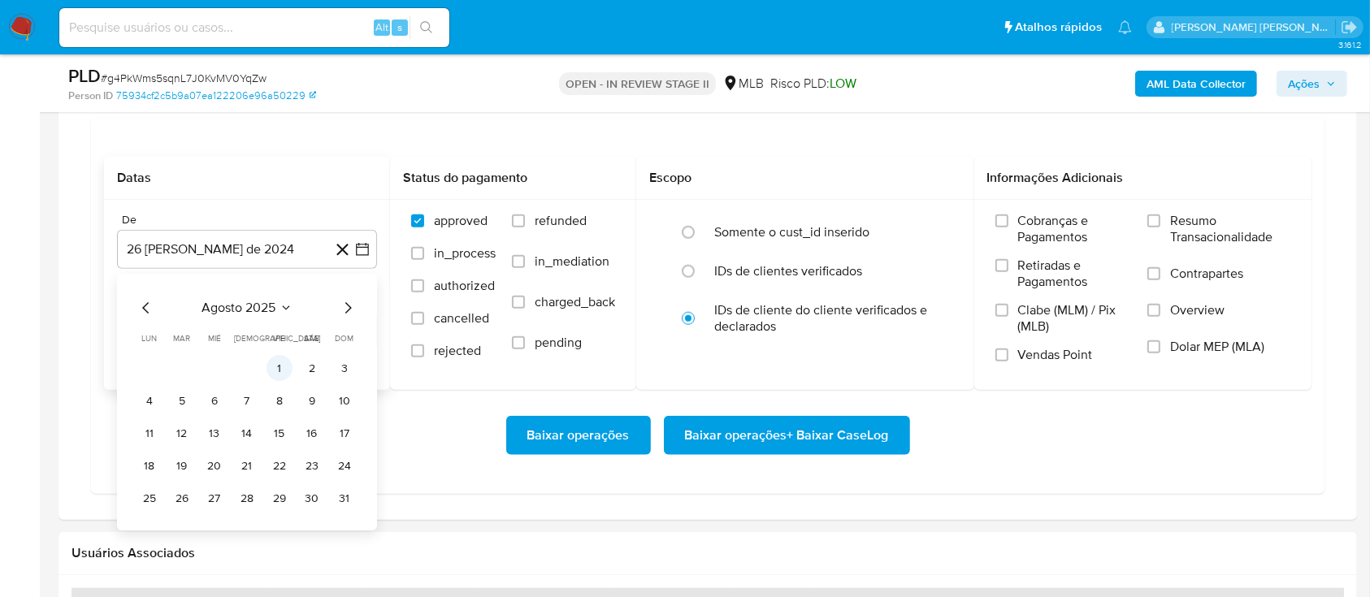
click at [280, 367] on button "1" at bounding box center [280, 369] width 26 height 26
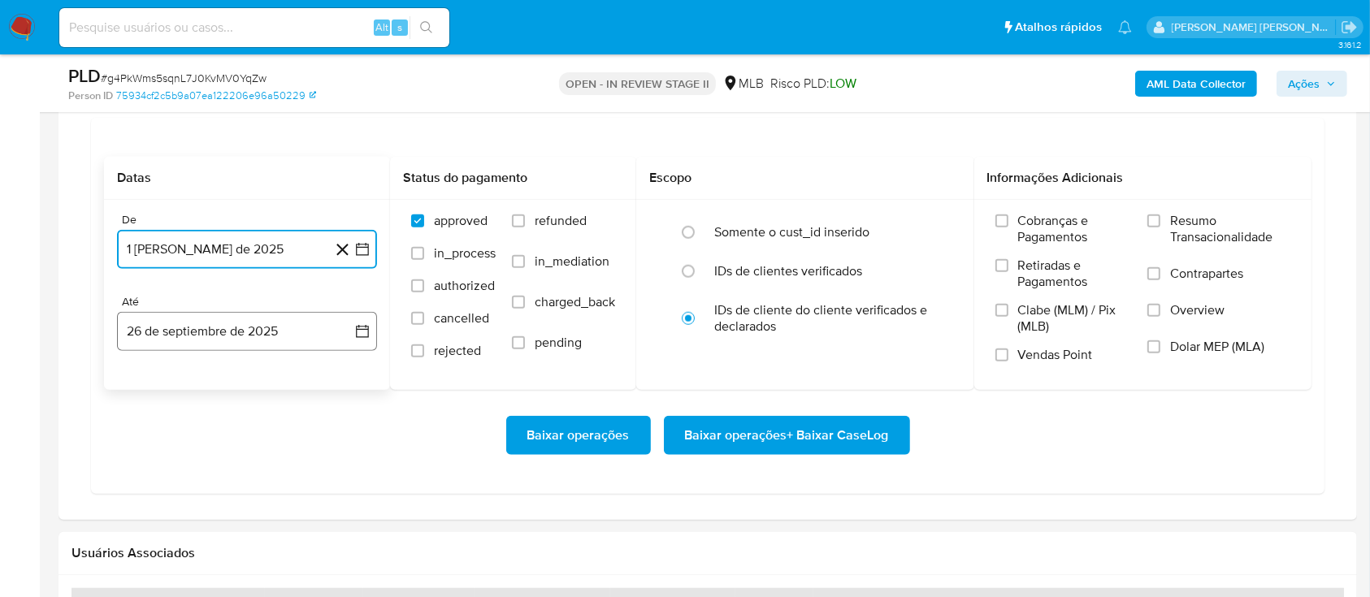
click at [281, 335] on button "26 de septiembre de 2025" at bounding box center [247, 331] width 260 height 39
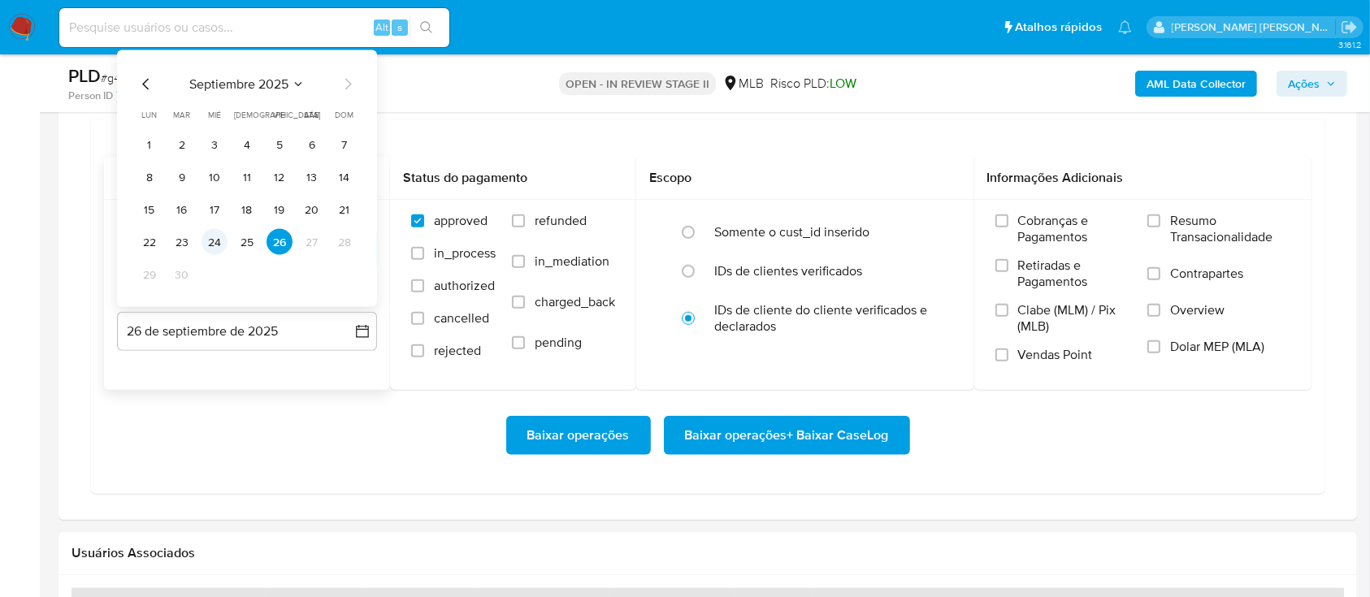
click at [222, 245] on button "24" at bounding box center [215, 242] width 26 height 26
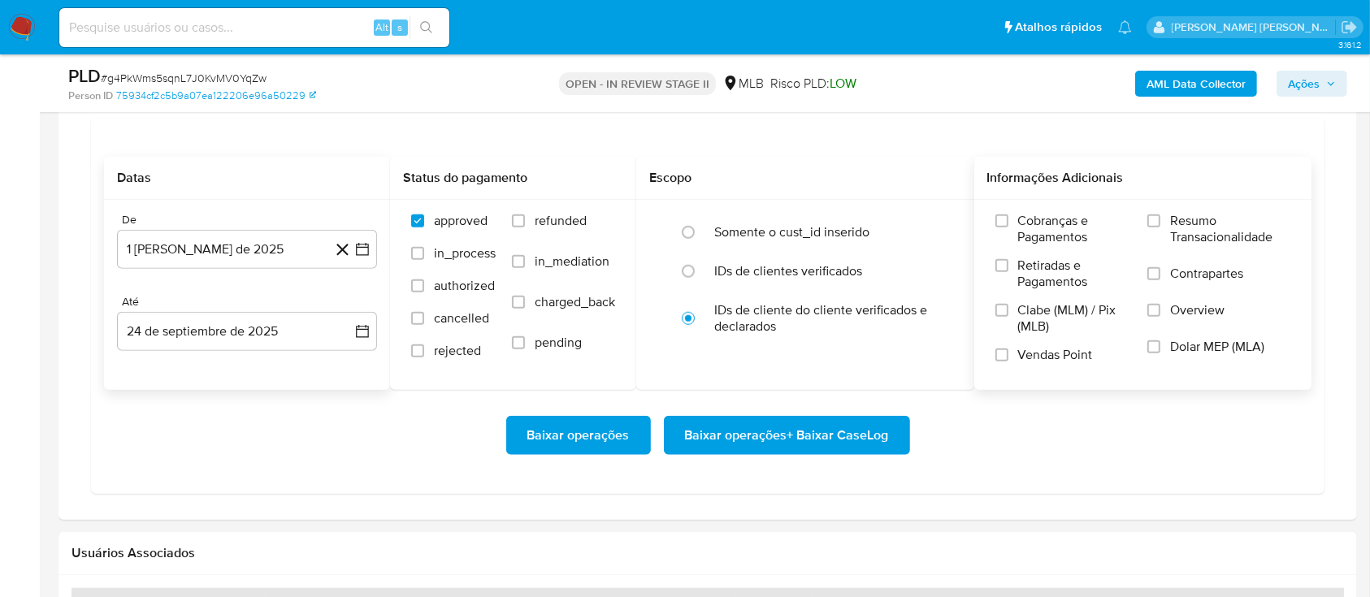
click at [1155, 229] on label "Resumo Transacionalidade" at bounding box center [1219, 239] width 143 height 53
click at [1155, 228] on input "Resumo Transacionalidade" at bounding box center [1154, 221] width 13 height 13
click at [1157, 284] on label "Contrapartes" at bounding box center [1219, 284] width 143 height 37
click at [1157, 280] on input "Contrapartes" at bounding box center [1154, 273] width 13 height 13
click at [998, 354] on input "Vendas Point" at bounding box center [1002, 355] width 13 height 13
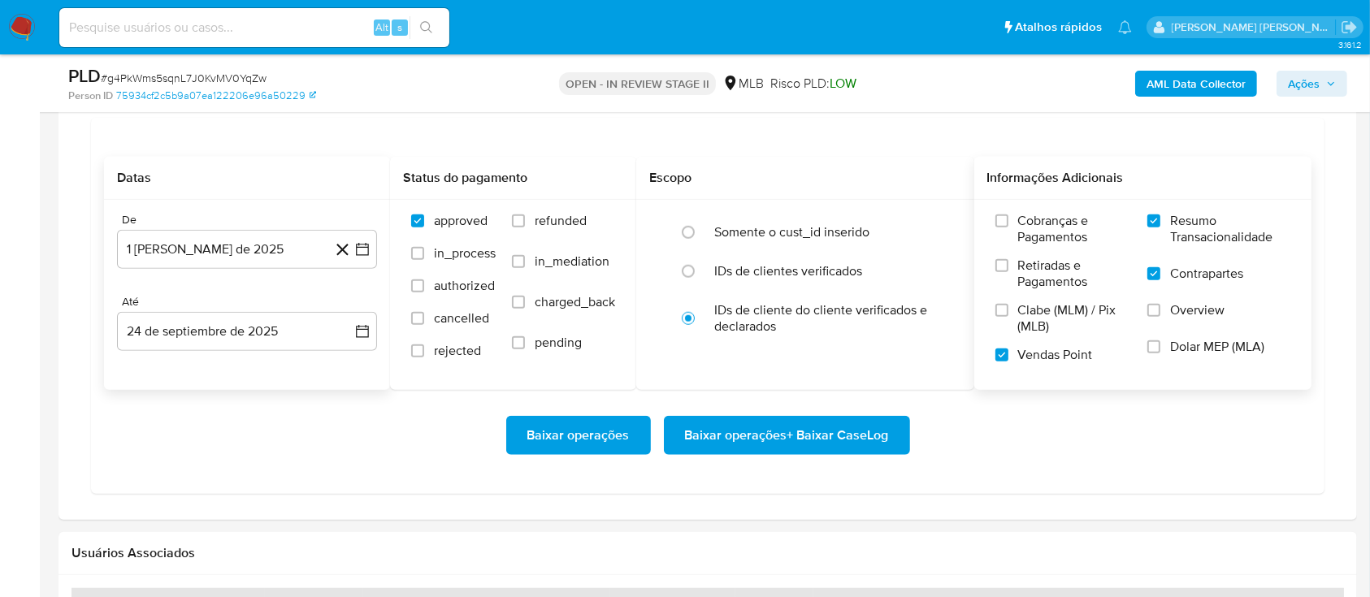
click at [783, 434] on span "Baixar operações + Baixar CaseLog" at bounding box center [787, 436] width 204 height 36
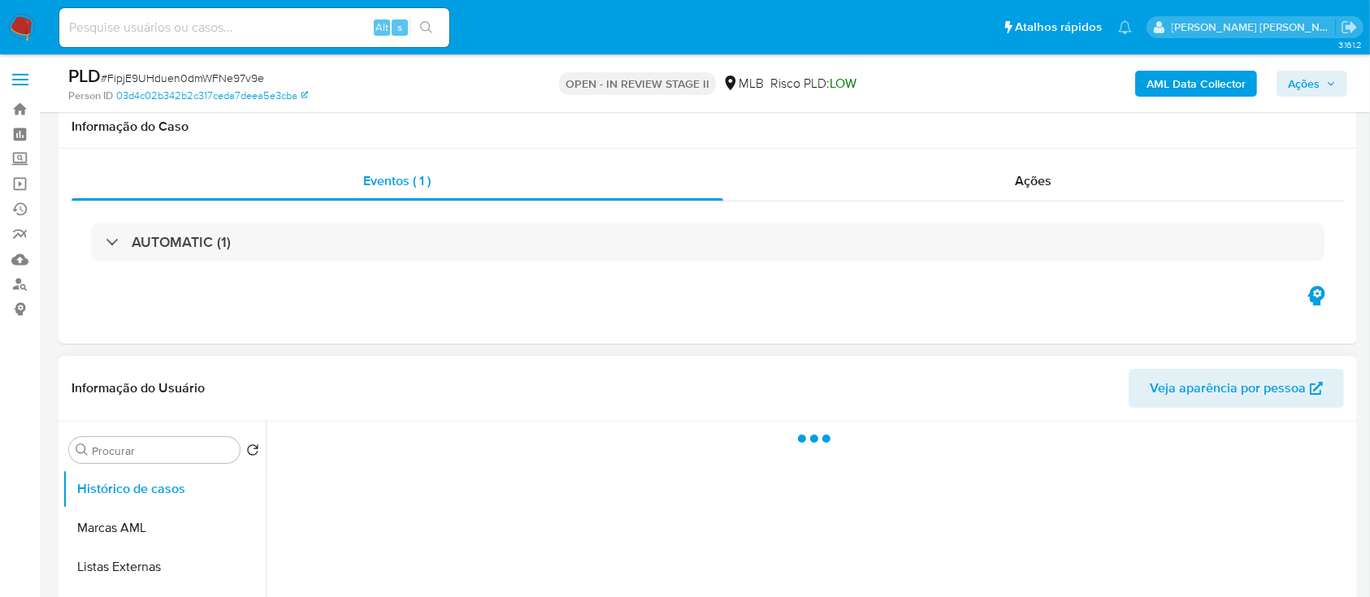
scroll to position [108, 0]
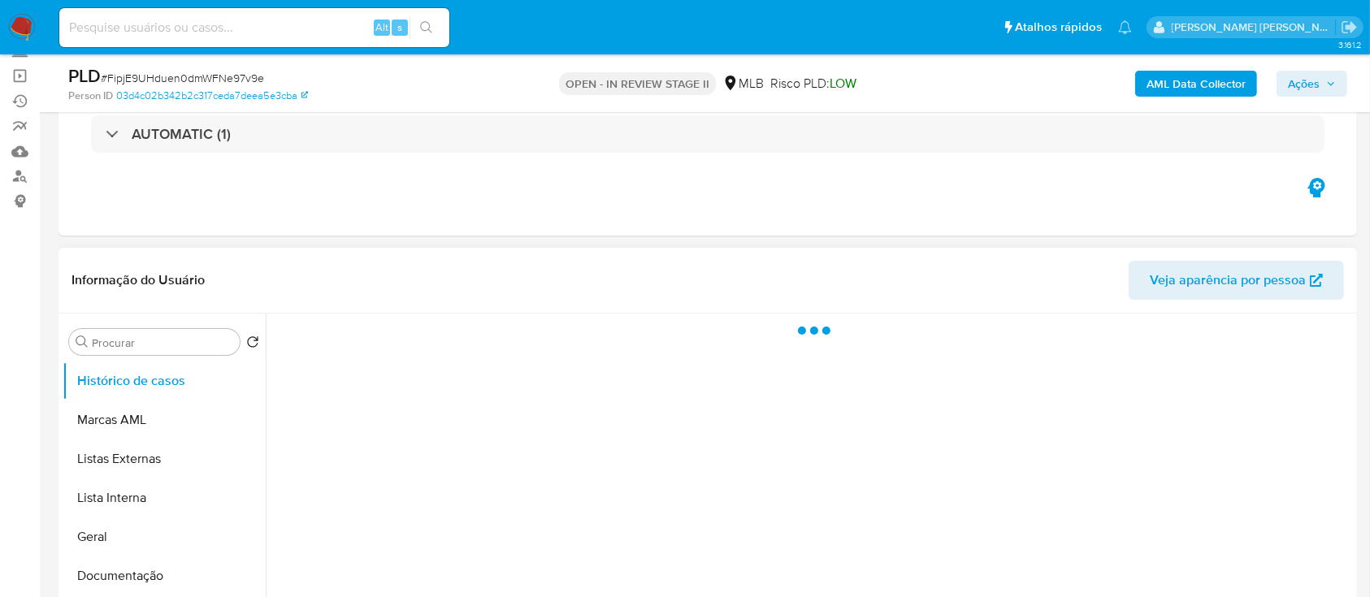
select select "10"
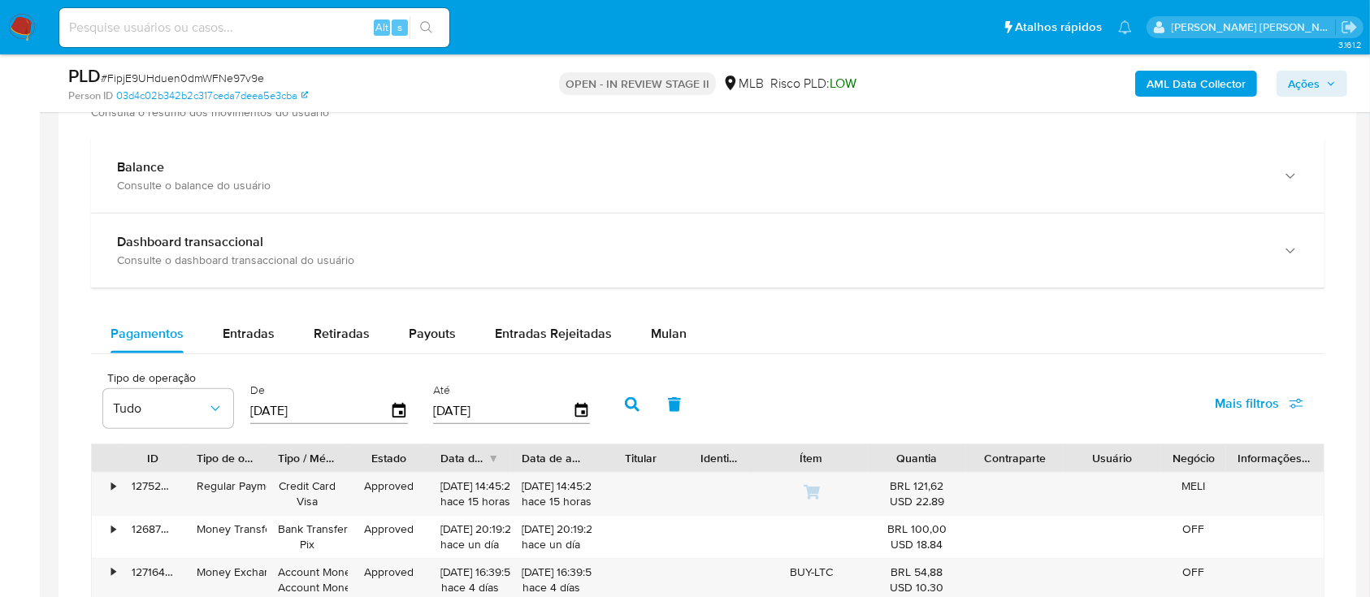
scroll to position [1192, 0]
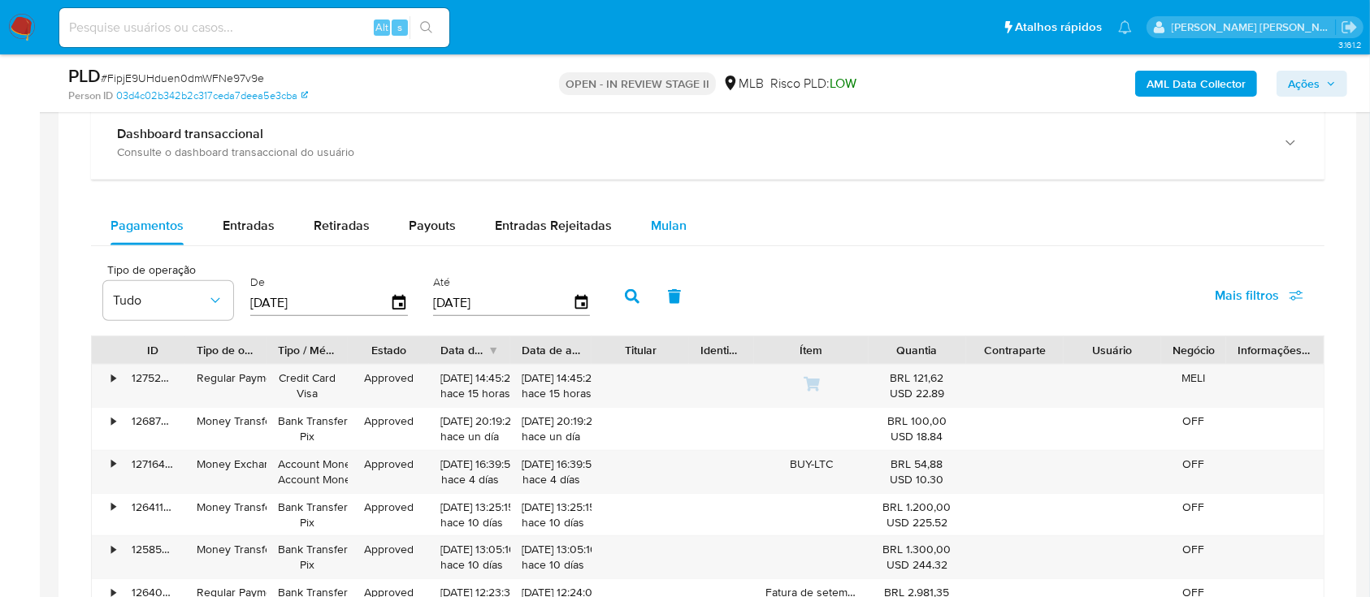
click at [652, 224] on span "Mulan" at bounding box center [669, 225] width 36 height 19
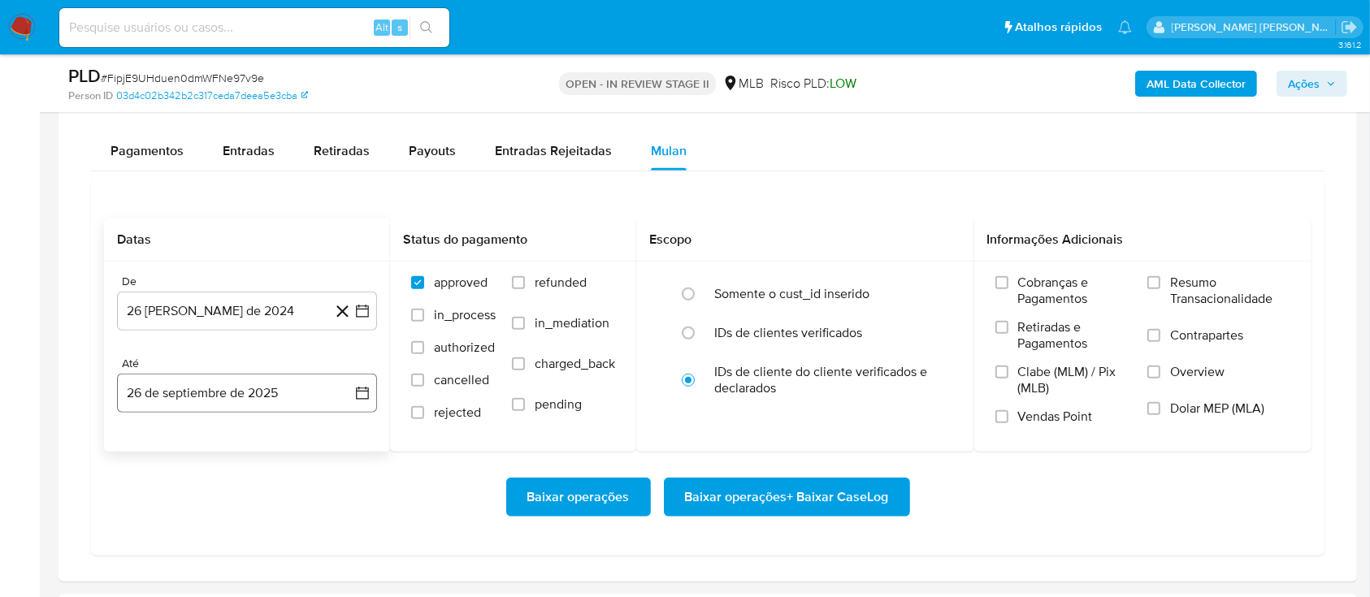
scroll to position [1301, 0]
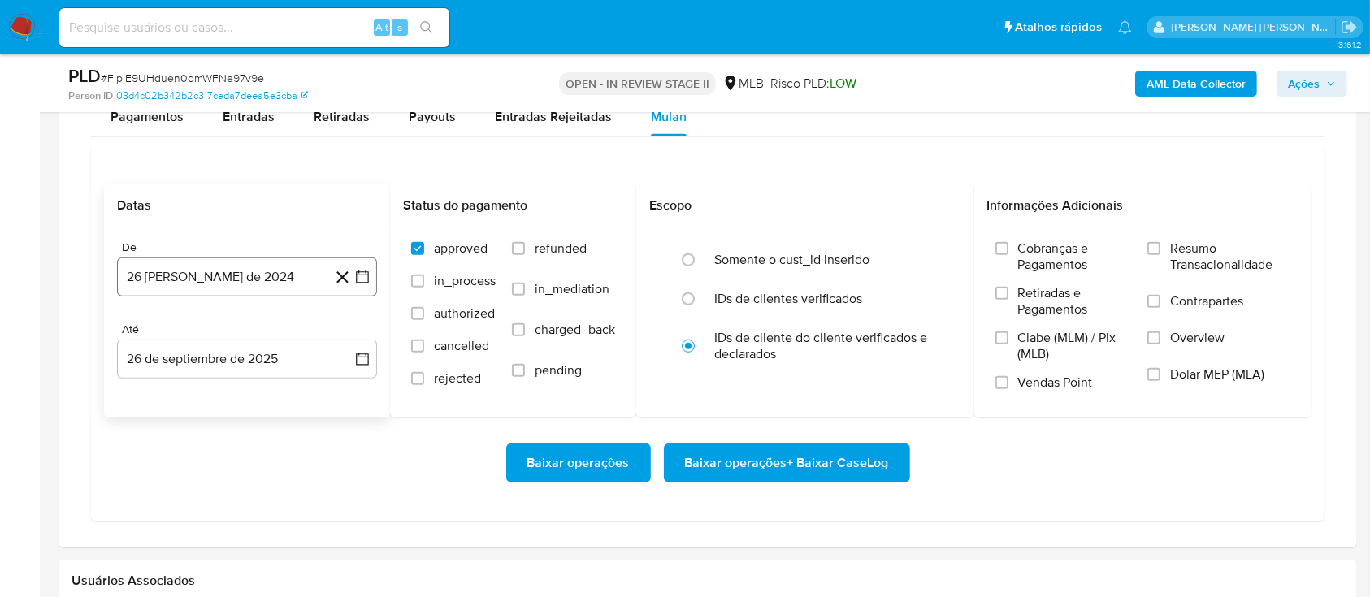
click at [263, 281] on button "26 de agosto de 2024" at bounding box center [247, 277] width 260 height 39
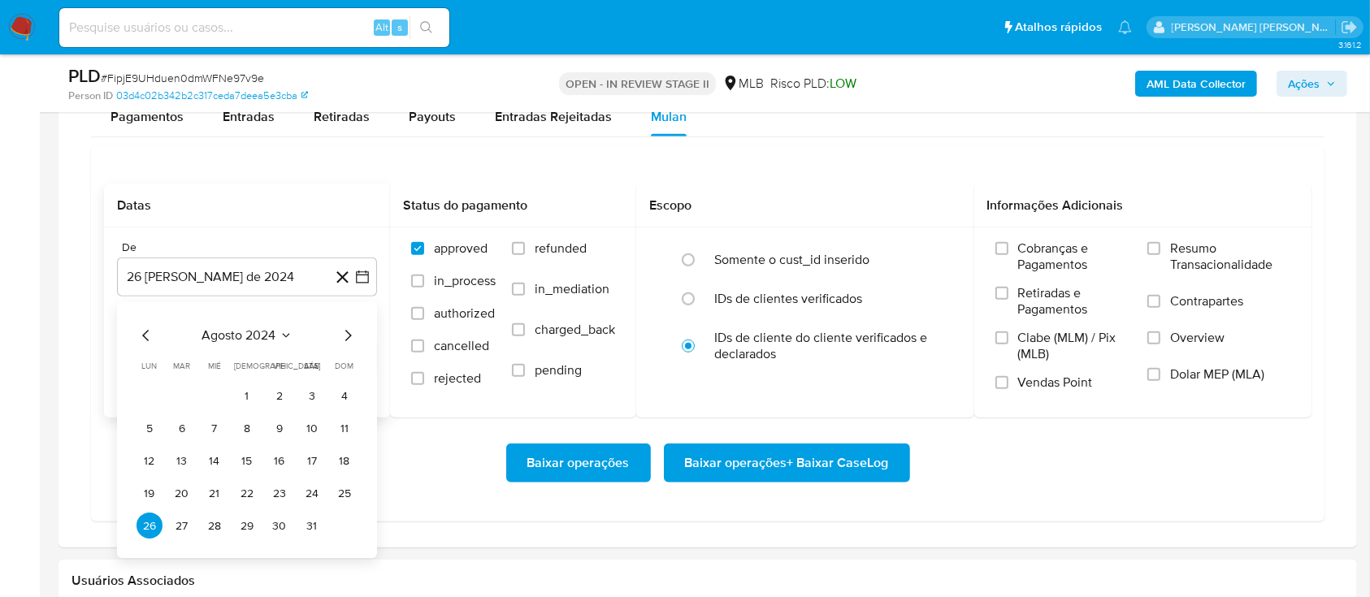
click at [270, 336] on span "agosto 2024" at bounding box center [239, 336] width 74 height 16
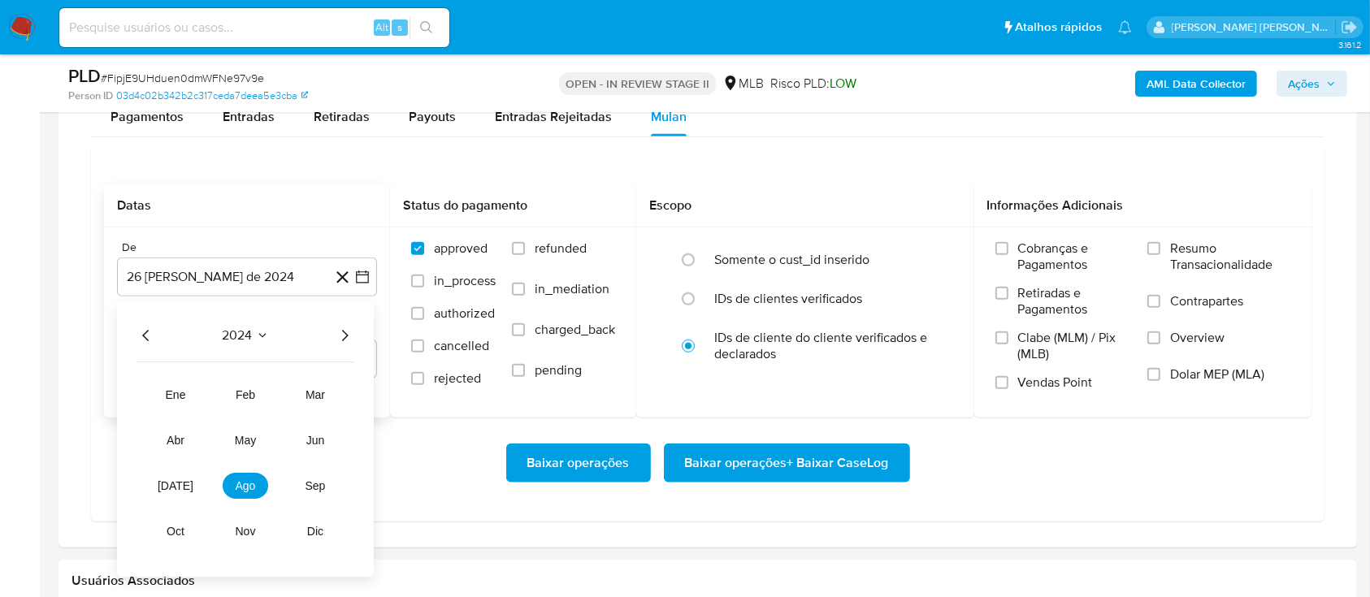
click at [341, 334] on icon "Año siguiente" at bounding box center [345, 337] width 20 height 20
click at [257, 493] on button "ago" at bounding box center [246, 487] width 46 height 26
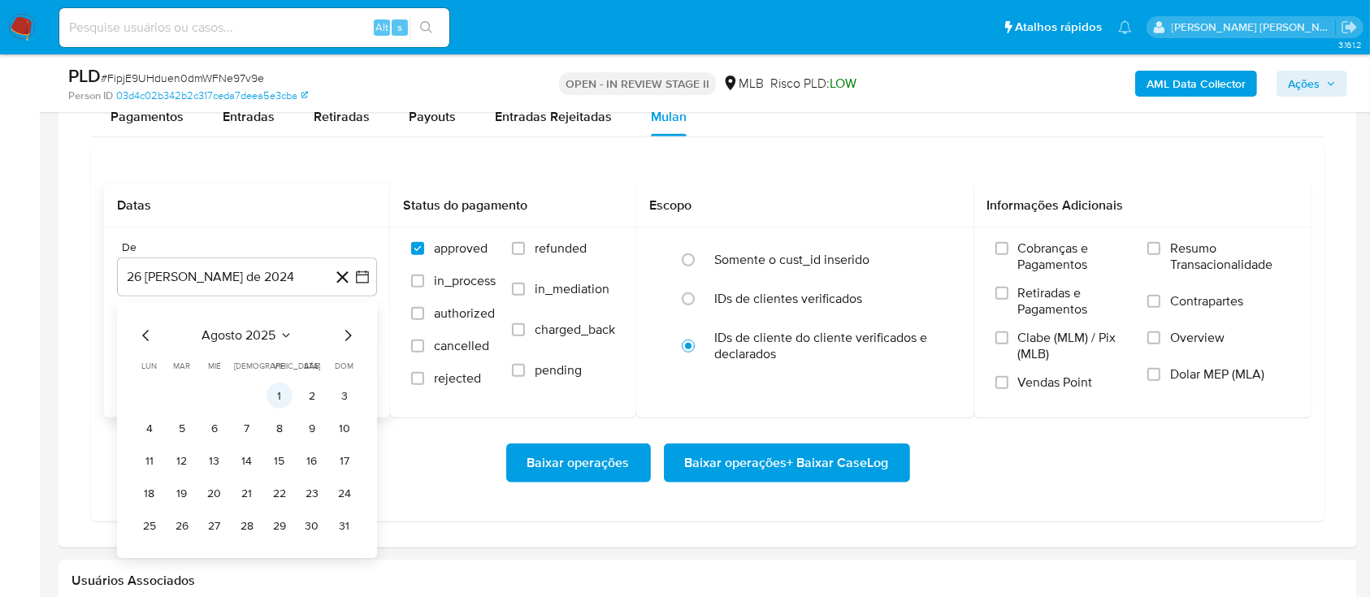
click at [290, 401] on button "1" at bounding box center [280, 397] width 26 height 26
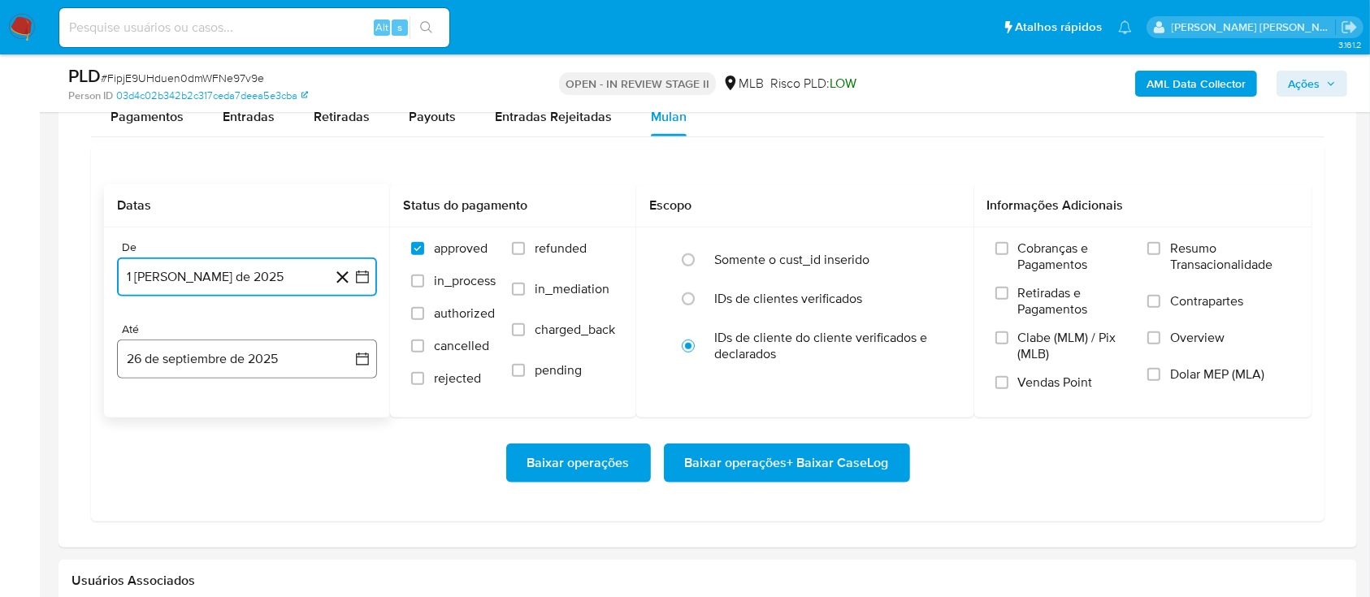
click at [287, 369] on button "26 de septiembre de 2025" at bounding box center [247, 359] width 260 height 39
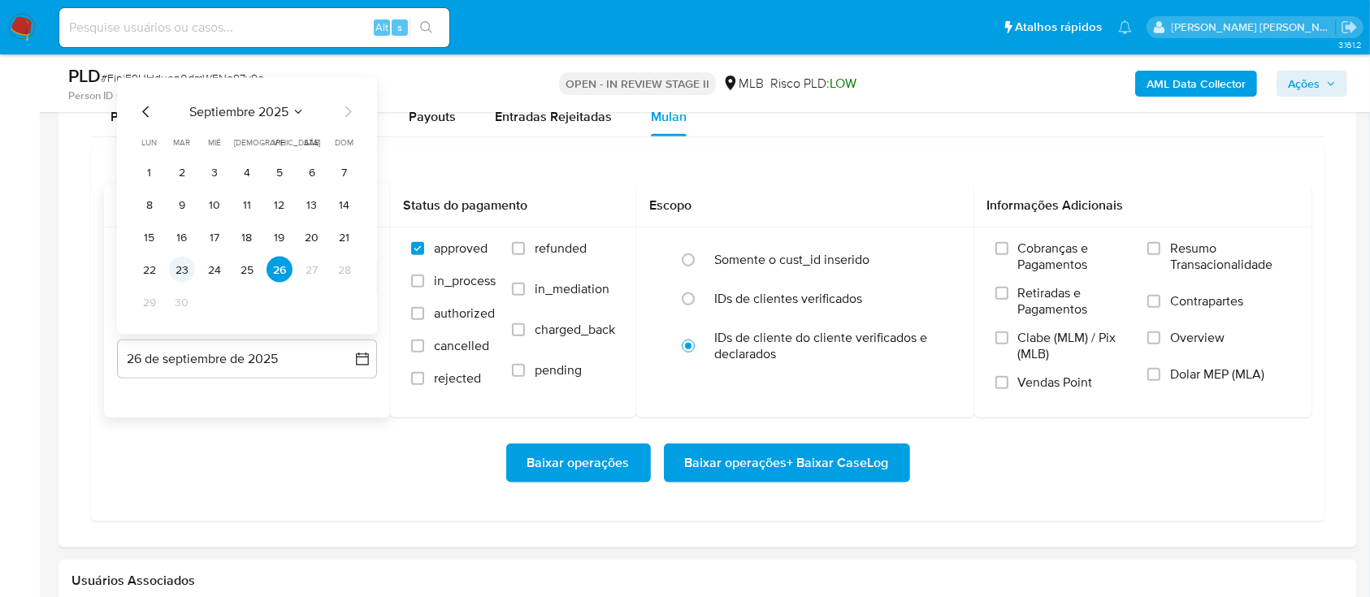
click at [186, 267] on button "23" at bounding box center [182, 270] width 26 height 26
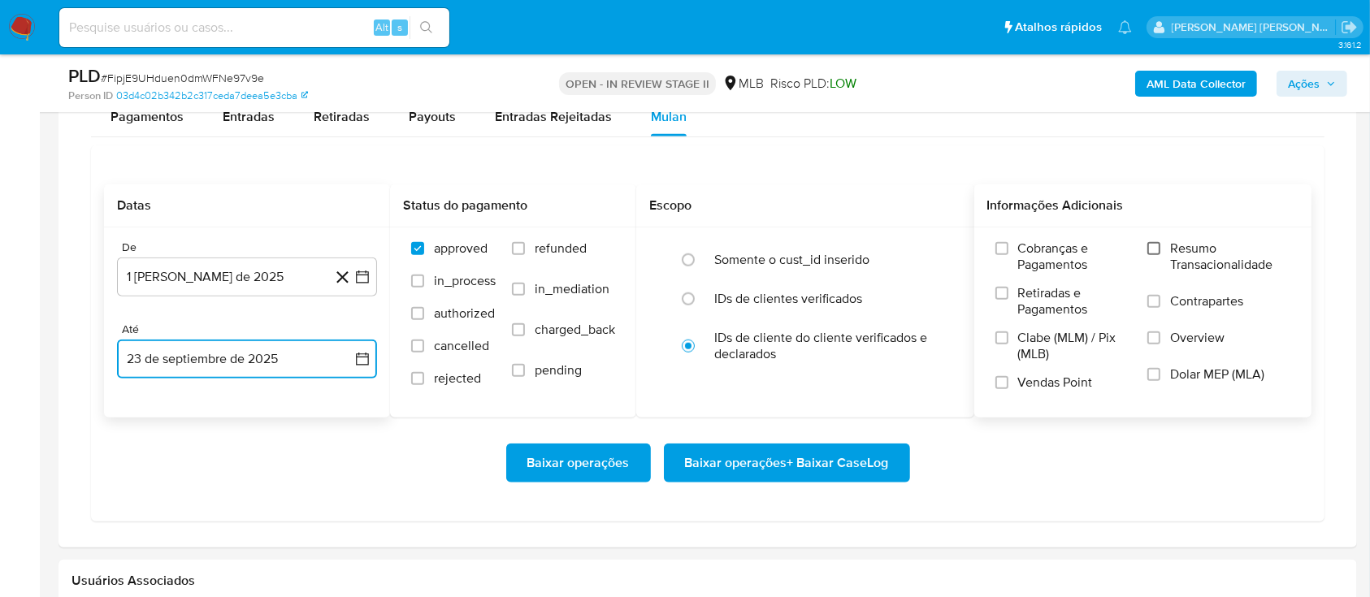
click at [1161, 254] on input "Resumo Transacionalidade" at bounding box center [1154, 248] width 13 height 13
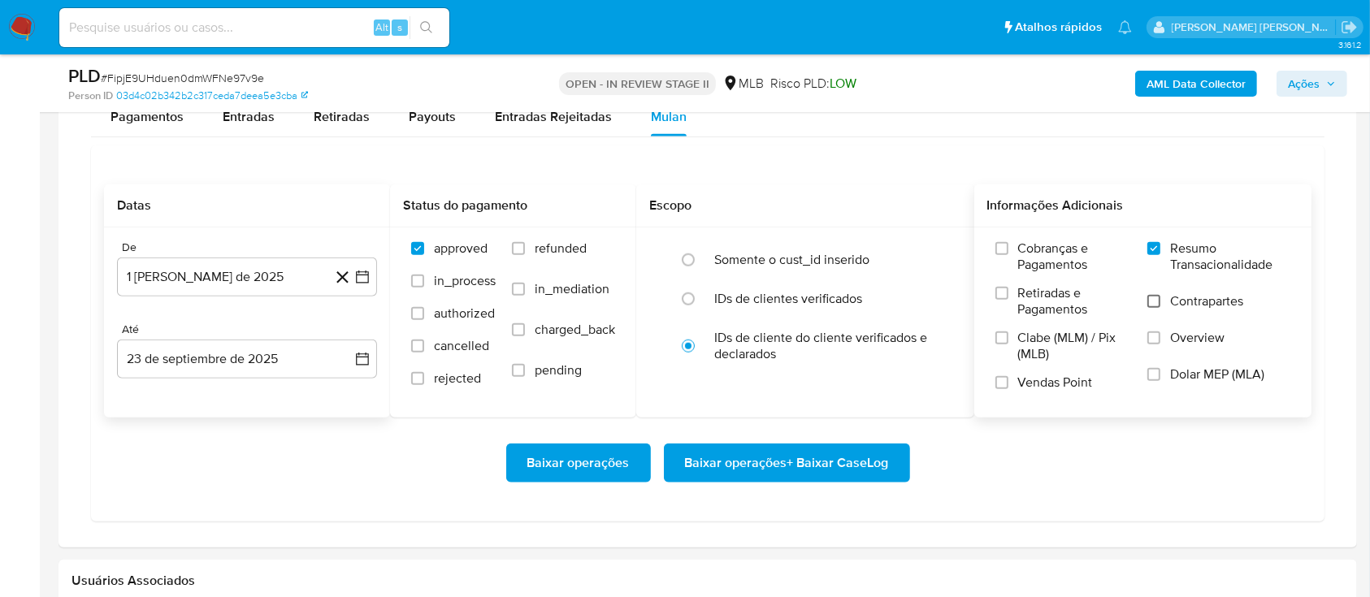
click at [1160, 303] on input "Contrapartes" at bounding box center [1154, 301] width 13 height 13
click at [1006, 384] on input "Vendas Point" at bounding box center [1002, 382] width 13 height 13
click at [709, 460] on span "Baixar operações + Baixar CaseLog" at bounding box center [787, 463] width 204 height 36
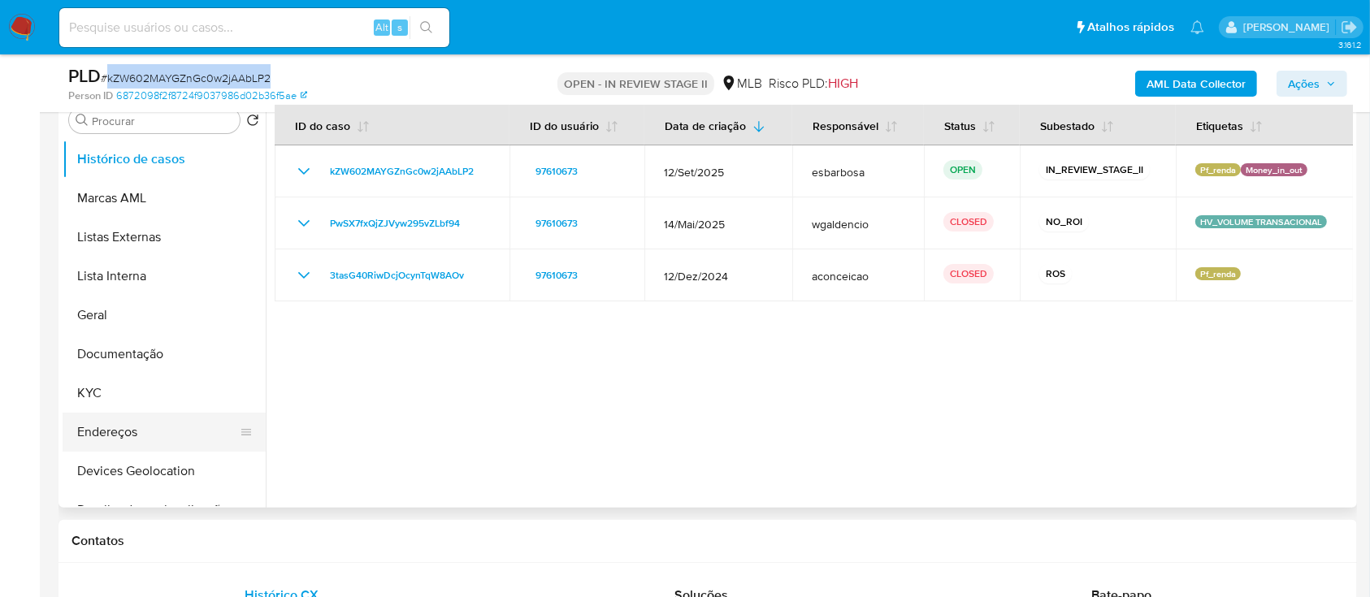
scroll to position [325, 0]
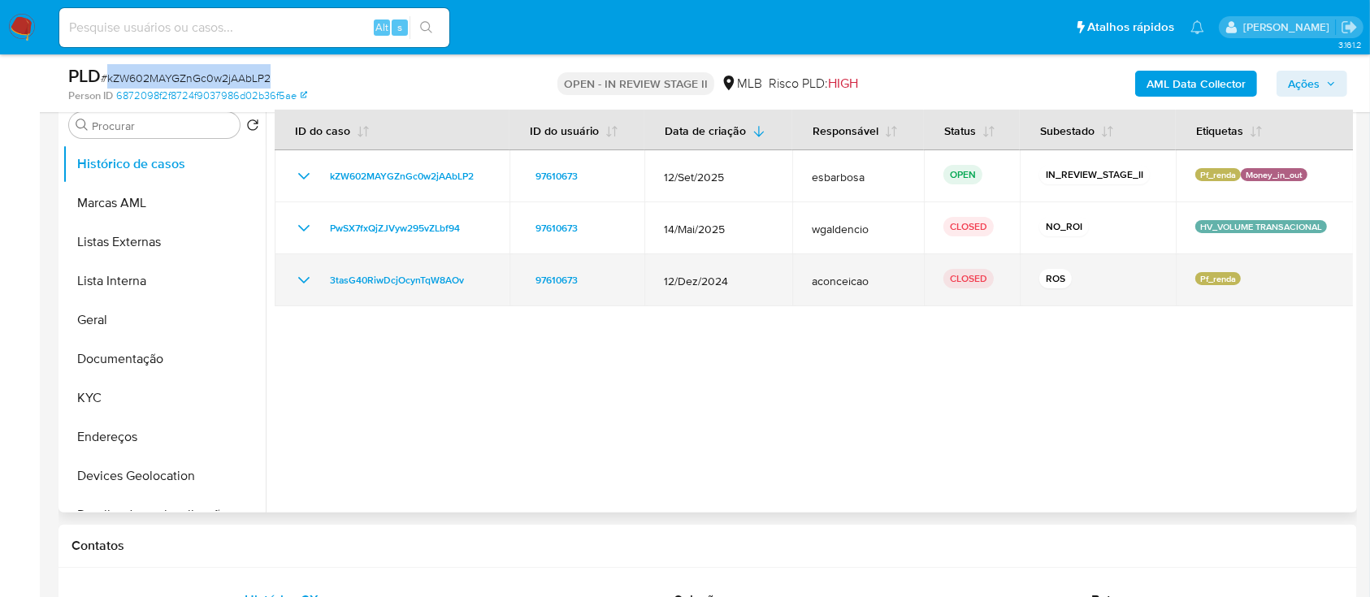
click at [306, 282] on icon "Mostrar/Ocultar" at bounding box center [304, 281] width 20 height 20
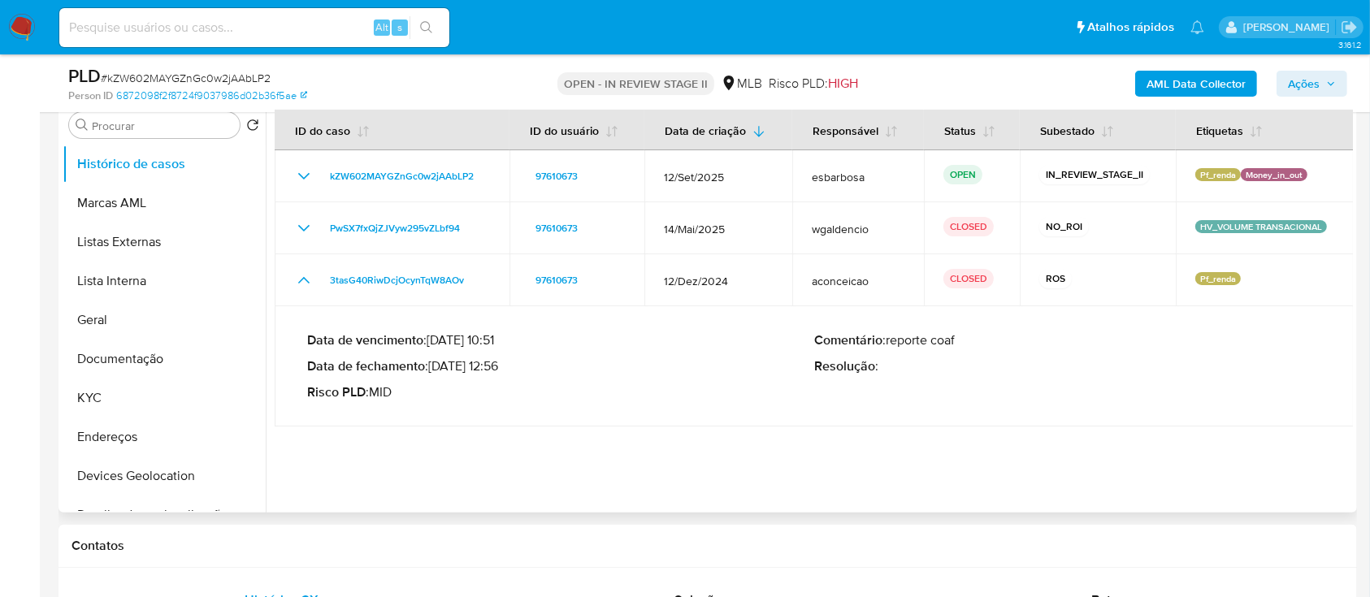
drag, startPoint x: 497, startPoint y: 369, endPoint x: 434, endPoint y: 367, distance: 63.4
click at [434, 367] on p "Data de fechamento : [DATE] 12:56" at bounding box center [560, 366] width 507 height 16
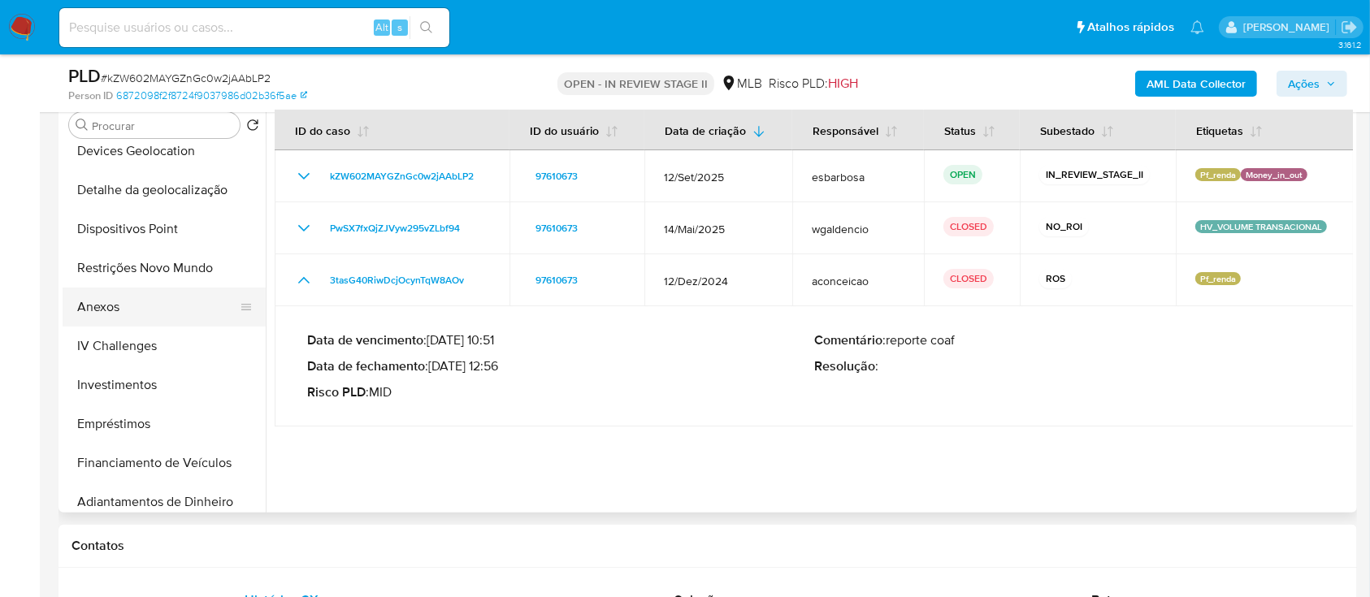
click at [142, 297] on button "Anexos" at bounding box center [158, 307] width 190 height 39
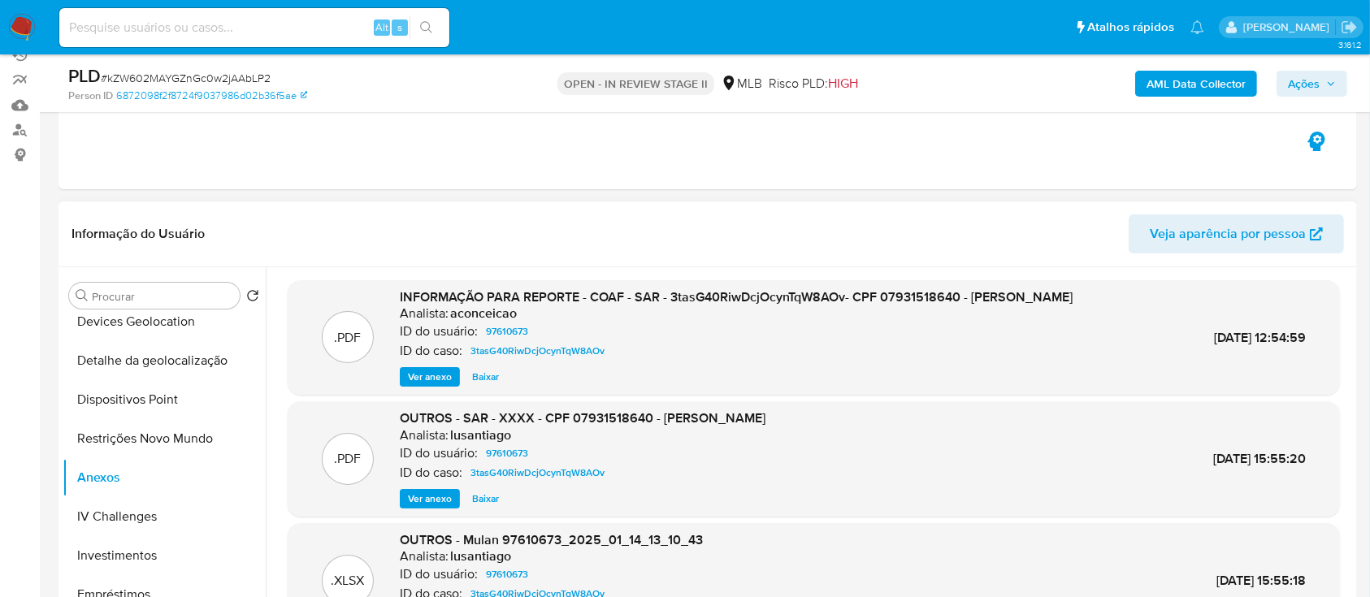
scroll to position [108, 0]
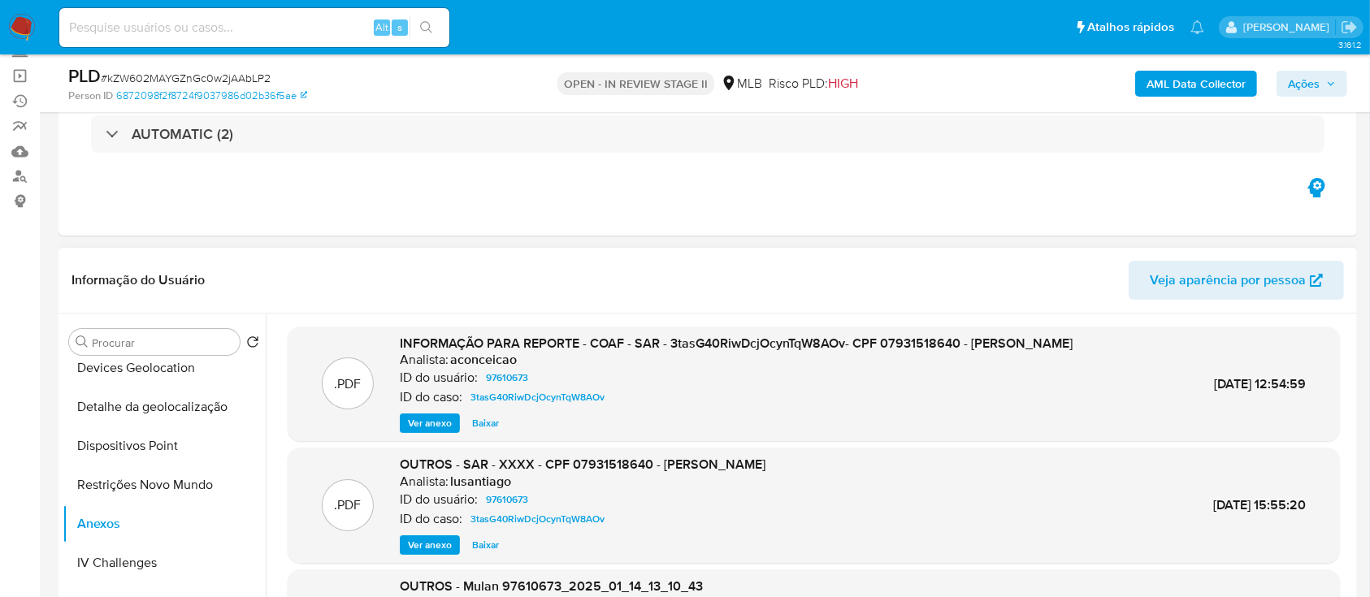
click at [415, 432] on span "Ver anexo" at bounding box center [430, 423] width 44 height 16
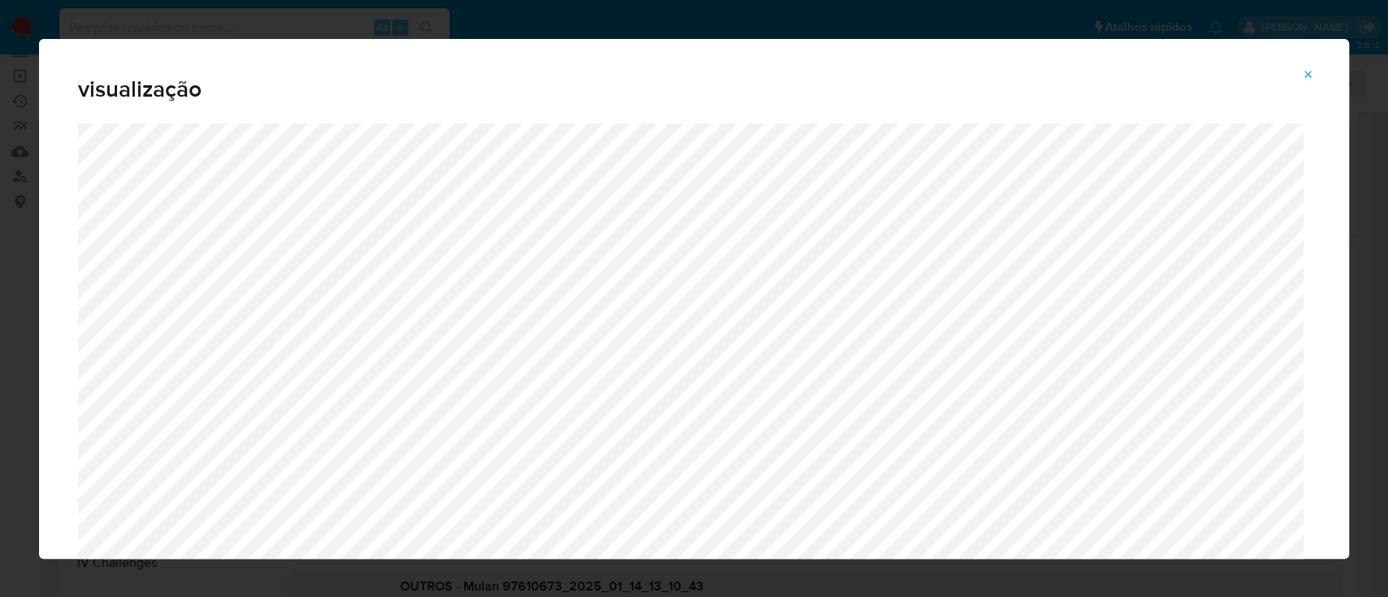
click at [1309, 73] on icon "Attachment preview" at bounding box center [1308, 74] width 7 height 7
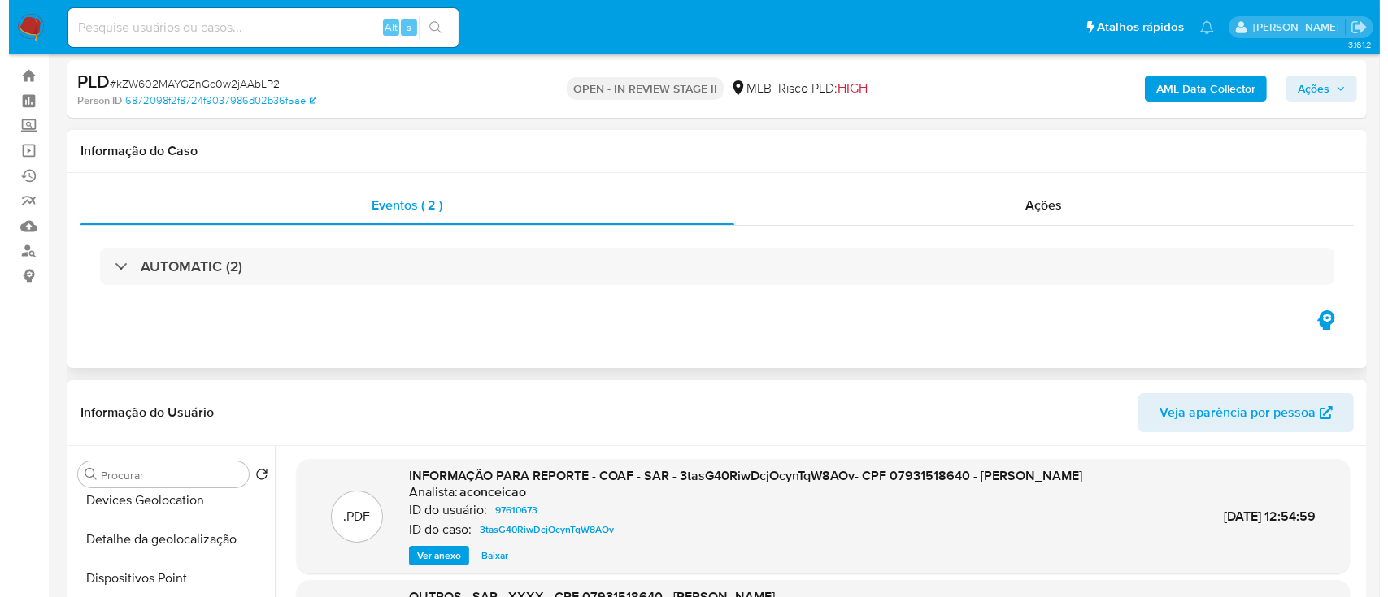
scroll to position [0, 0]
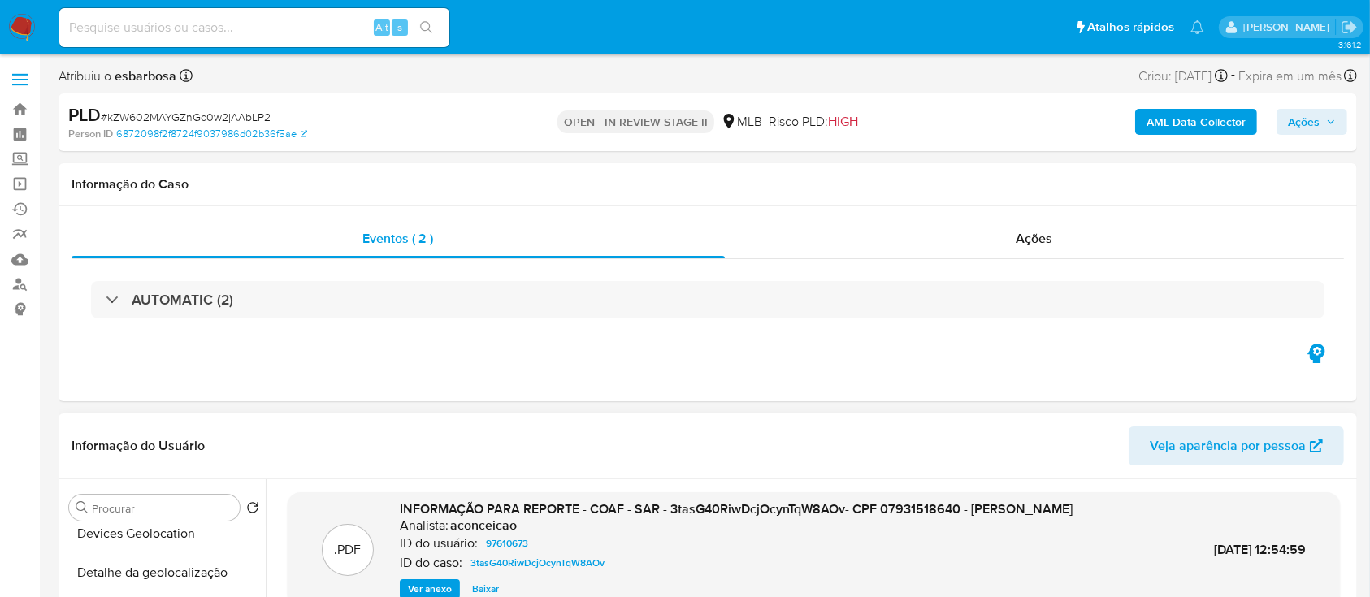
click at [1197, 127] on b "AML Data Collector" at bounding box center [1196, 122] width 99 height 26
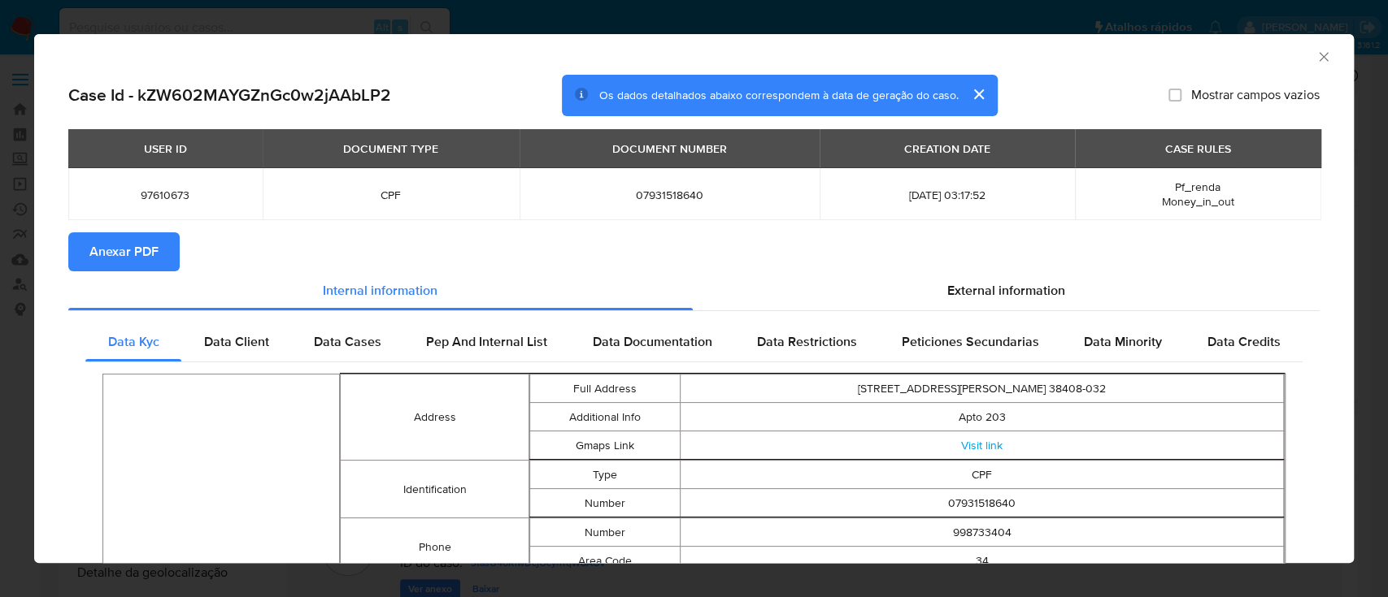
click at [99, 257] on span "Anexar PDF" at bounding box center [123, 252] width 69 height 36
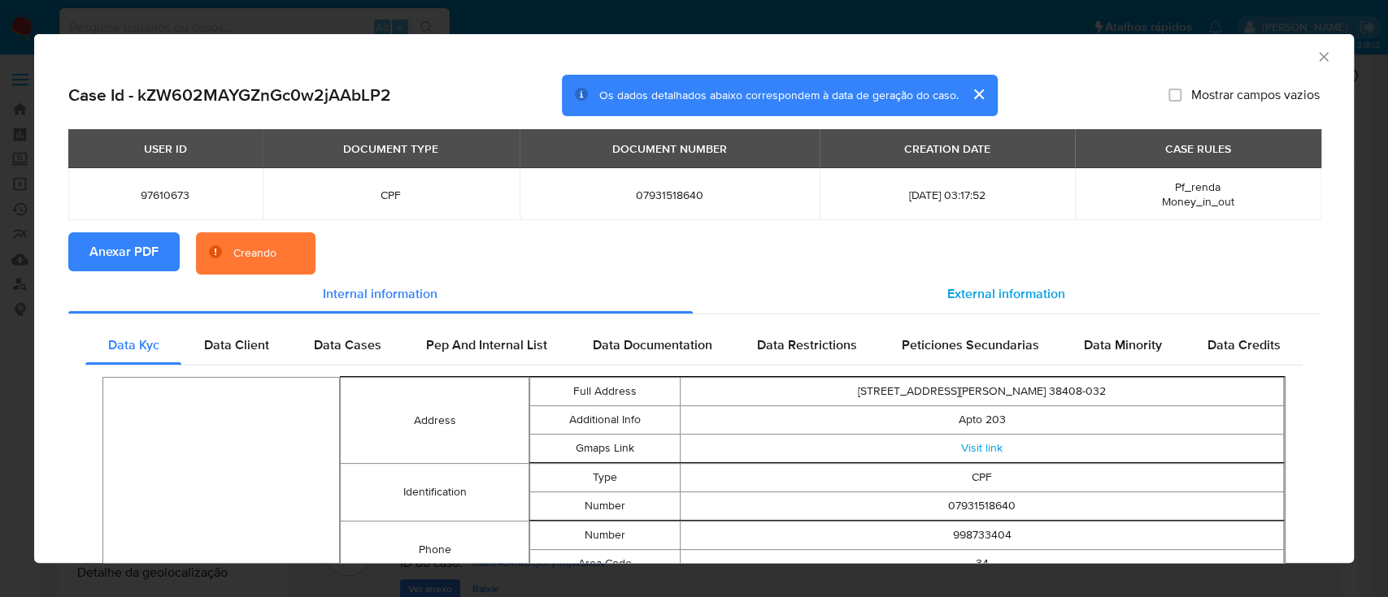
click at [971, 298] on span "External information" at bounding box center [1006, 294] width 118 height 19
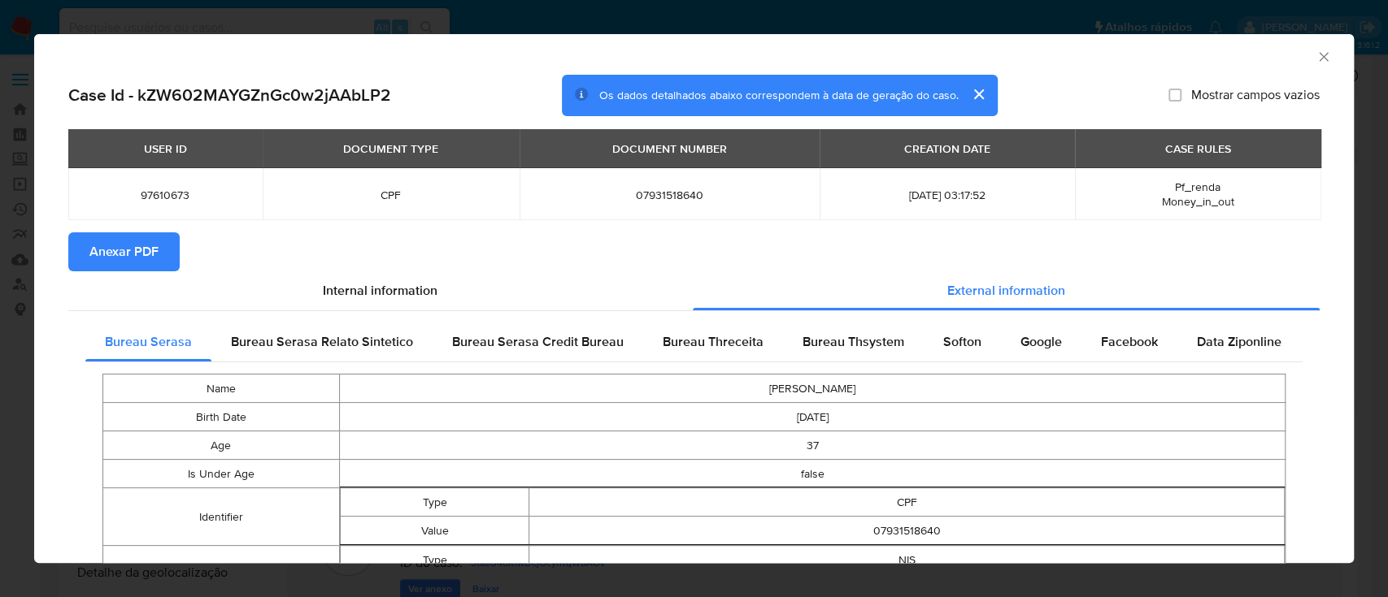
click at [1315, 58] on icon "Fechar a janela" at bounding box center [1323, 57] width 16 height 16
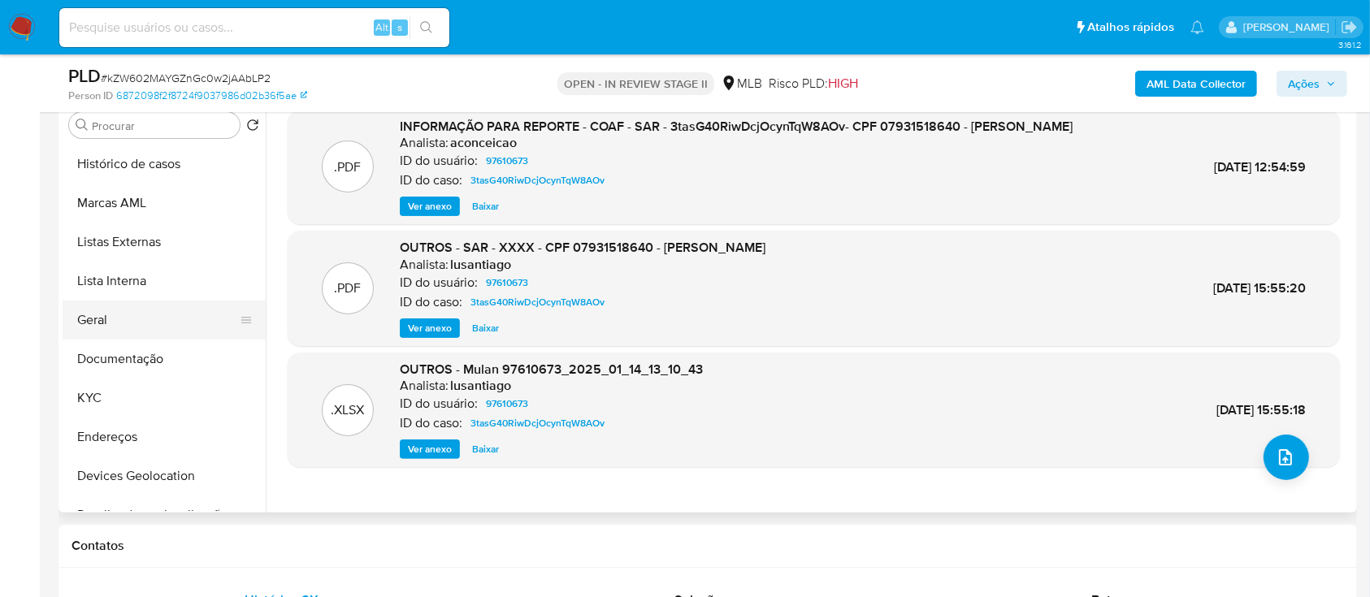
click at [164, 327] on button "Geral" at bounding box center [158, 320] width 190 height 39
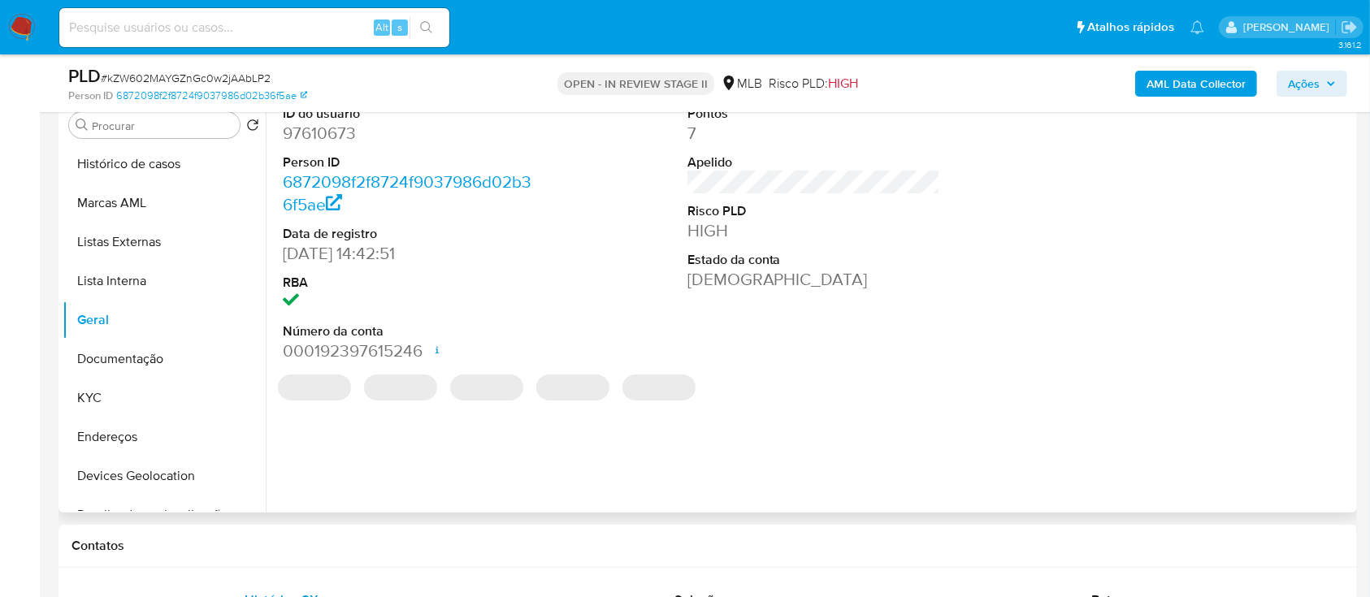
scroll to position [216, 0]
